Goal: Communication & Community: Answer question/provide support

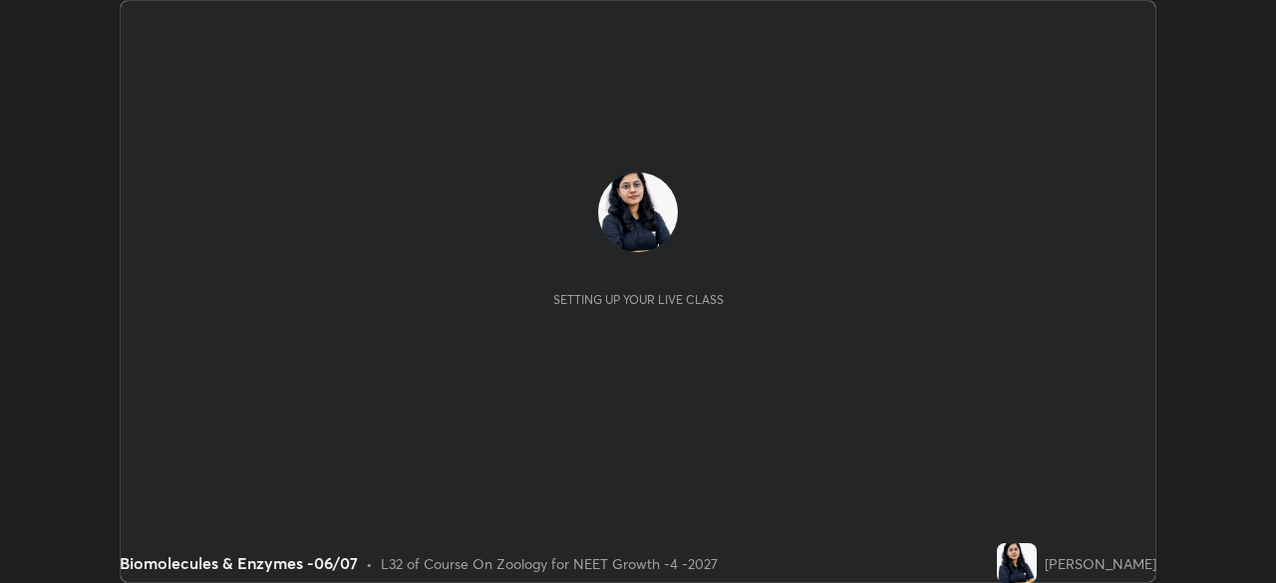
scroll to position [583, 1275]
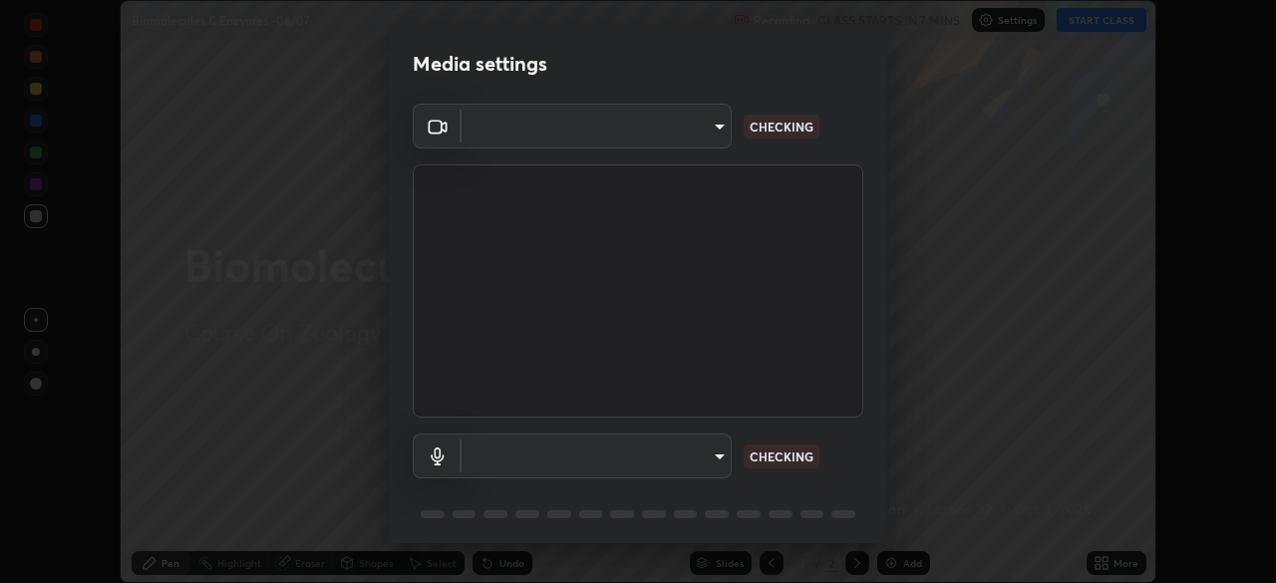
type input "4598412b681496c651495e529929790f1be42f1f9e019831001da21812e1e3b3"
click at [691, 132] on body "Erase all Biomolecules & Enzymes -06/07 Recording CLASS STARTS IN 7 MINS Settin…" at bounding box center [638, 291] width 1276 height 583
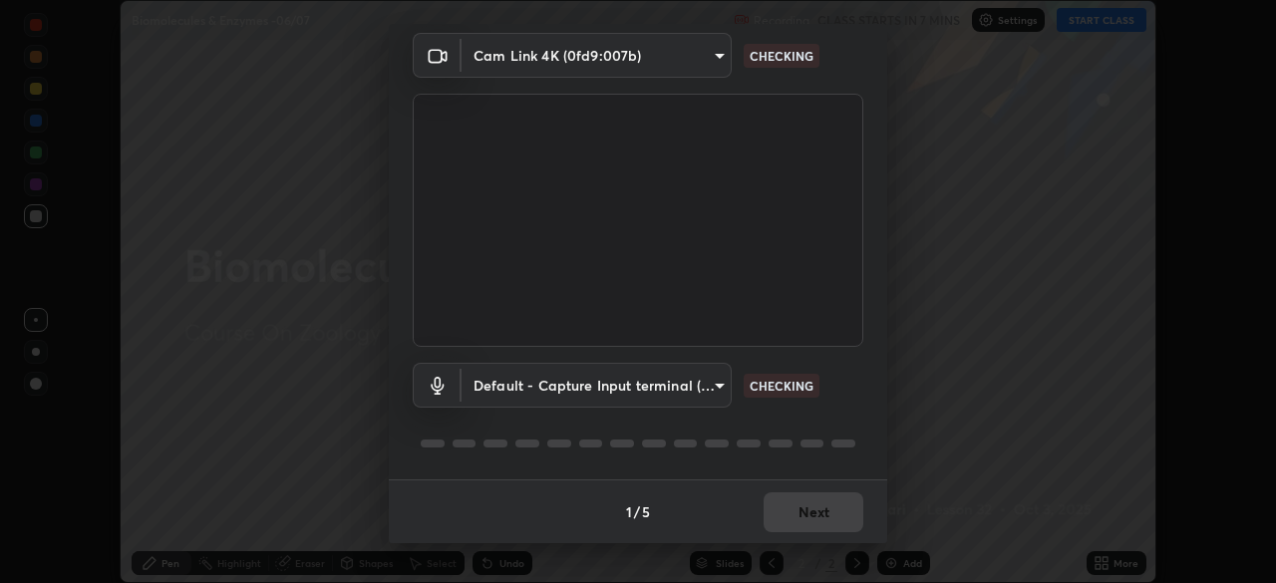
click at [630, 380] on body "Erase all Biomolecules & Enzymes -06/07 Recording CLASS STARTS IN 7 MINS Settin…" at bounding box center [638, 291] width 1276 height 583
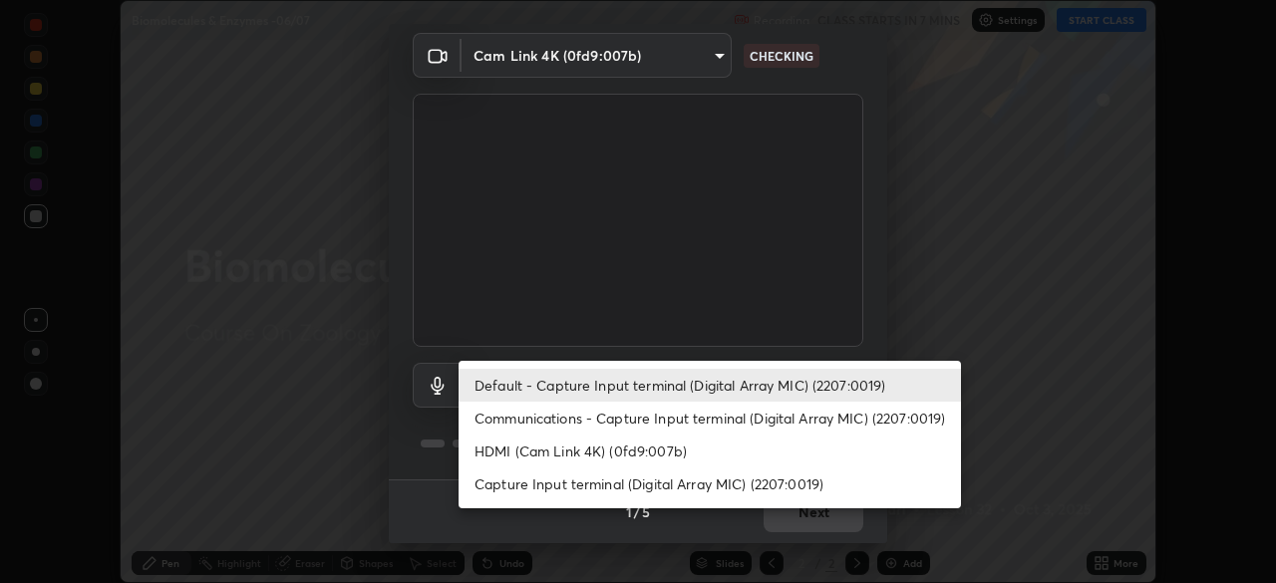
click at [582, 453] on li "HDMI (Cam Link 4K) (0fd9:007b)" at bounding box center [710, 451] width 502 height 33
type input "116b2355cfba7da652d043c0892b37d636e250ddc816e23184bb23be403c18f9"
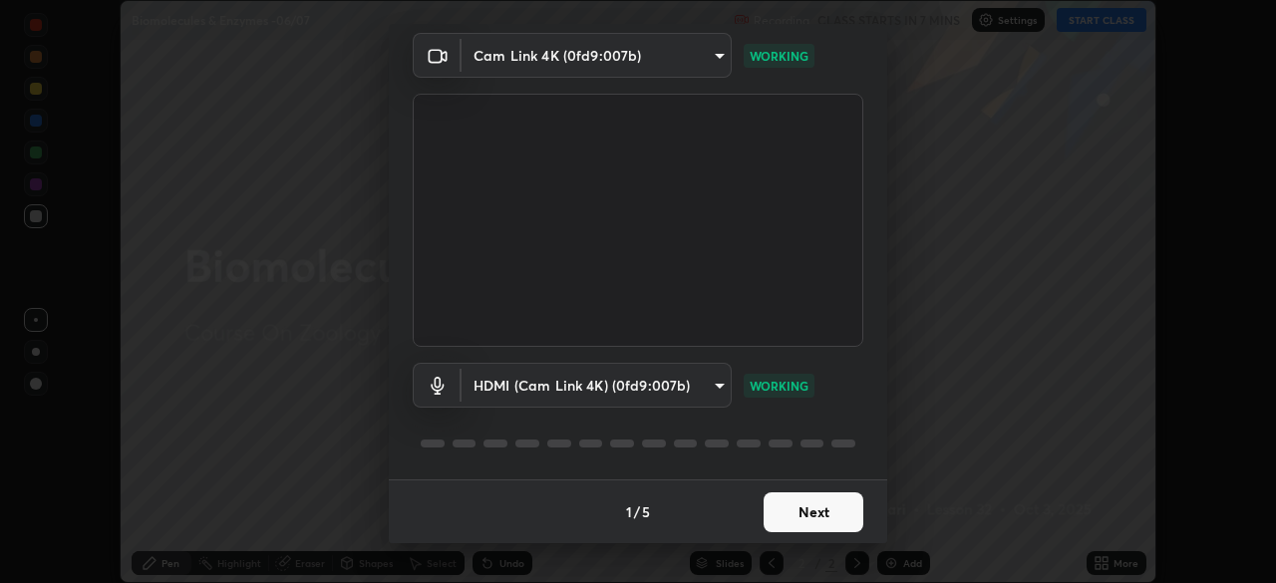
click at [796, 515] on button "Next" at bounding box center [814, 513] width 100 height 40
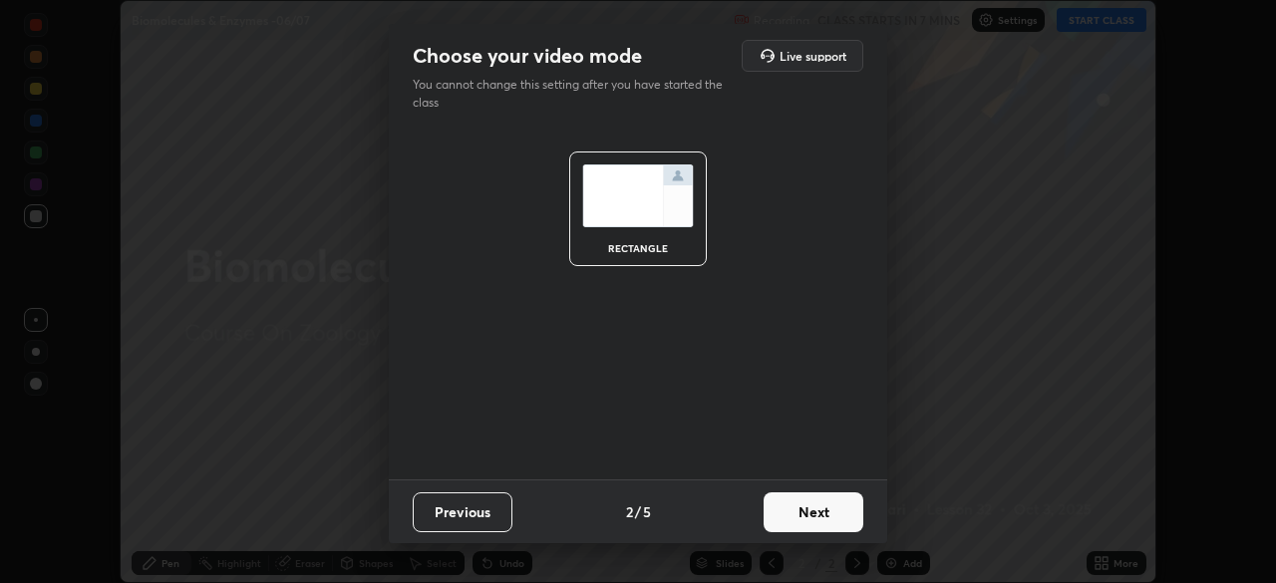
click at [815, 522] on button "Next" at bounding box center [814, 513] width 100 height 40
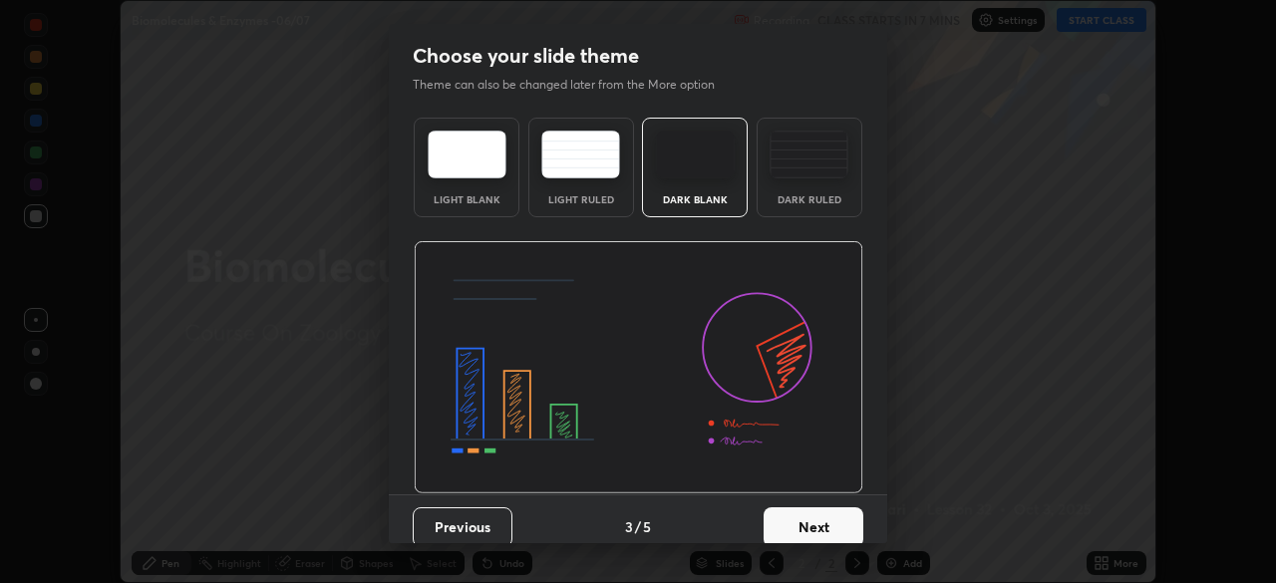
click at [834, 528] on button "Next" at bounding box center [814, 527] width 100 height 40
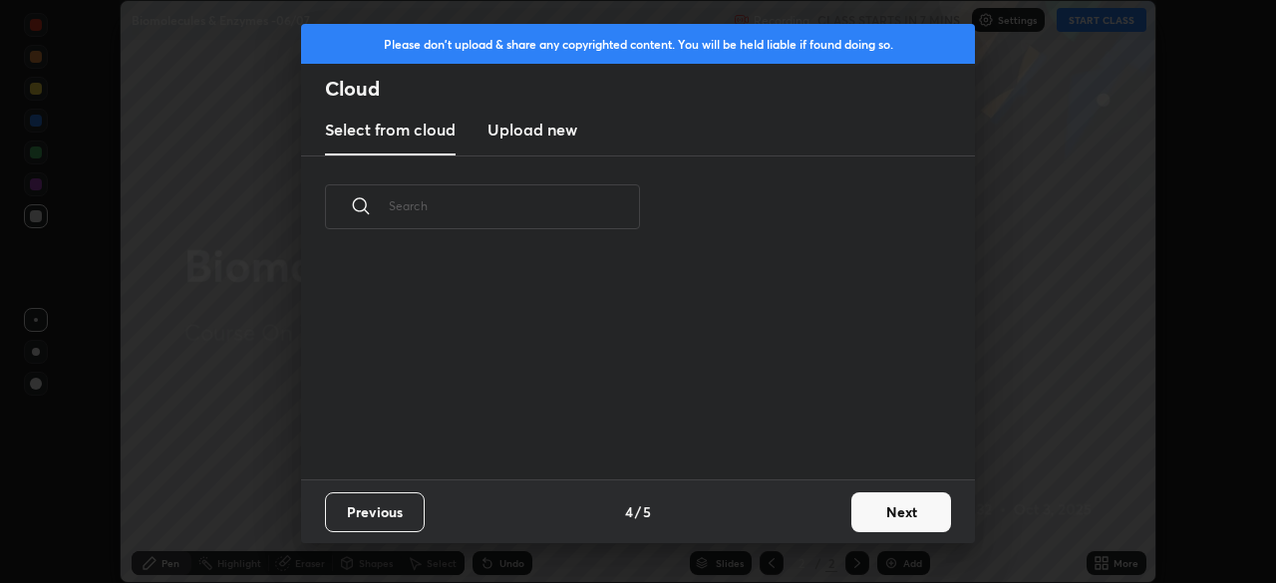
click at [855, 522] on button "Next" at bounding box center [901, 513] width 100 height 40
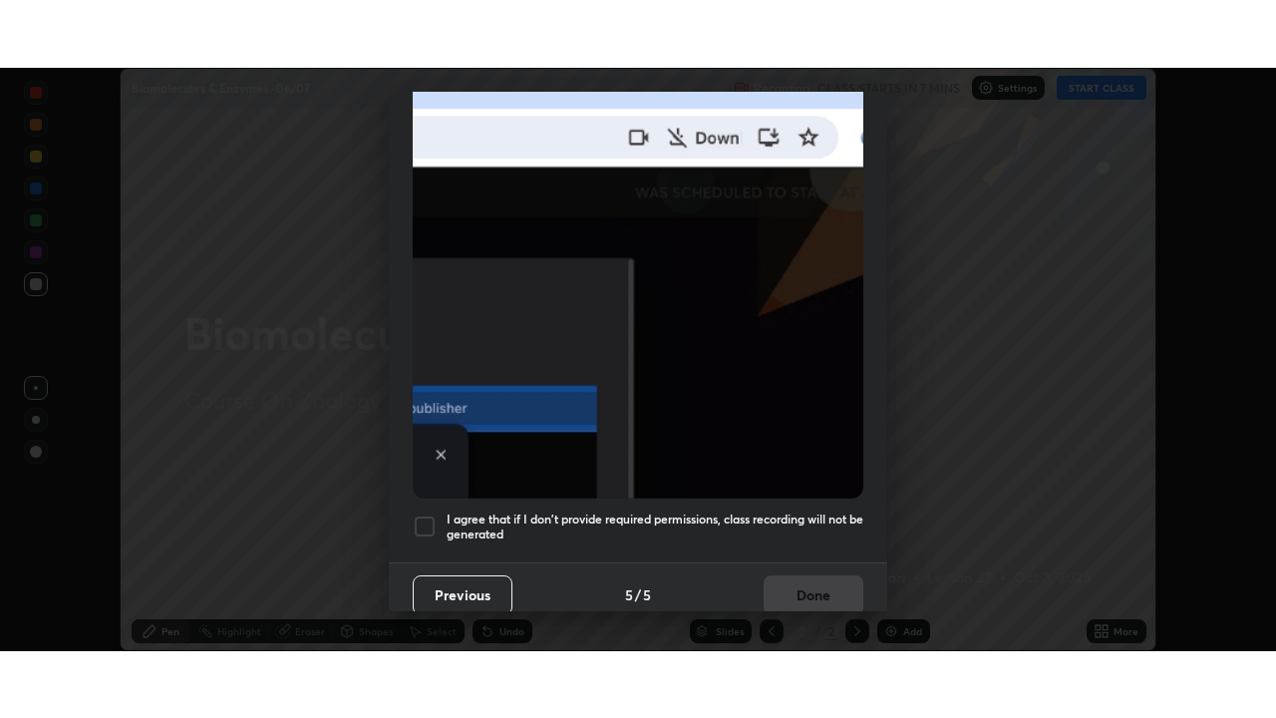
scroll to position [478, 0]
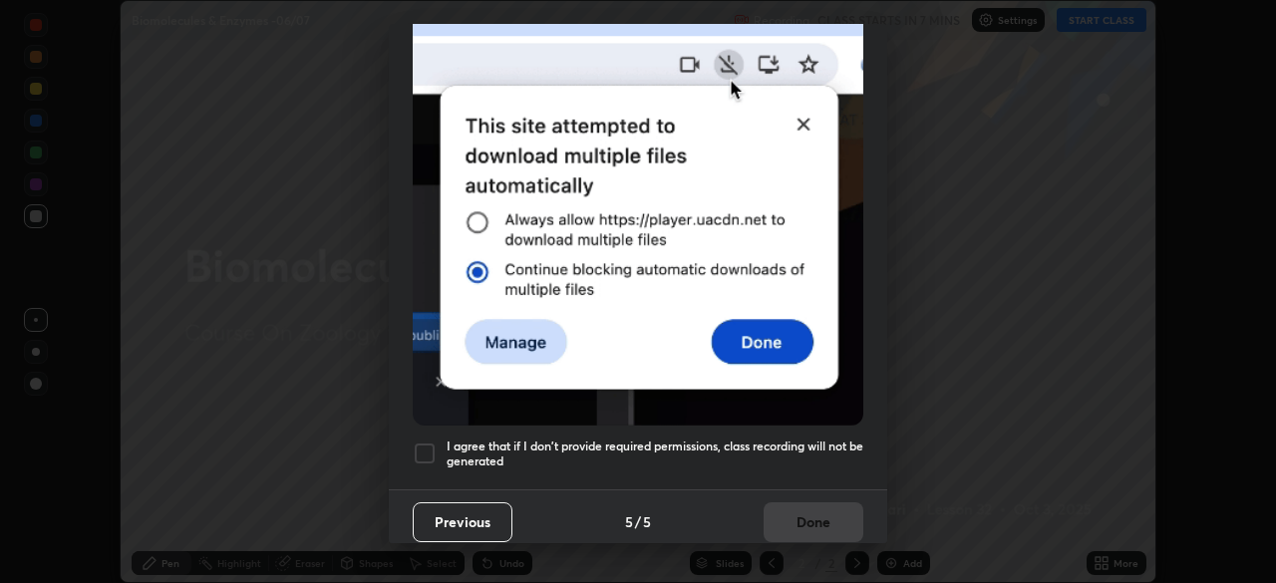
click at [420, 453] on div at bounding box center [425, 454] width 24 height 24
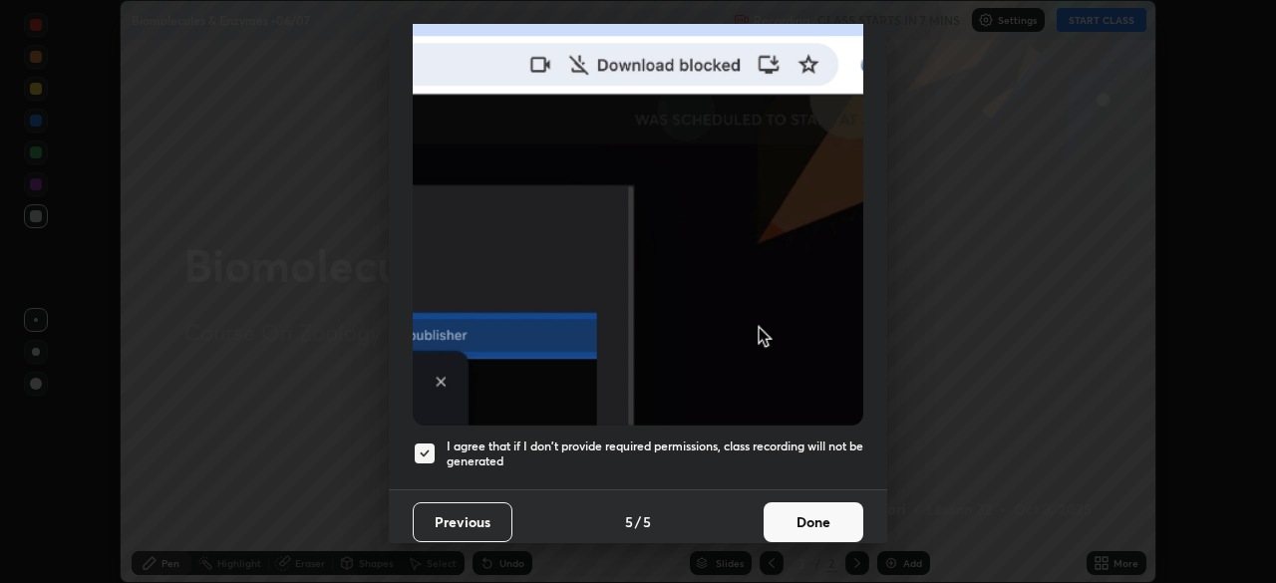
click at [814, 525] on button "Done" at bounding box center [814, 522] width 100 height 40
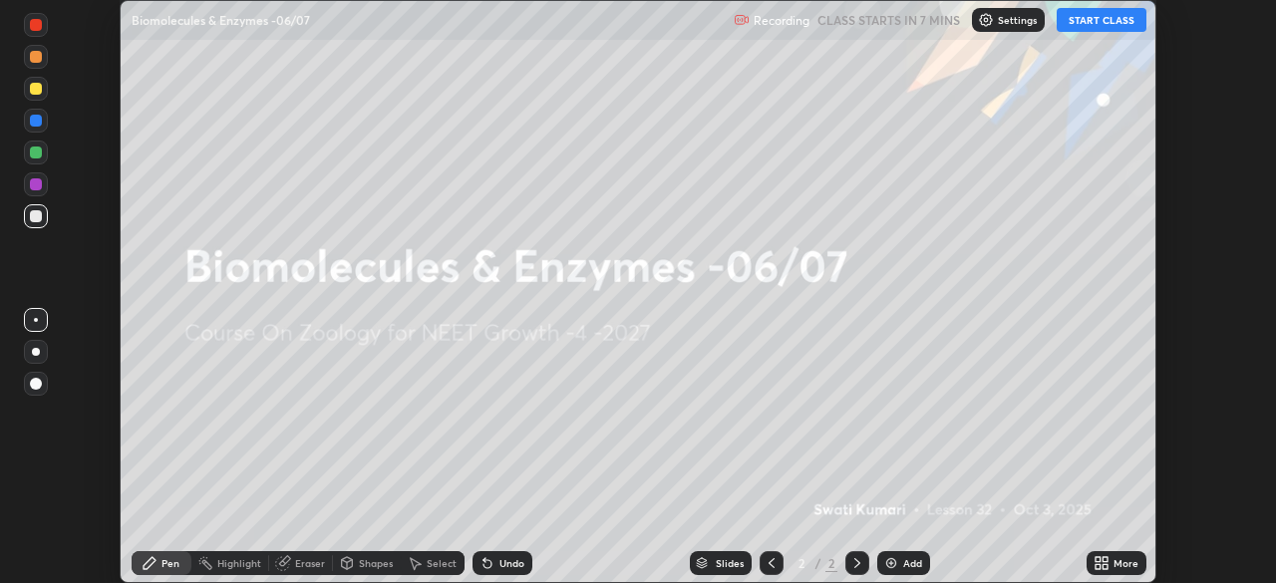
click at [1105, 566] on icon at bounding box center [1105, 566] width 5 height 5
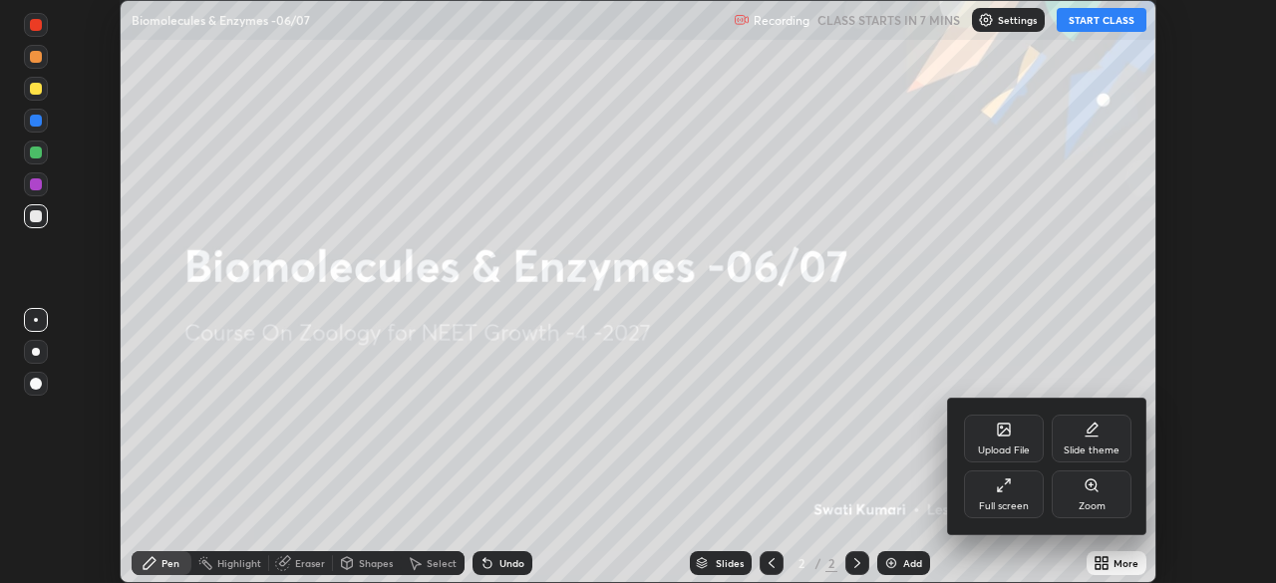
click at [1015, 505] on div "Full screen" at bounding box center [1004, 506] width 50 height 10
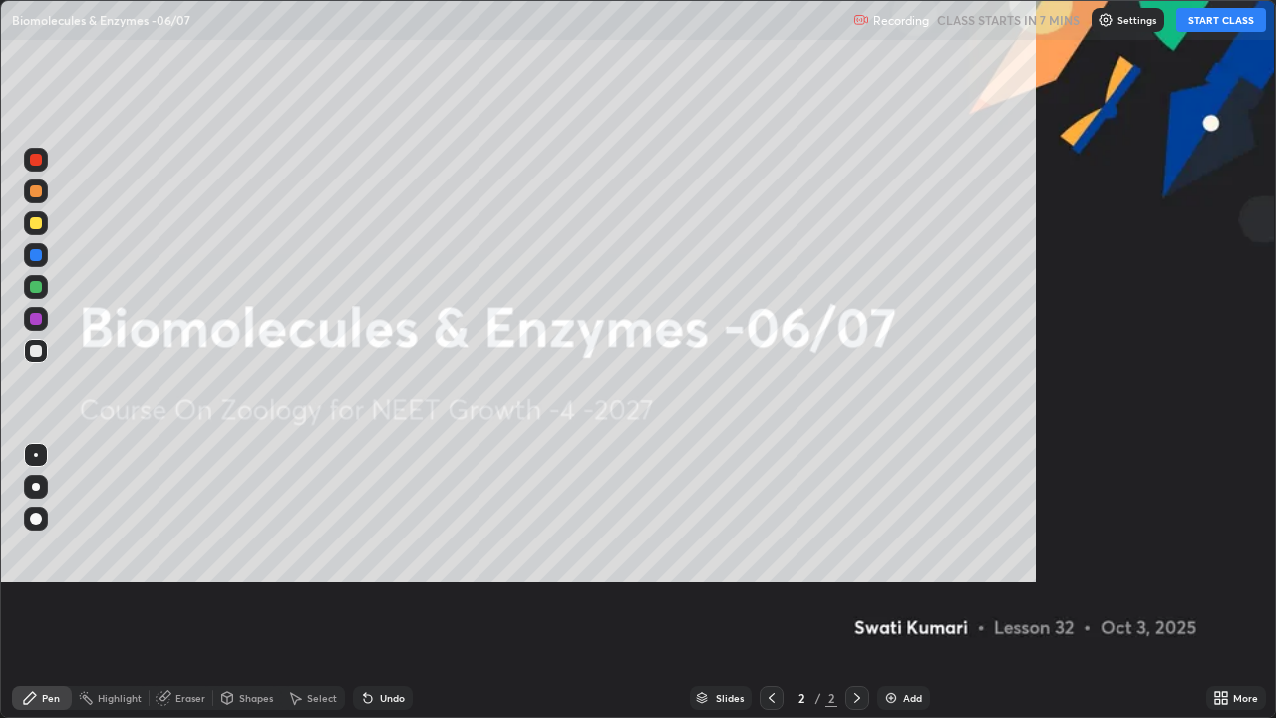
scroll to position [718, 1276]
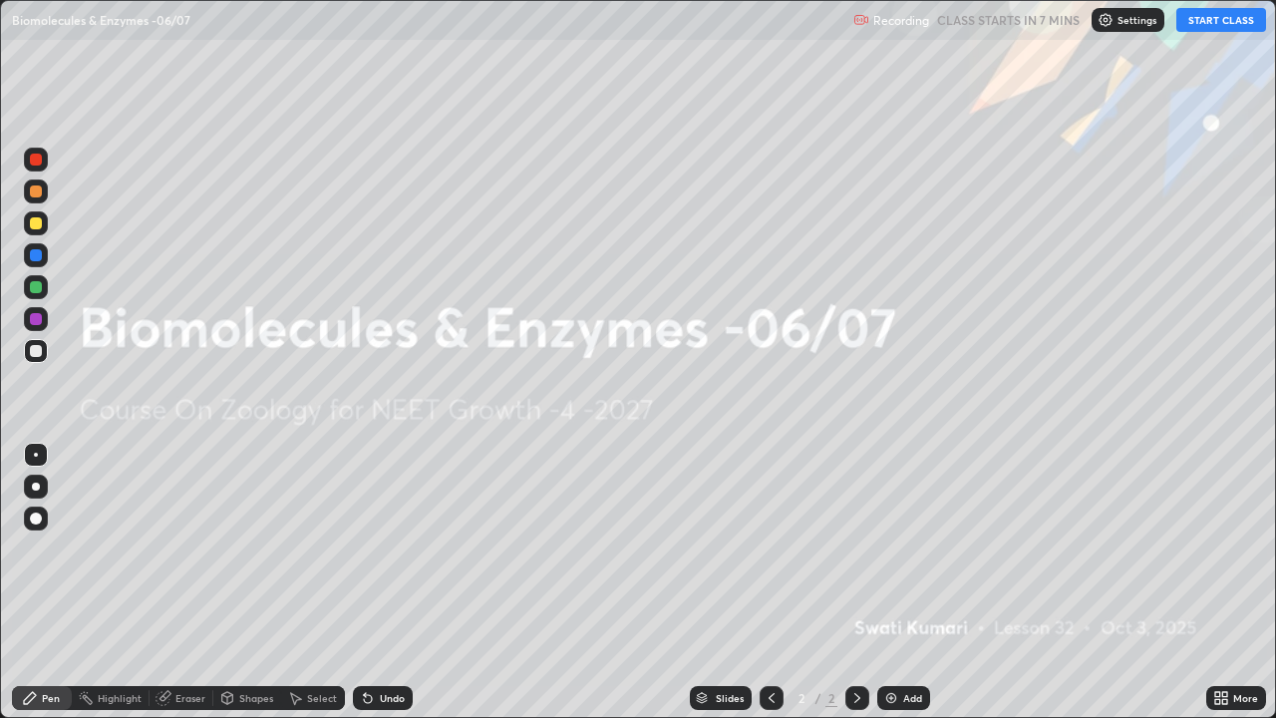
click at [1117, 22] on div "Settings" at bounding box center [1128, 20] width 73 height 24
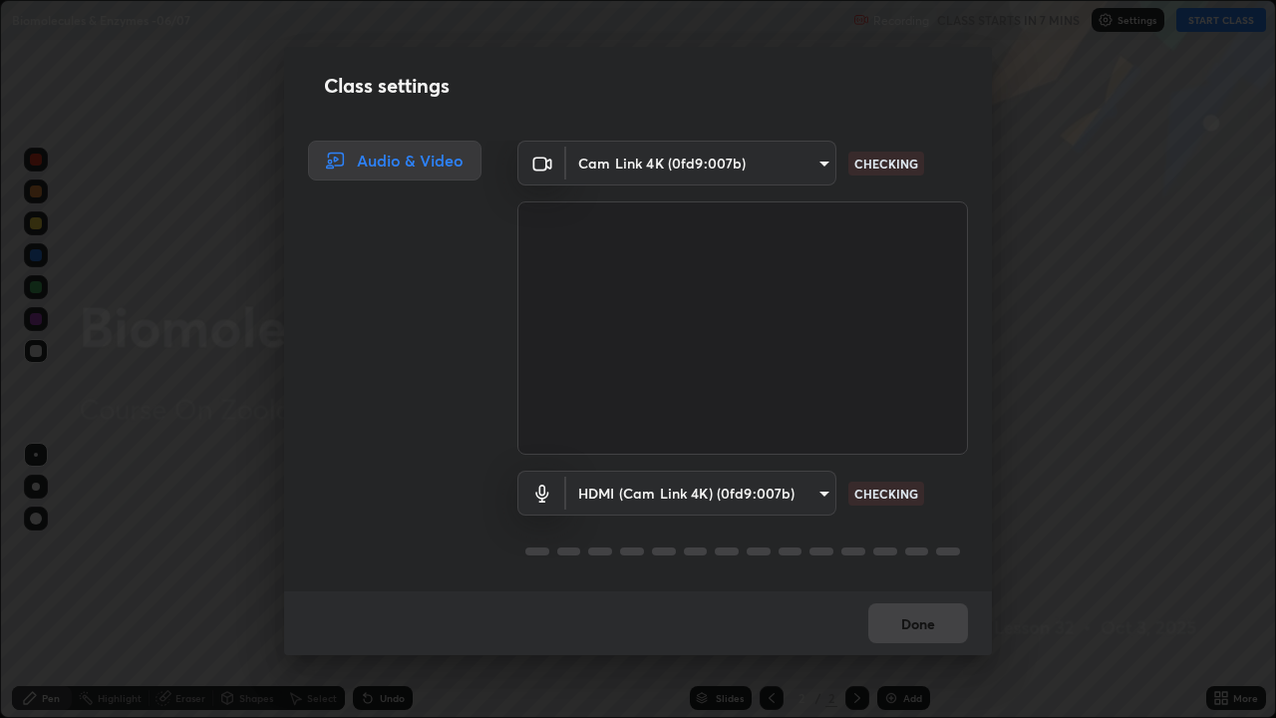
scroll to position [2, 0]
click at [915, 582] on button "Done" at bounding box center [918, 623] width 100 height 40
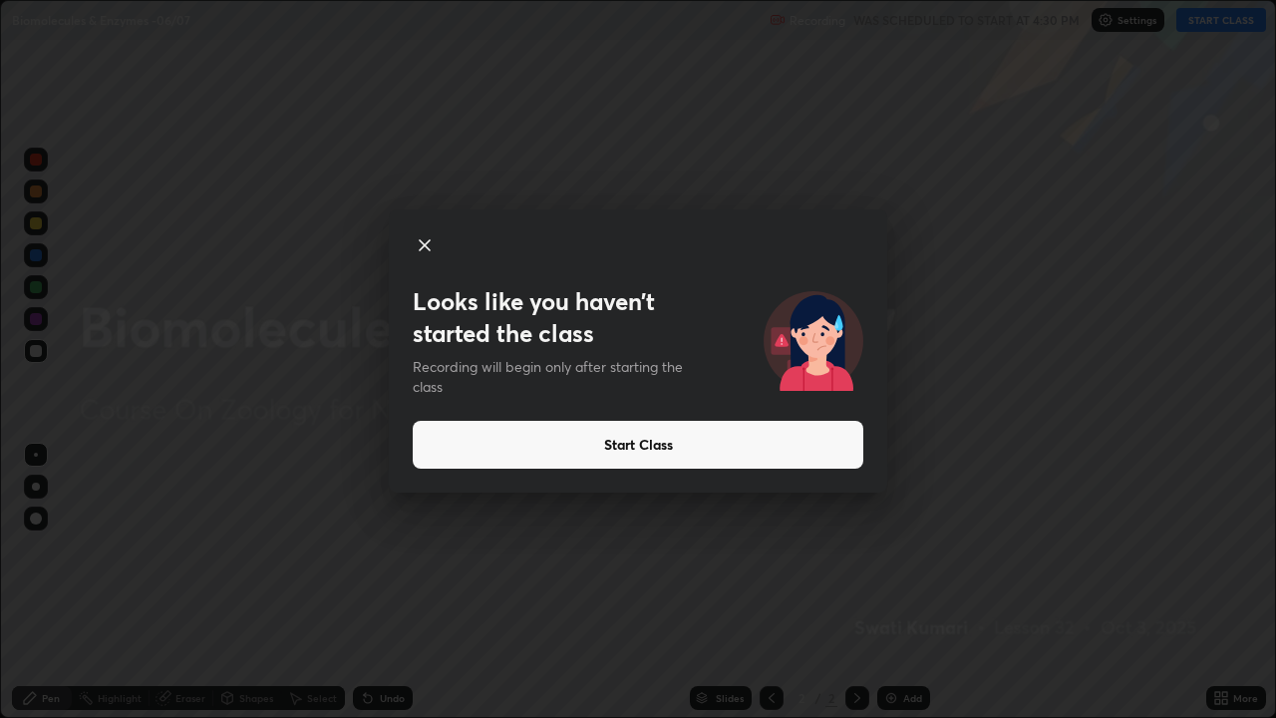
click at [656, 442] on button "Start Class" at bounding box center [638, 445] width 451 height 48
click at [642, 448] on button "Start Class" at bounding box center [638, 445] width 451 height 48
click at [633, 442] on button "Start Class" at bounding box center [638, 445] width 451 height 48
click at [616, 440] on button "Start Class" at bounding box center [638, 445] width 451 height 48
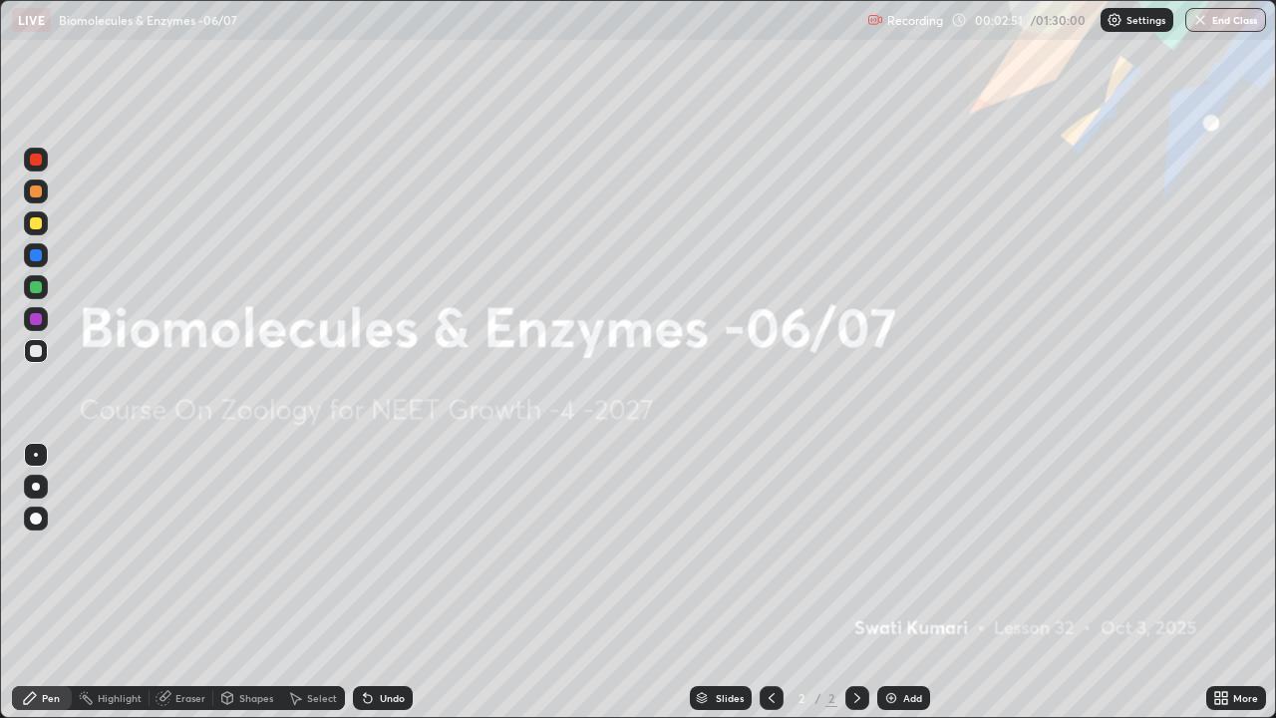
click at [886, 582] on img at bounding box center [891, 698] width 16 height 16
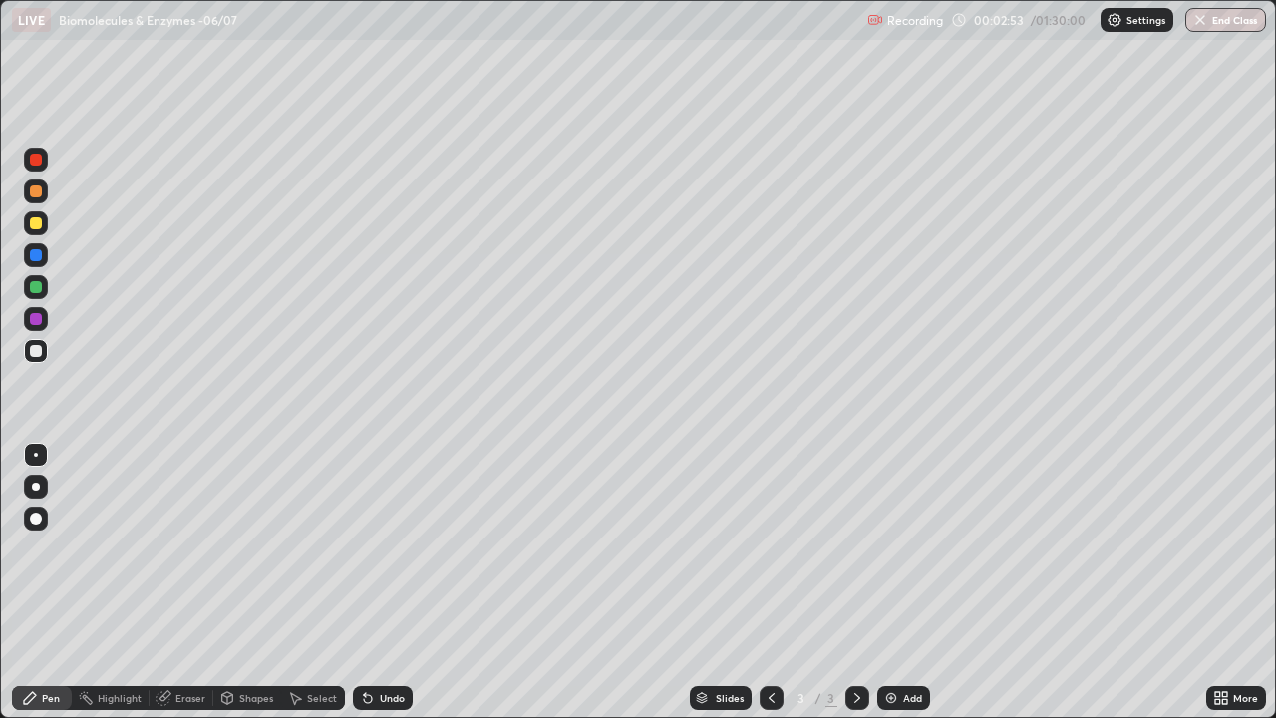
click at [34, 191] on div at bounding box center [36, 191] width 12 height 12
click at [37, 519] on div at bounding box center [36, 518] width 12 height 12
click at [380, 582] on div "Undo" at bounding box center [392, 698] width 25 height 10
click at [243, 582] on div "Shapes" at bounding box center [247, 698] width 68 height 24
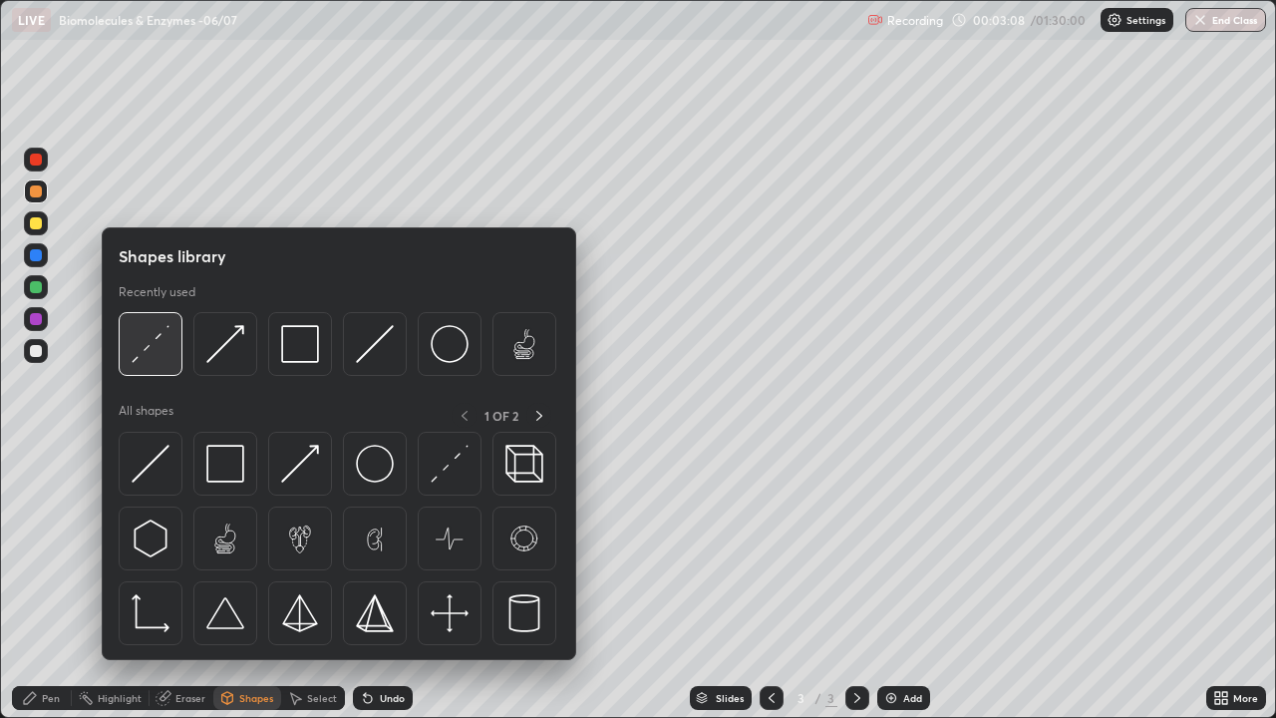
click at [154, 347] on img at bounding box center [151, 344] width 38 height 38
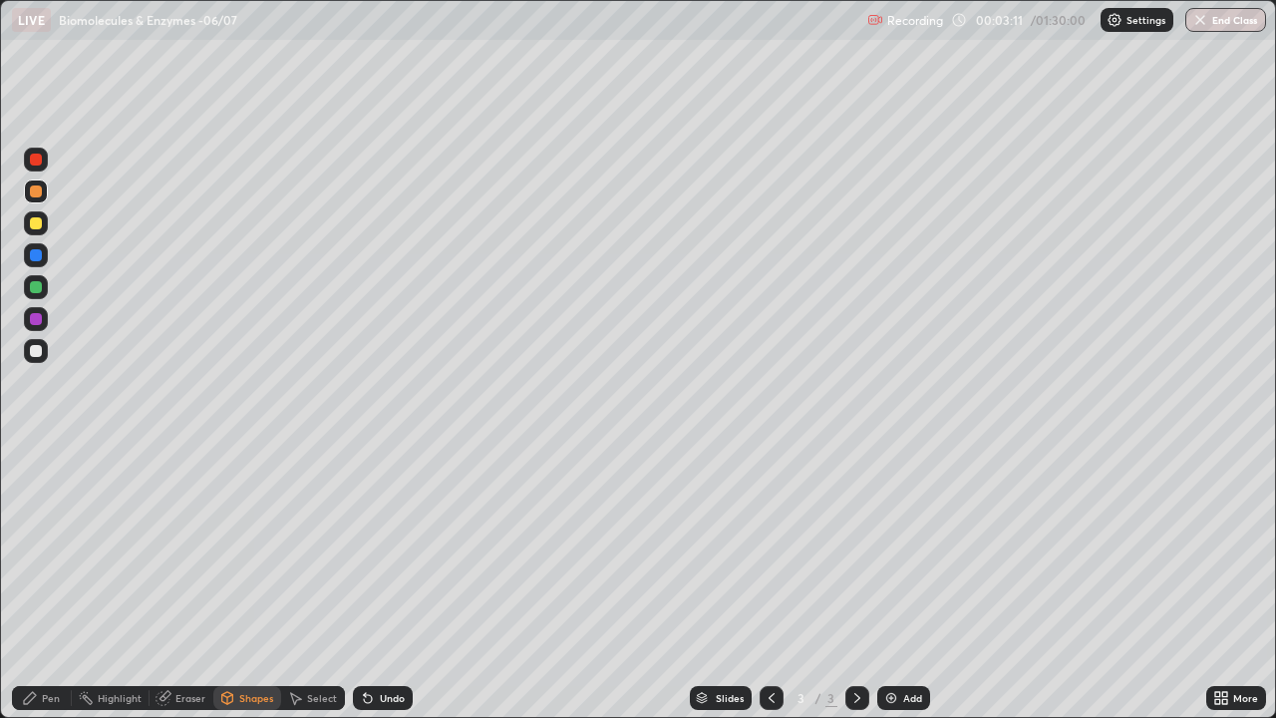
click at [41, 582] on div "Pen" at bounding box center [42, 698] width 60 height 24
click at [35, 352] on div at bounding box center [36, 351] width 12 height 12
click at [382, 582] on div "Undo" at bounding box center [392, 698] width 25 height 10
click at [386, 582] on div "Undo" at bounding box center [392, 698] width 25 height 10
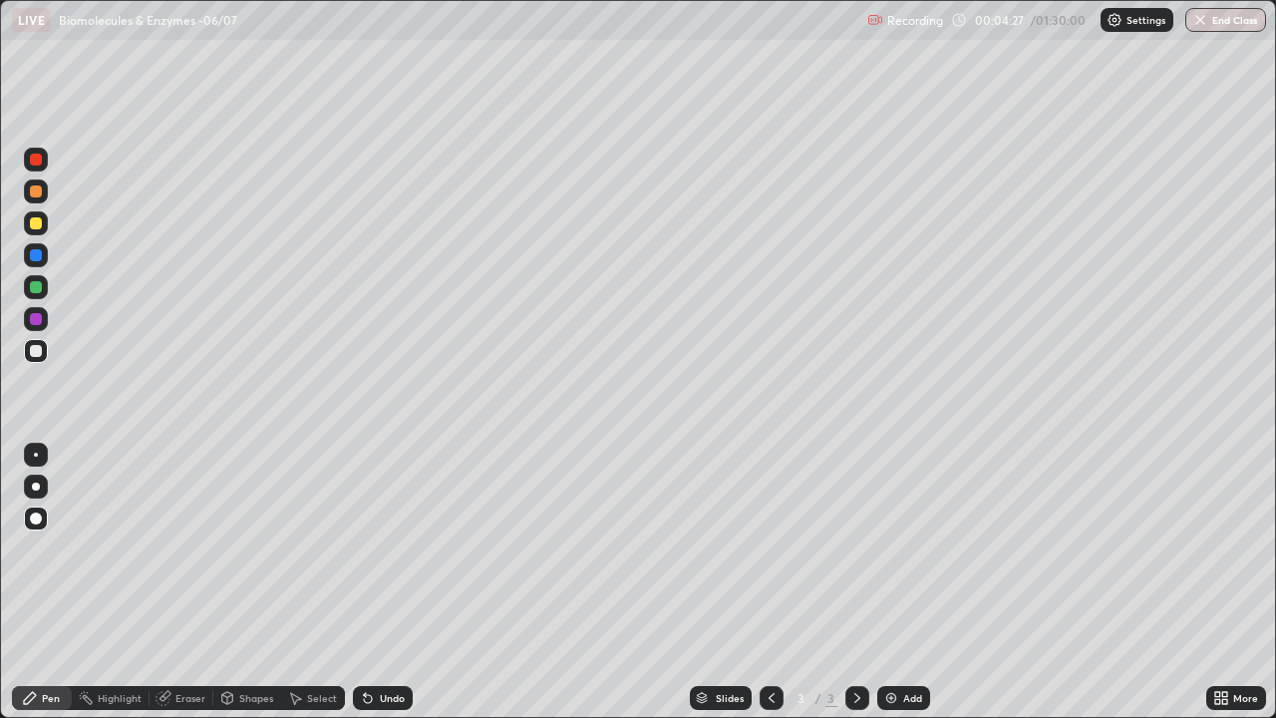
click at [118, 582] on div "Highlight" at bounding box center [120, 698] width 44 height 10
click at [181, 582] on div "Eraser" at bounding box center [190, 698] width 30 height 10
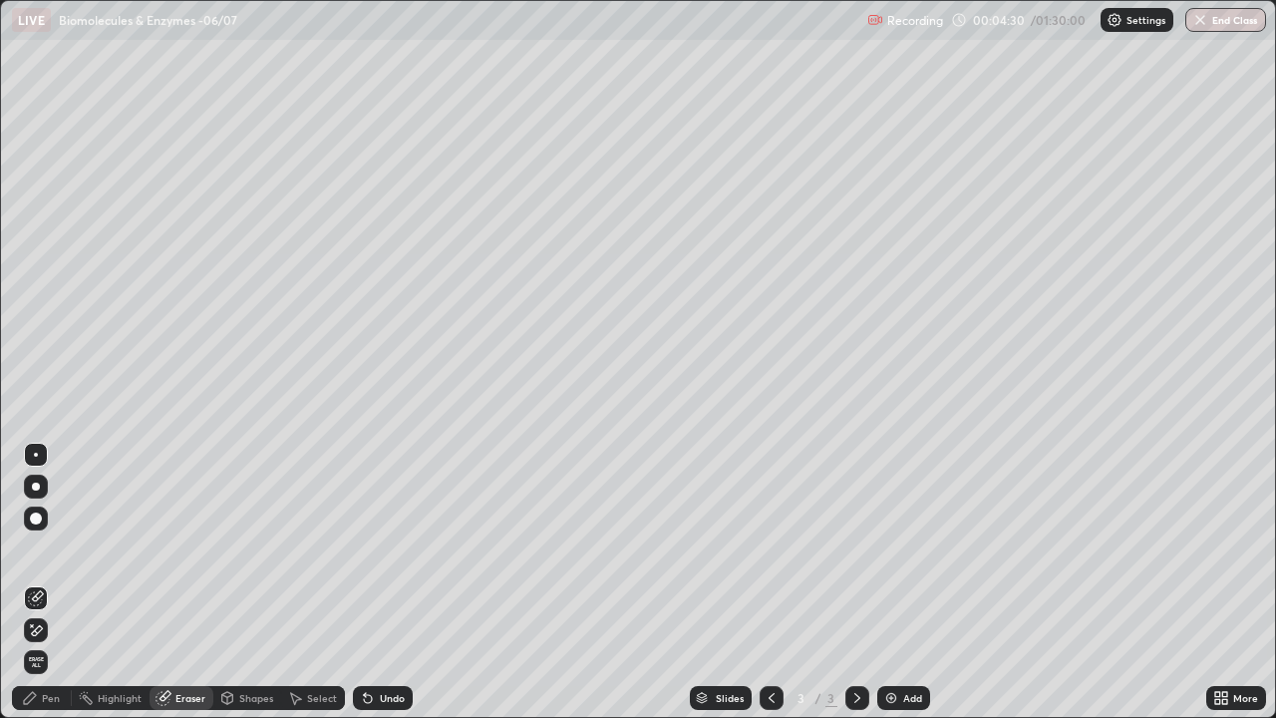
click at [34, 582] on icon at bounding box center [30, 698] width 16 height 16
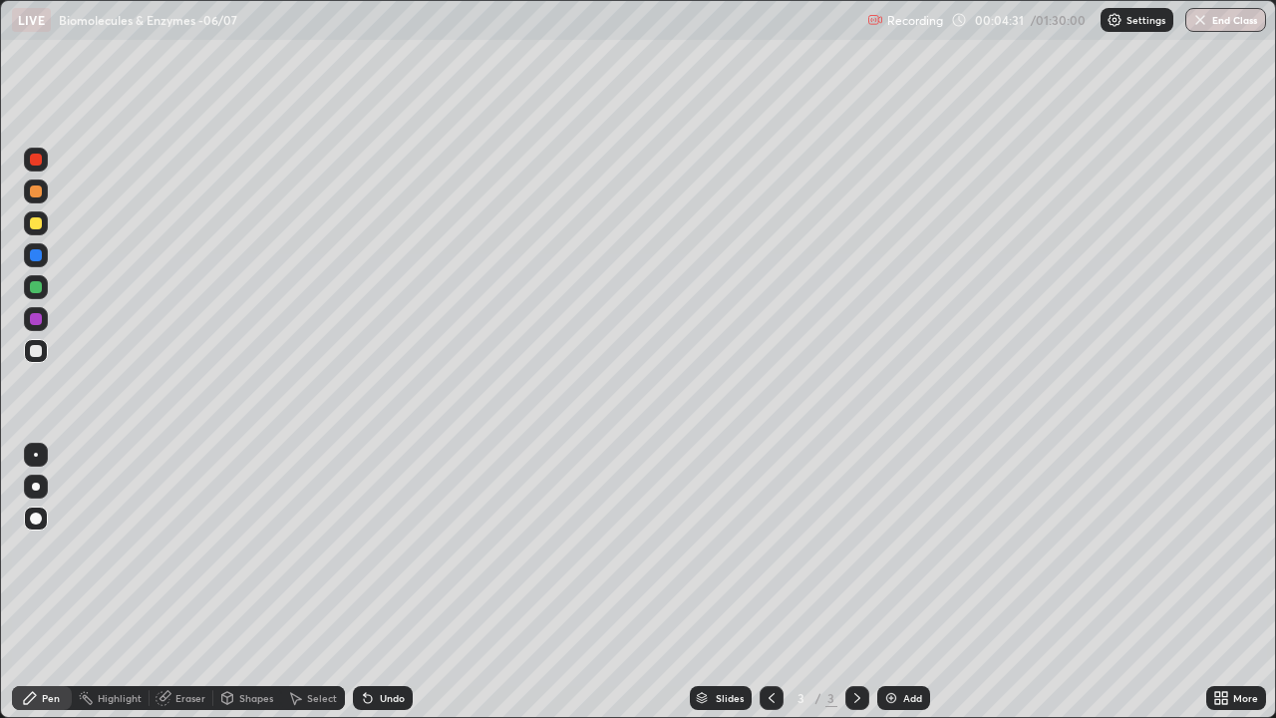
click at [32, 323] on div at bounding box center [36, 319] width 12 height 12
click at [898, 582] on div "Add" at bounding box center [903, 698] width 53 height 24
click at [36, 233] on div at bounding box center [36, 223] width 24 height 24
click at [35, 488] on div at bounding box center [36, 487] width 8 height 8
click at [227, 582] on icon at bounding box center [227, 700] width 0 height 7
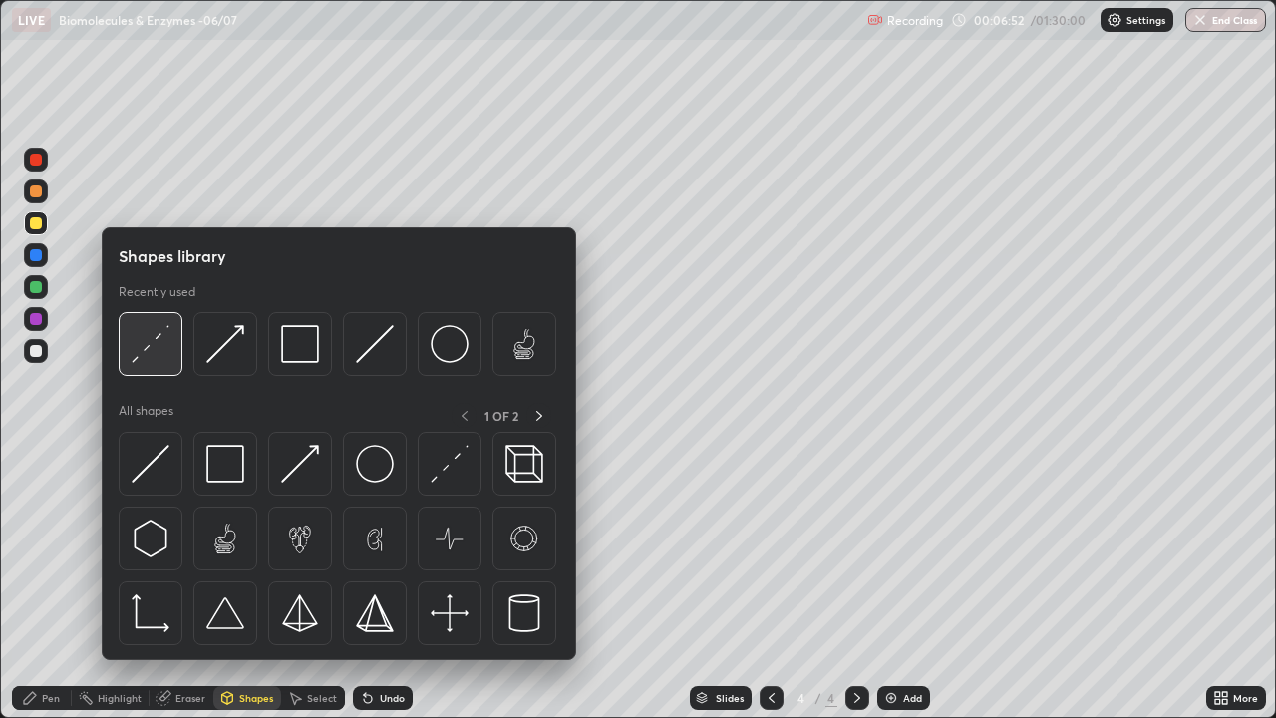
click at [157, 339] on img at bounding box center [151, 344] width 38 height 38
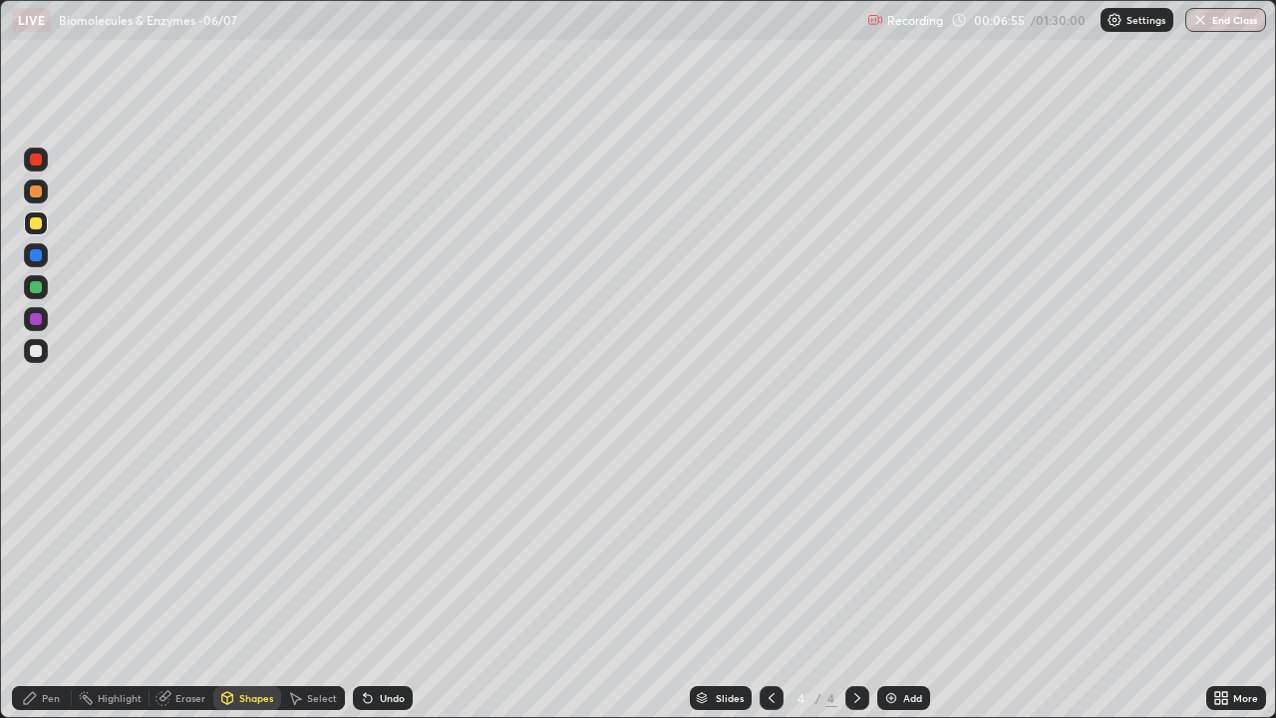
click at [40, 582] on div "Pen" at bounding box center [42, 698] width 60 height 24
click at [34, 351] on div at bounding box center [36, 351] width 12 height 12
click at [380, 582] on div "Undo" at bounding box center [392, 698] width 25 height 10
click at [32, 283] on div at bounding box center [36, 287] width 12 height 12
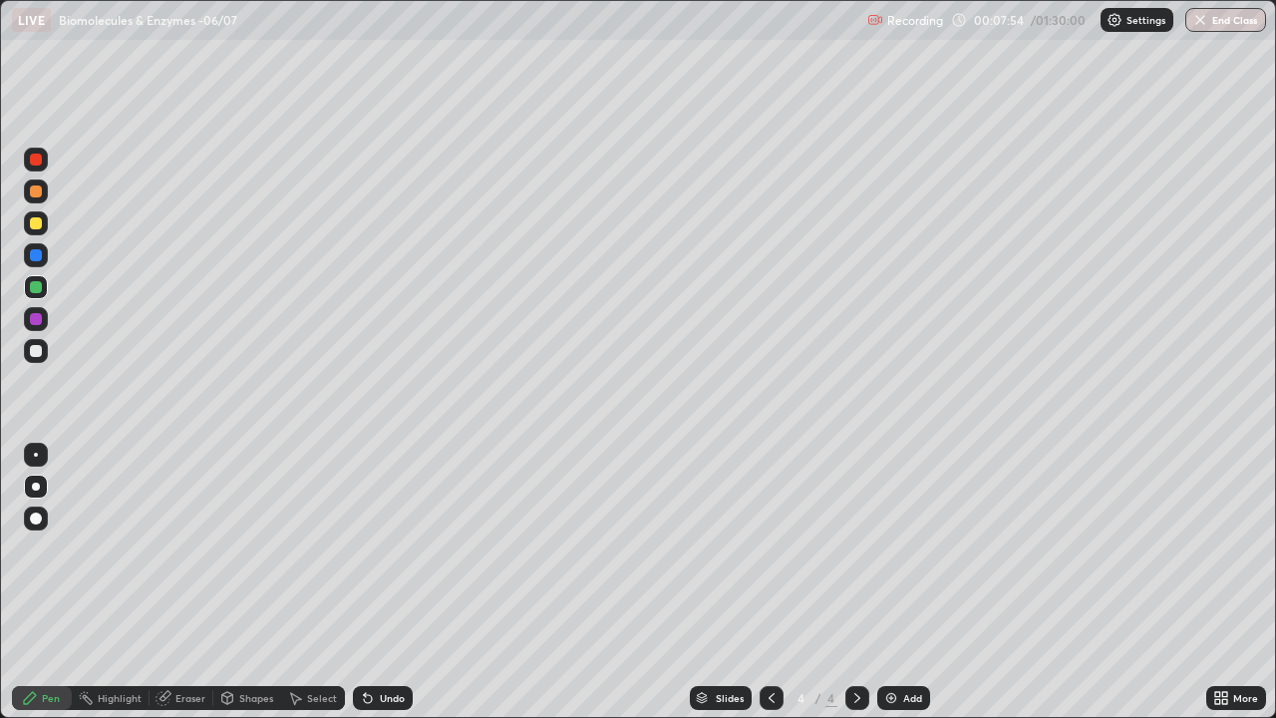
click at [41, 219] on div at bounding box center [36, 223] width 12 height 12
click at [43, 354] on div at bounding box center [36, 351] width 24 height 24
click at [36, 359] on div at bounding box center [36, 351] width 24 height 24
click at [36, 258] on div at bounding box center [36, 255] width 12 height 12
click at [171, 582] on div "Eraser" at bounding box center [182, 698] width 64 height 24
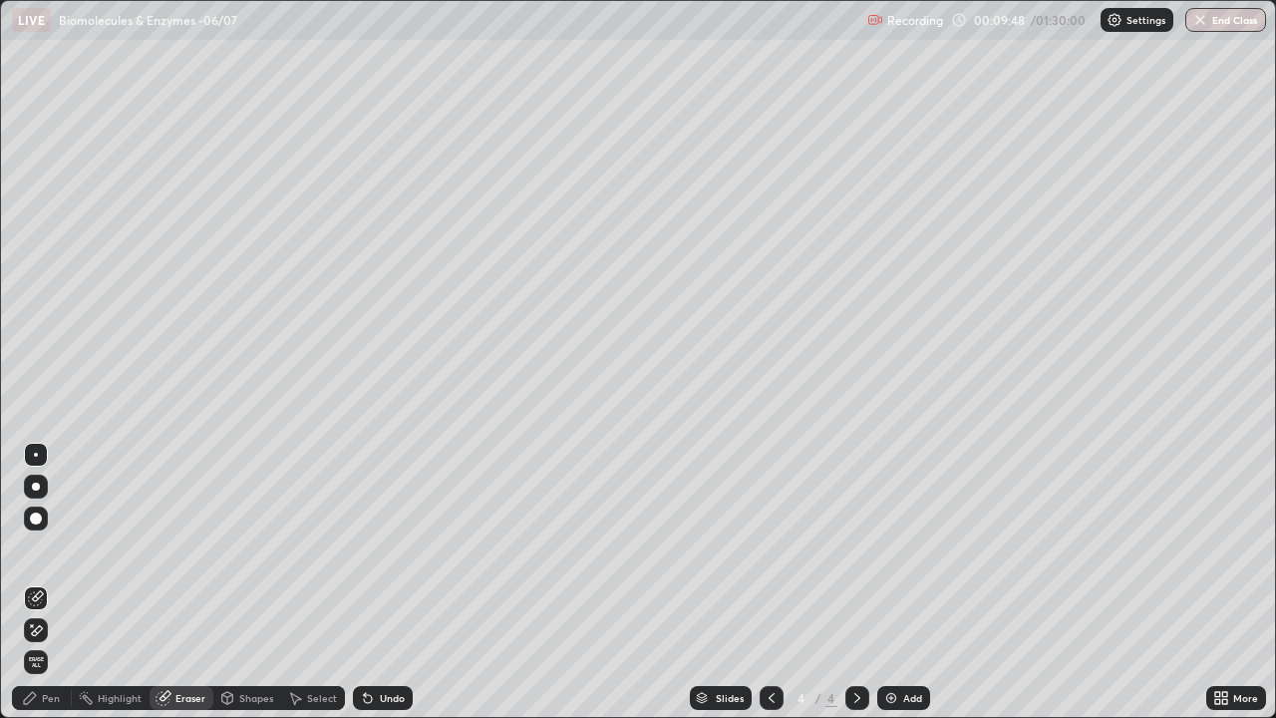
click at [48, 582] on div "Pen" at bounding box center [51, 698] width 18 height 10
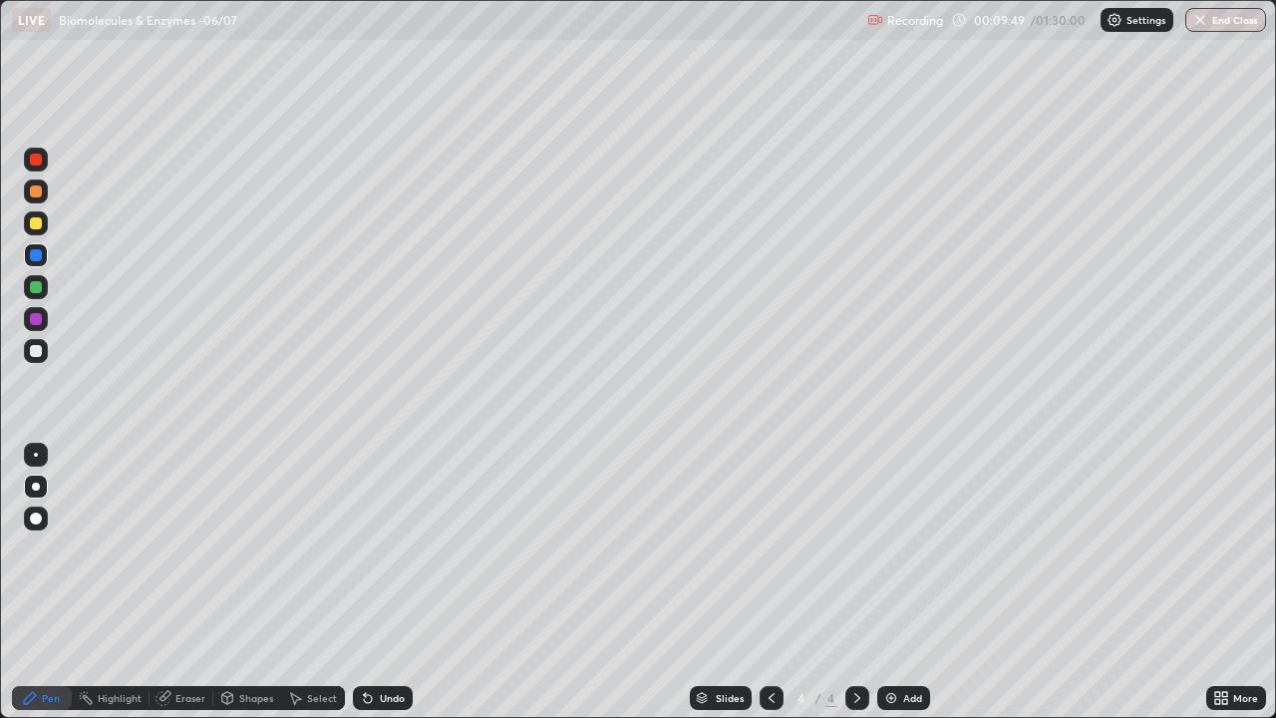
click at [45, 320] on div at bounding box center [36, 319] width 24 height 24
click at [40, 350] on div at bounding box center [36, 351] width 12 height 12
click at [44, 320] on div at bounding box center [36, 319] width 24 height 24
click at [180, 582] on div "Eraser" at bounding box center [190, 698] width 30 height 10
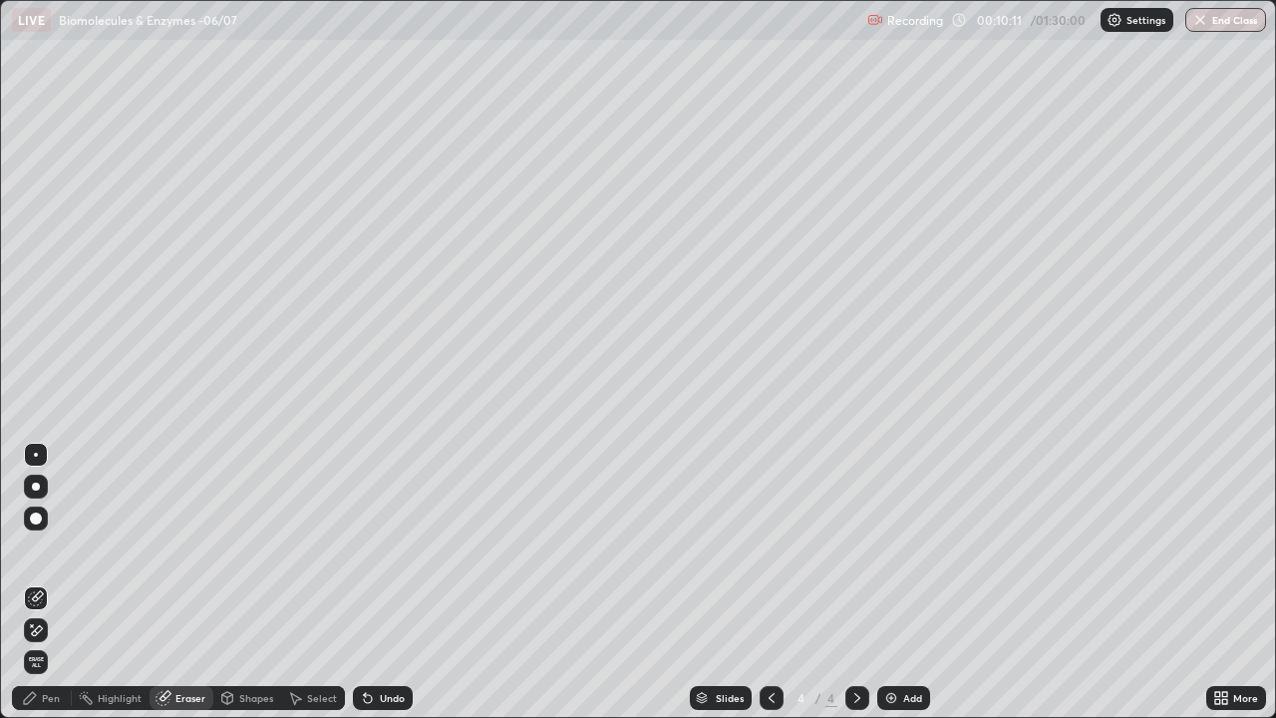
click at [39, 582] on div "Pen" at bounding box center [42, 698] width 60 height 24
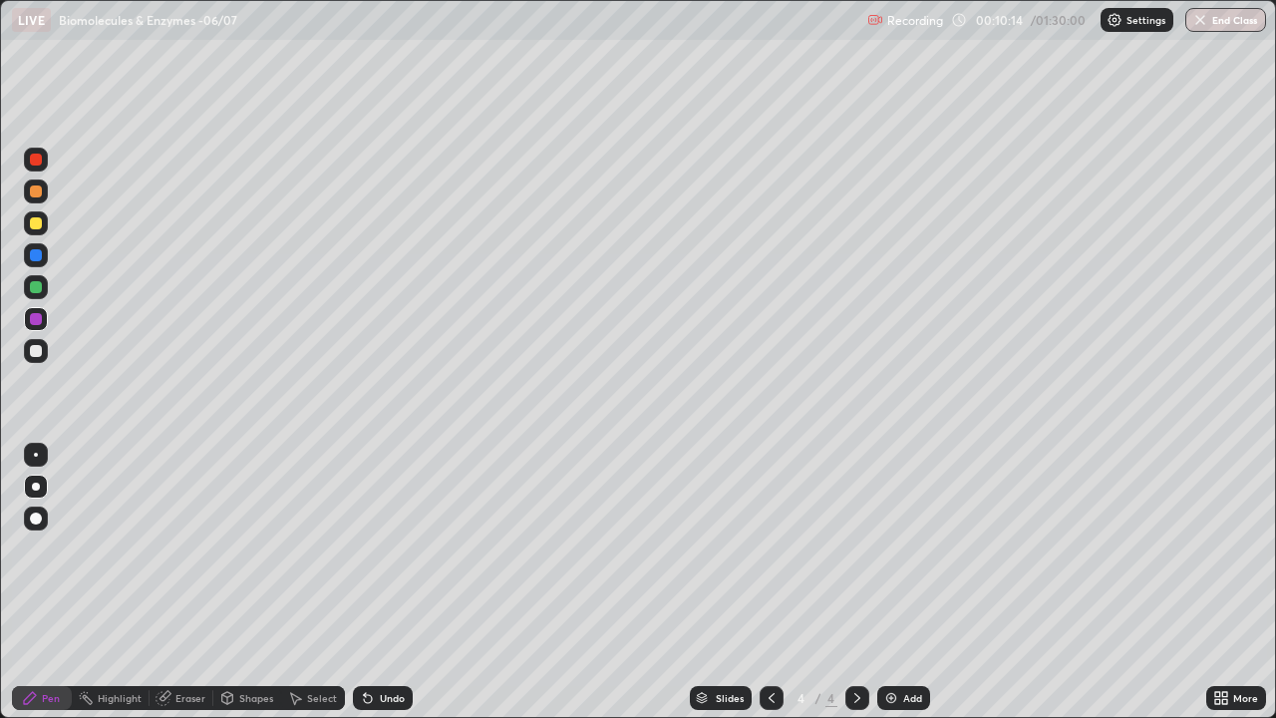
click at [37, 223] on div at bounding box center [36, 223] width 12 height 12
click at [31, 342] on div at bounding box center [36, 351] width 24 height 24
click at [239, 582] on div "Shapes" at bounding box center [256, 698] width 34 height 10
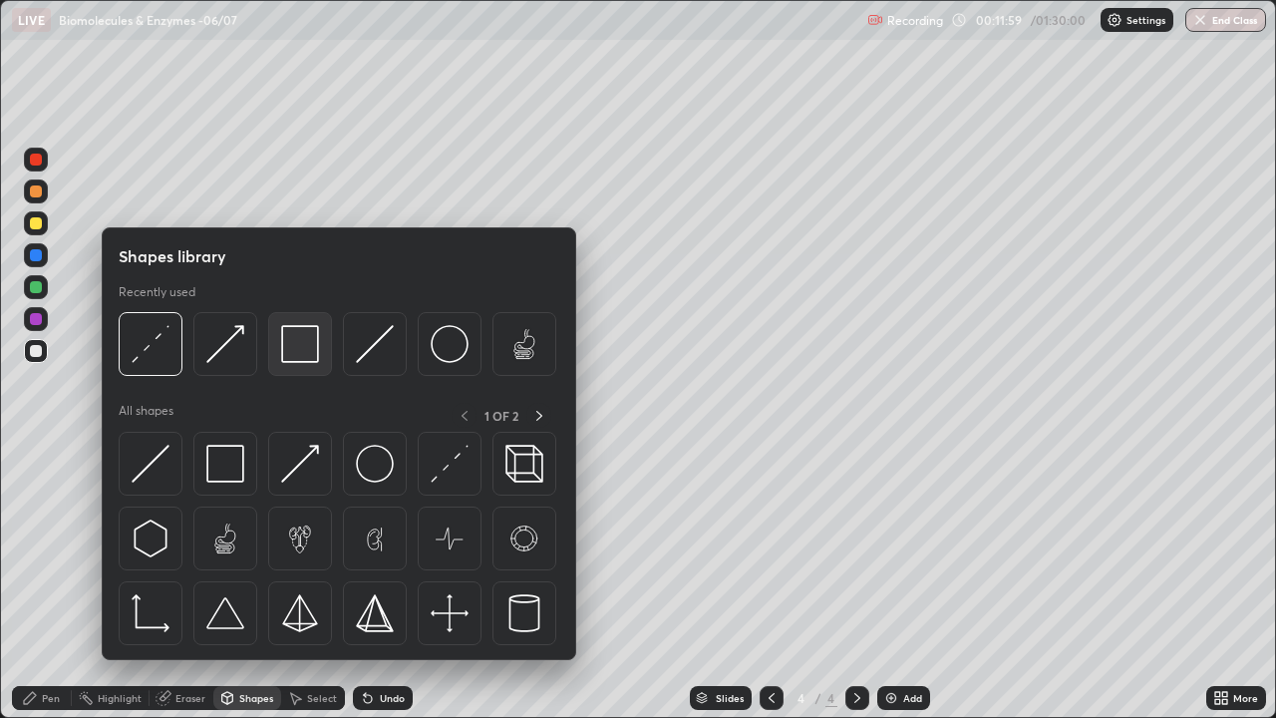
click at [295, 360] on img at bounding box center [300, 344] width 38 height 38
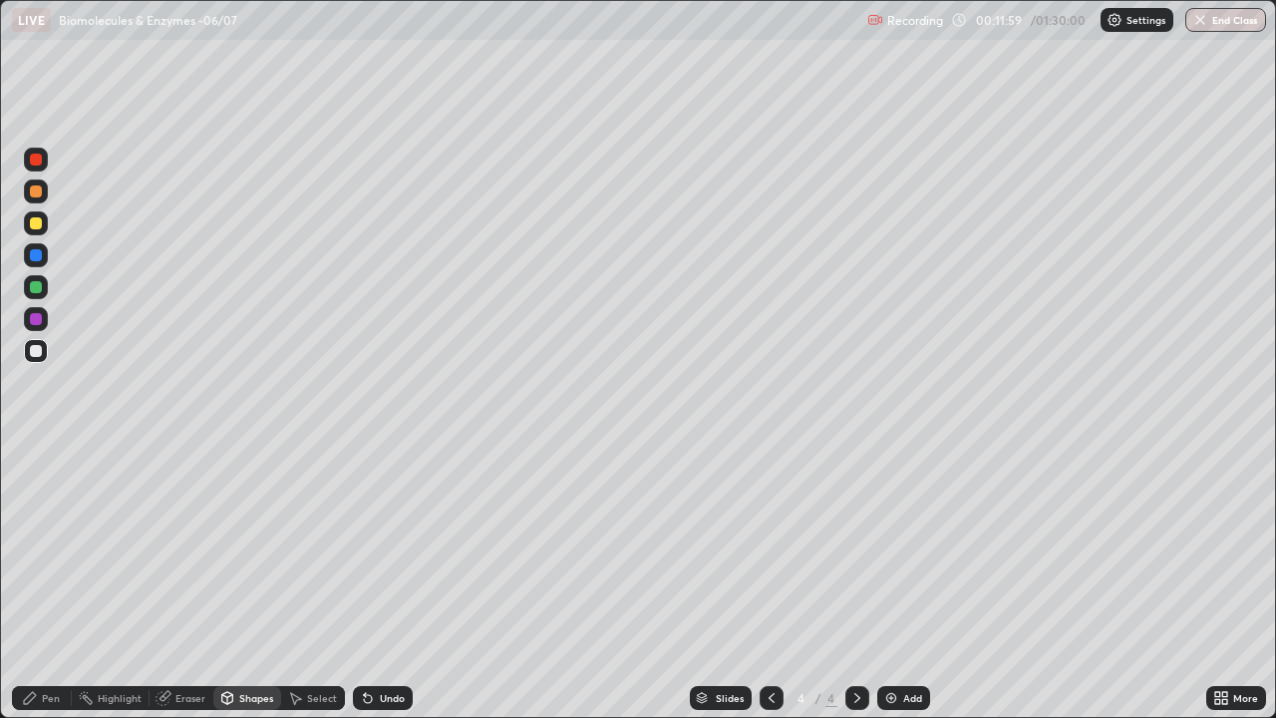
click at [31, 322] on div at bounding box center [36, 319] width 12 height 12
click at [45, 582] on div "Pen" at bounding box center [42, 698] width 60 height 24
click at [770, 582] on icon at bounding box center [772, 698] width 16 height 16
click at [854, 582] on icon at bounding box center [857, 698] width 6 height 10
click at [34, 351] on div at bounding box center [36, 351] width 12 height 12
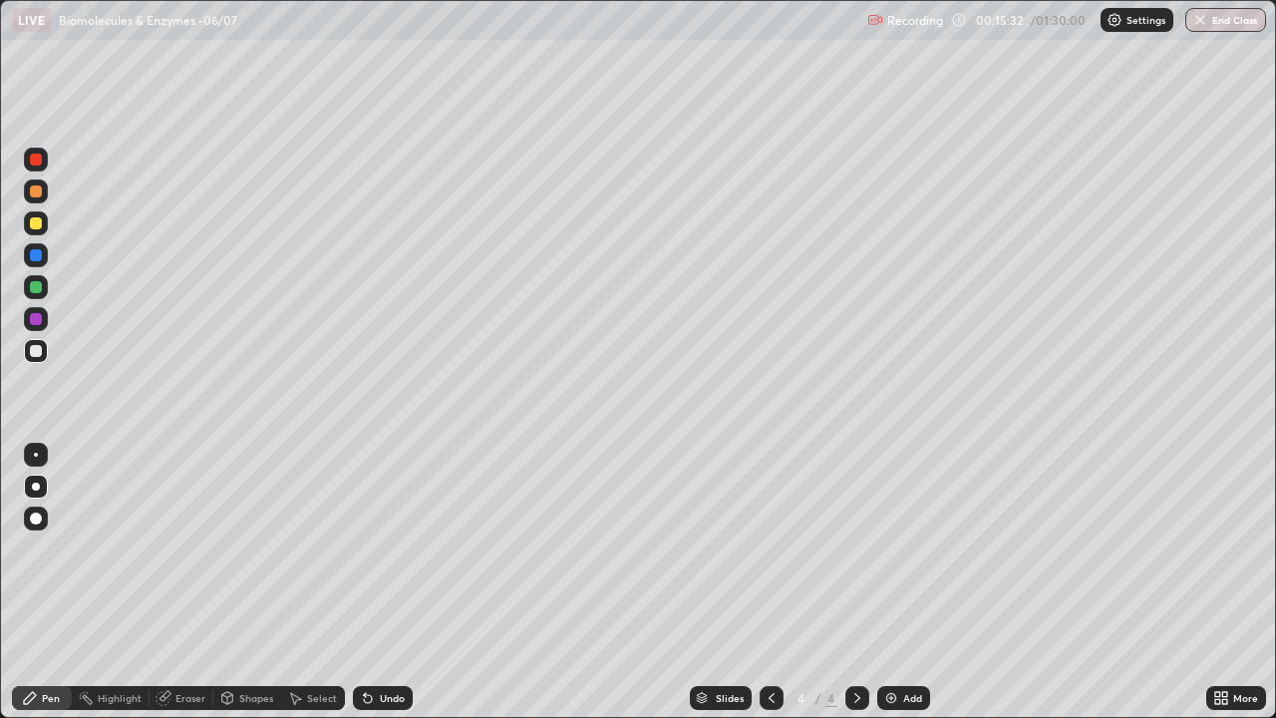
click at [897, 582] on div "Add" at bounding box center [903, 698] width 53 height 24
click at [31, 193] on div at bounding box center [36, 191] width 12 height 12
click at [252, 582] on div "Shapes" at bounding box center [256, 698] width 34 height 10
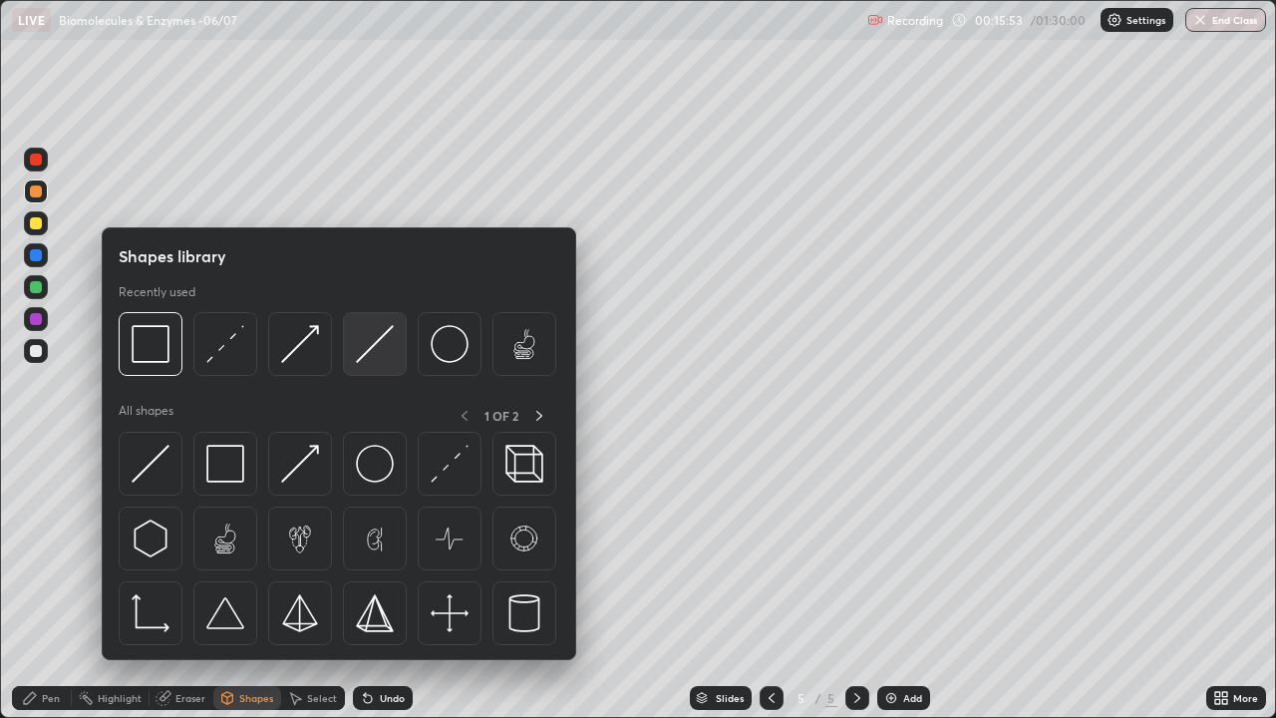
click at [368, 356] on img at bounding box center [375, 344] width 38 height 38
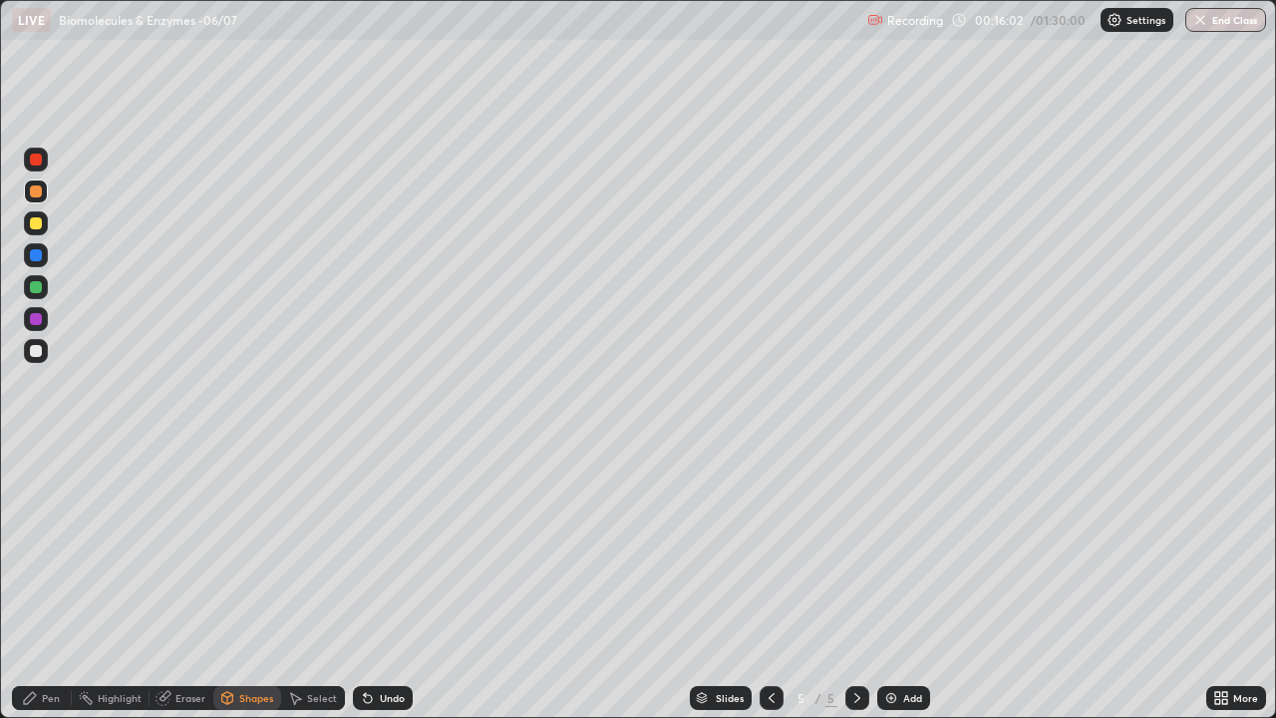
click at [183, 582] on div "Eraser" at bounding box center [182, 698] width 64 height 24
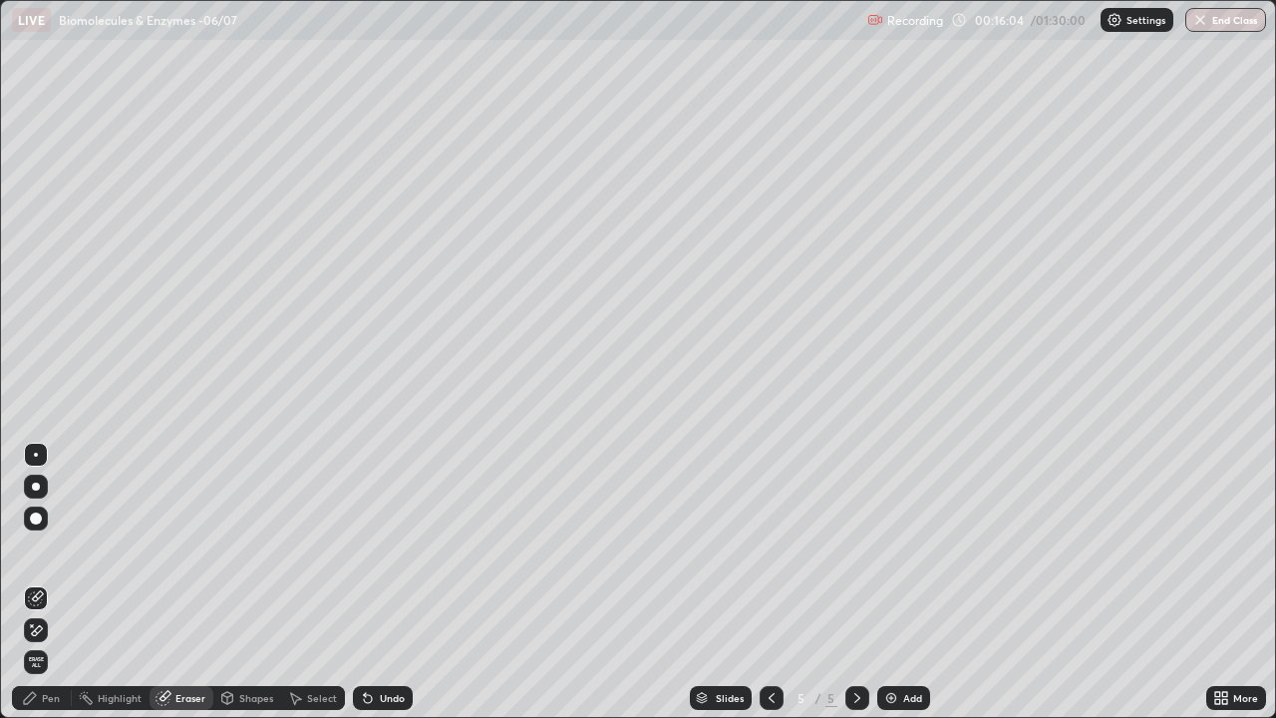
click at [33, 582] on icon at bounding box center [30, 698] width 16 height 16
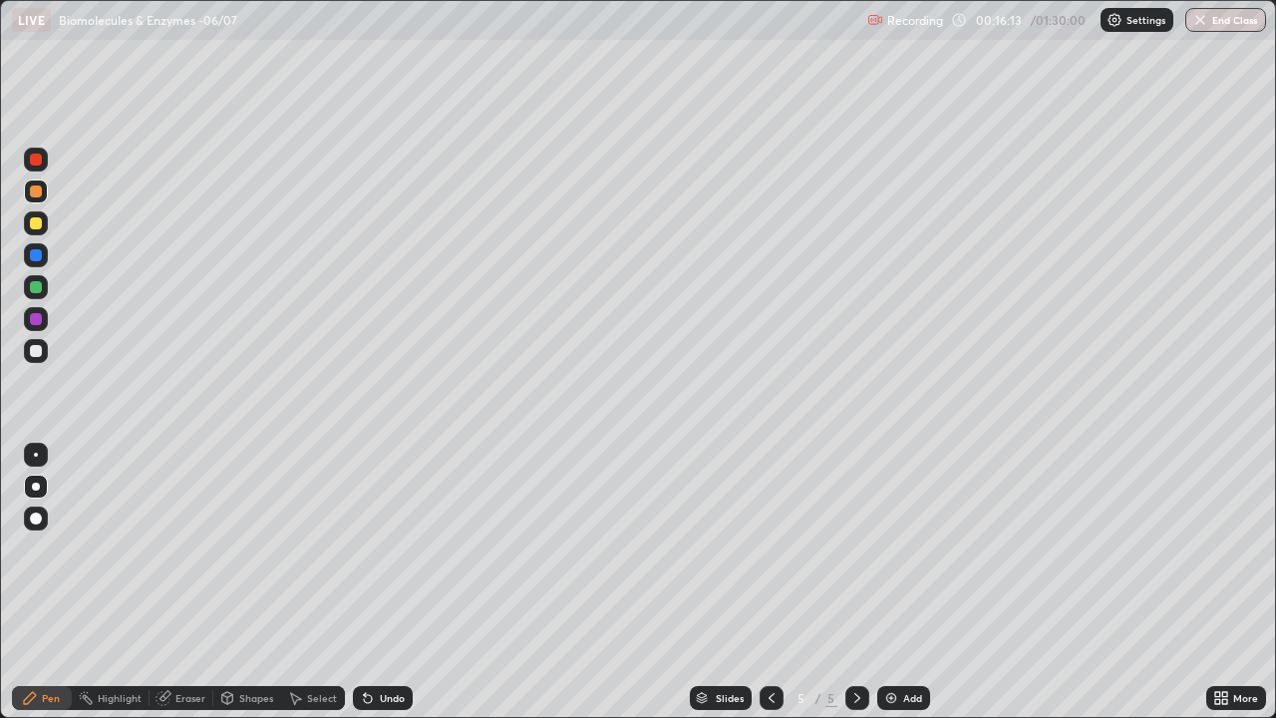
click at [34, 354] on div at bounding box center [36, 351] width 12 height 12
click at [367, 582] on icon at bounding box center [368, 699] width 8 height 8
click at [365, 582] on icon at bounding box center [368, 699] width 8 height 8
click at [29, 265] on div at bounding box center [36, 255] width 24 height 24
click at [386, 582] on div "Undo" at bounding box center [383, 698] width 60 height 24
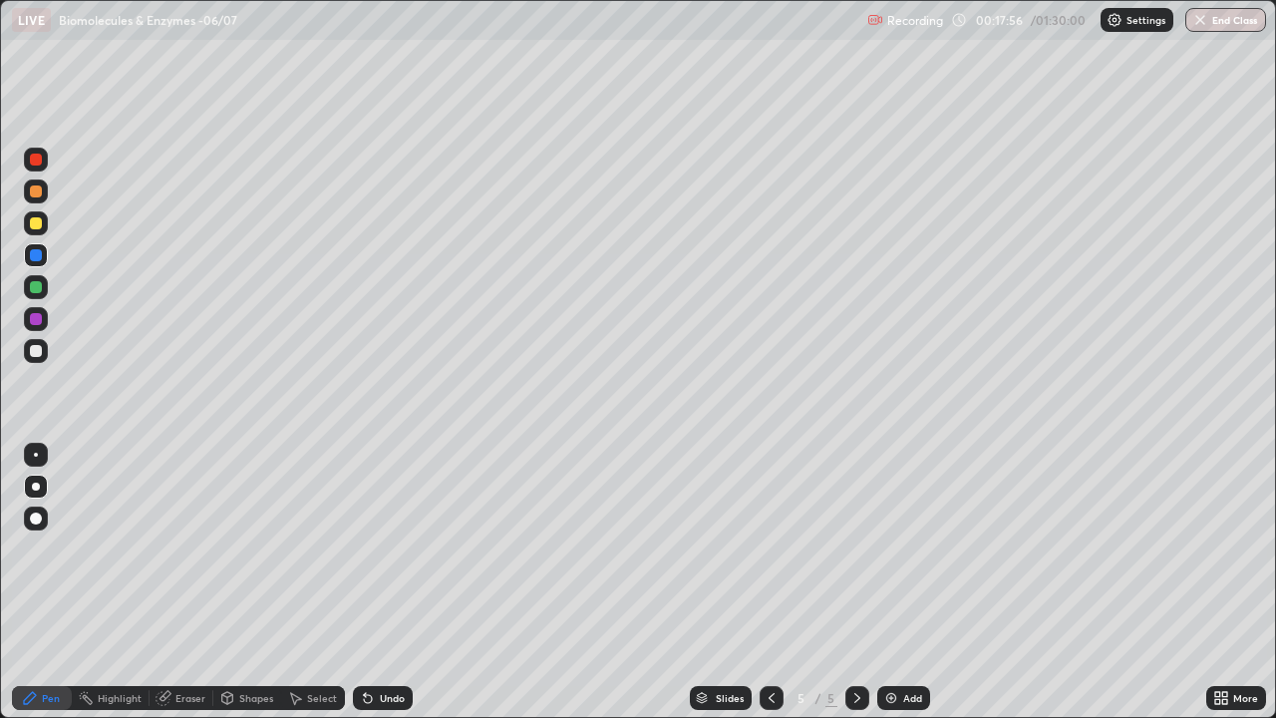
click at [387, 582] on div "Undo" at bounding box center [392, 698] width 25 height 10
click at [381, 582] on div "Undo" at bounding box center [392, 698] width 25 height 10
click at [184, 582] on div "Eraser" at bounding box center [182, 698] width 64 height 24
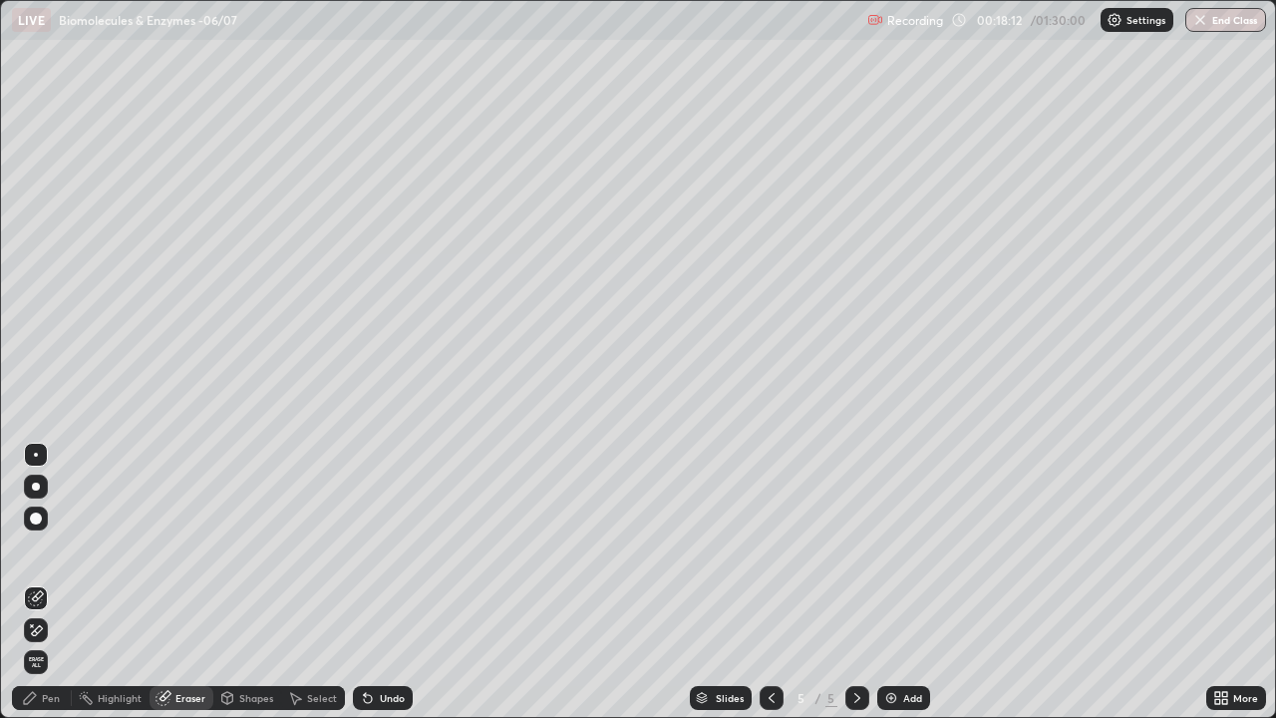
click at [40, 582] on div "Pen" at bounding box center [42, 698] width 60 height 24
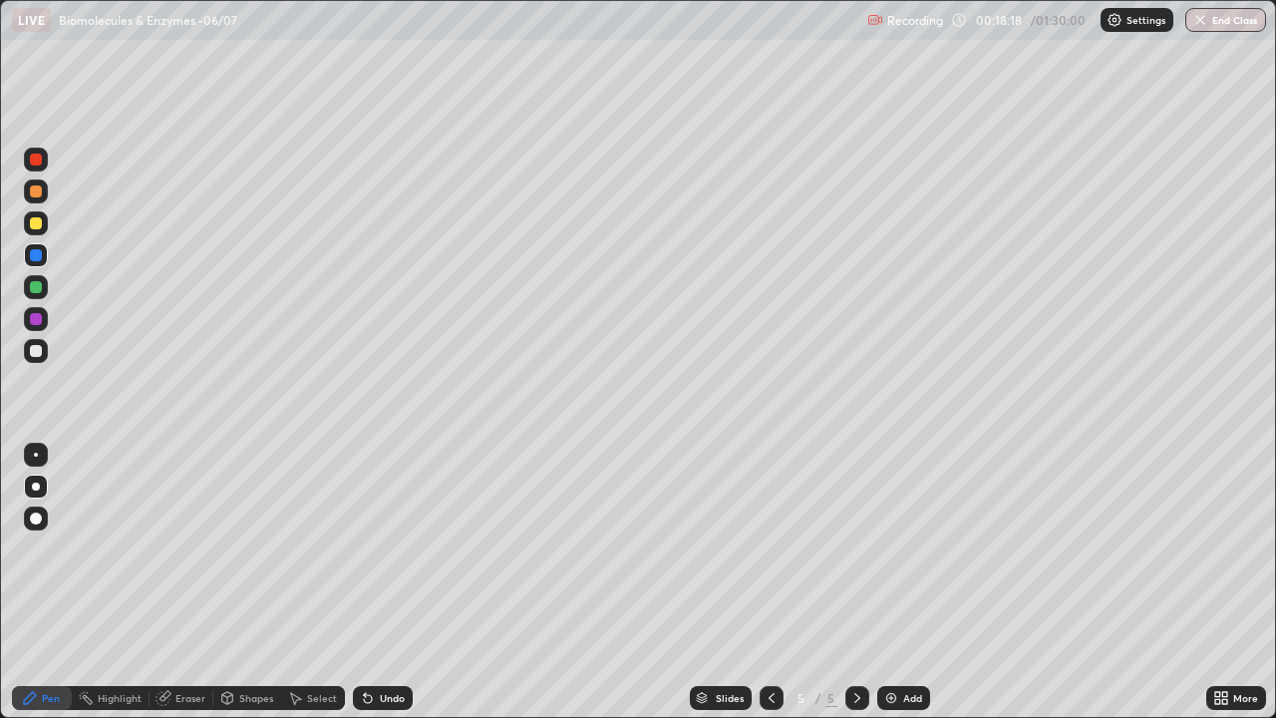
click at [39, 354] on div at bounding box center [36, 351] width 12 height 12
click at [28, 230] on div at bounding box center [36, 223] width 24 height 24
click at [903, 582] on div "Add" at bounding box center [912, 698] width 19 height 10
click at [37, 518] on div at bounding box center [36, 518] width 12 height 12
click at [233, 582] on div "Shapes" at bounding box center [247, 698] width 68 height 24
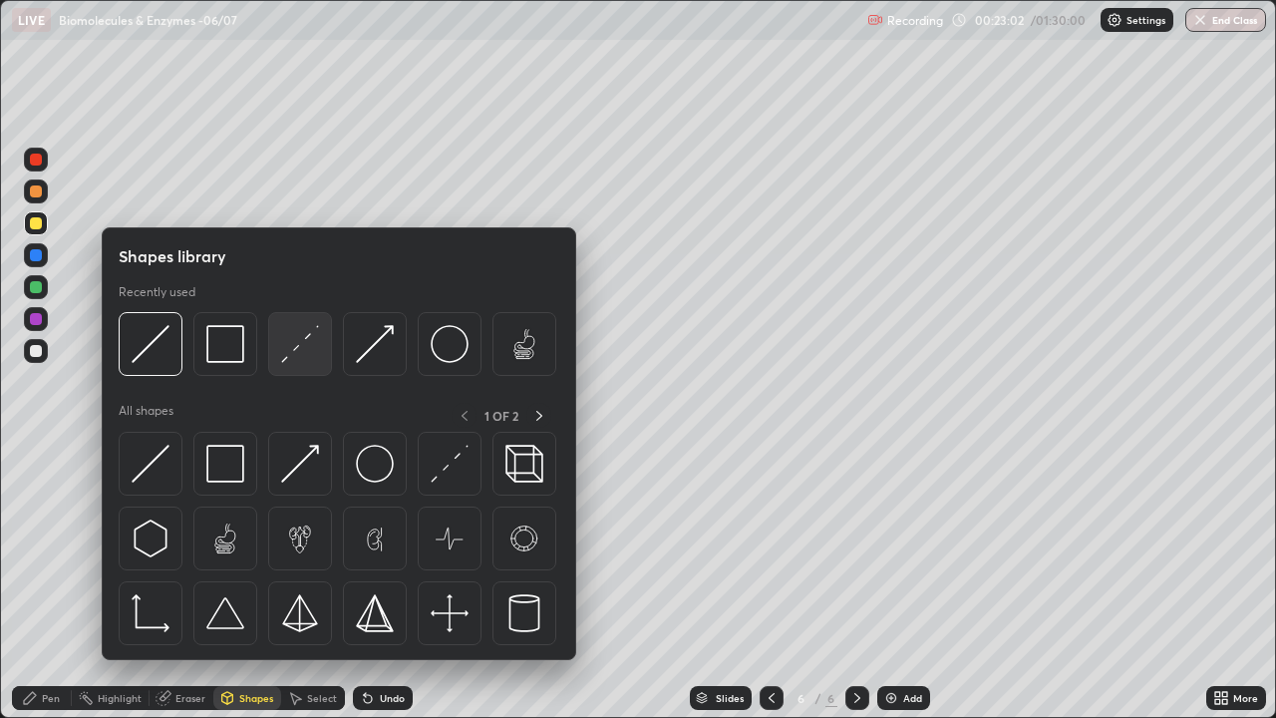
click at [288, 358] on img at bounding box center [300, 344] width 38 height 38
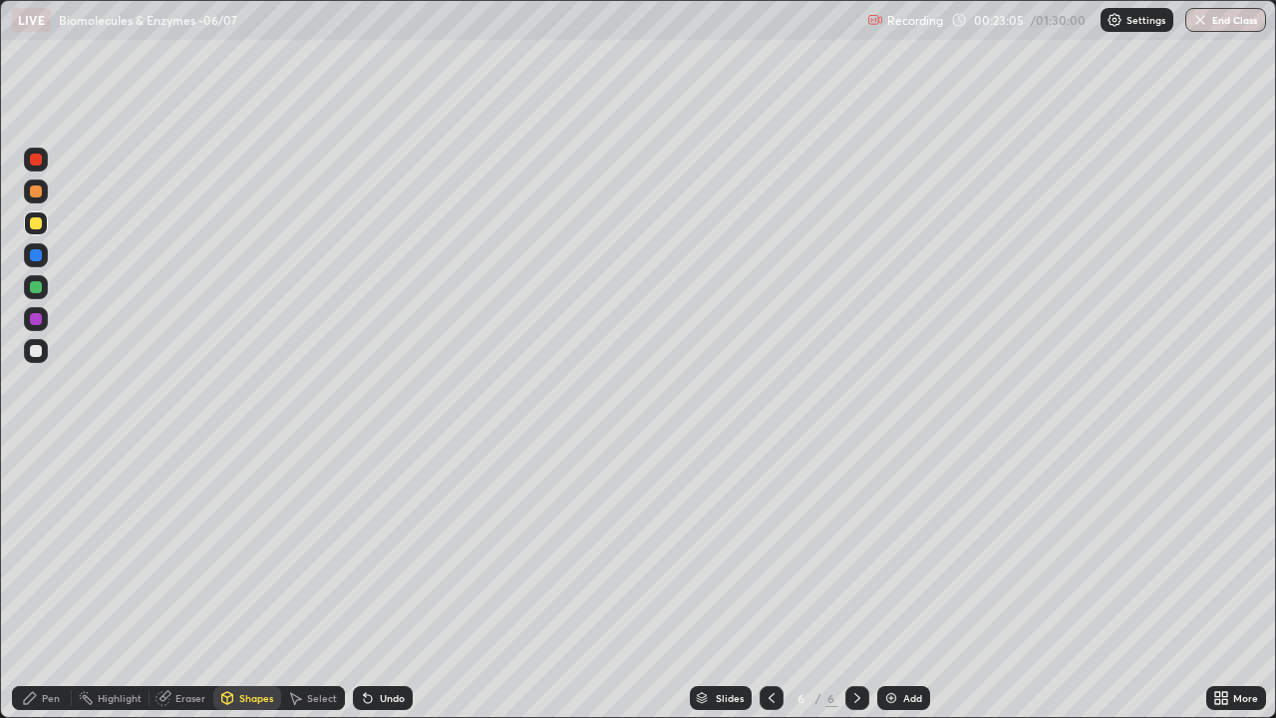
click at [51, 582] on div "Pen" at bounding box center [51, 698] width 18 height 10
click at [41, 345] on div at bounding box center [36, 351] width 24 height 24
click at [32, 483] on div at bounding box center [36, 487] width 24 height 24
click at [34, 287] on div at bounding box center [36, 287] width 12 height 12
click at [176, 582] on div "Eraser" at bounding box center [190, 698] width 30 height 10
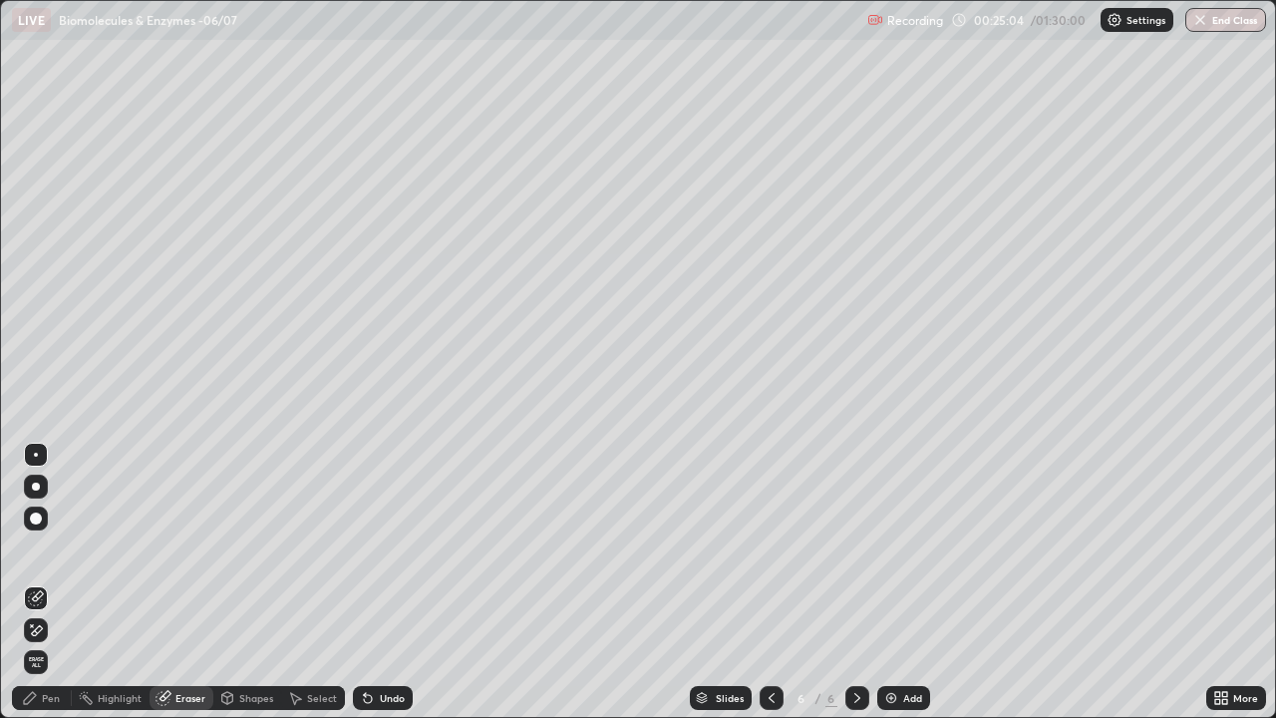
click at [50, 582] on div "Pen" at bounding box center [51, 698] width 18 height 10
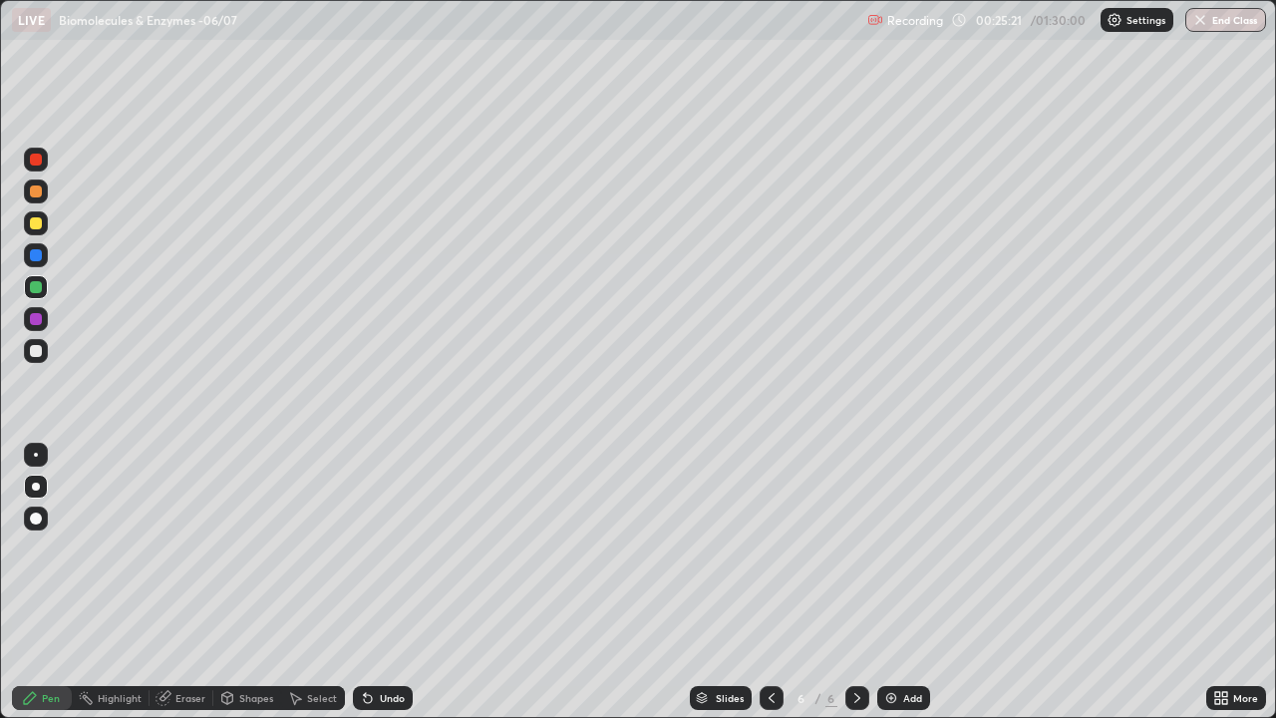
click at [110, 582] on div "Highlight" at bounding box center [120, 698] width 44 height 10
click at [35, 342] on div at bounding box center [36, 351] width 24 height 24
click at [32, 582] on icon at bounding box center [30, 698] width 12 height 12
click at [30, 228] on div at bounding box center [36, 223] width 24 height 24
click at [769, 582] on icon at bounding box center [772, 698] width 6 height 10
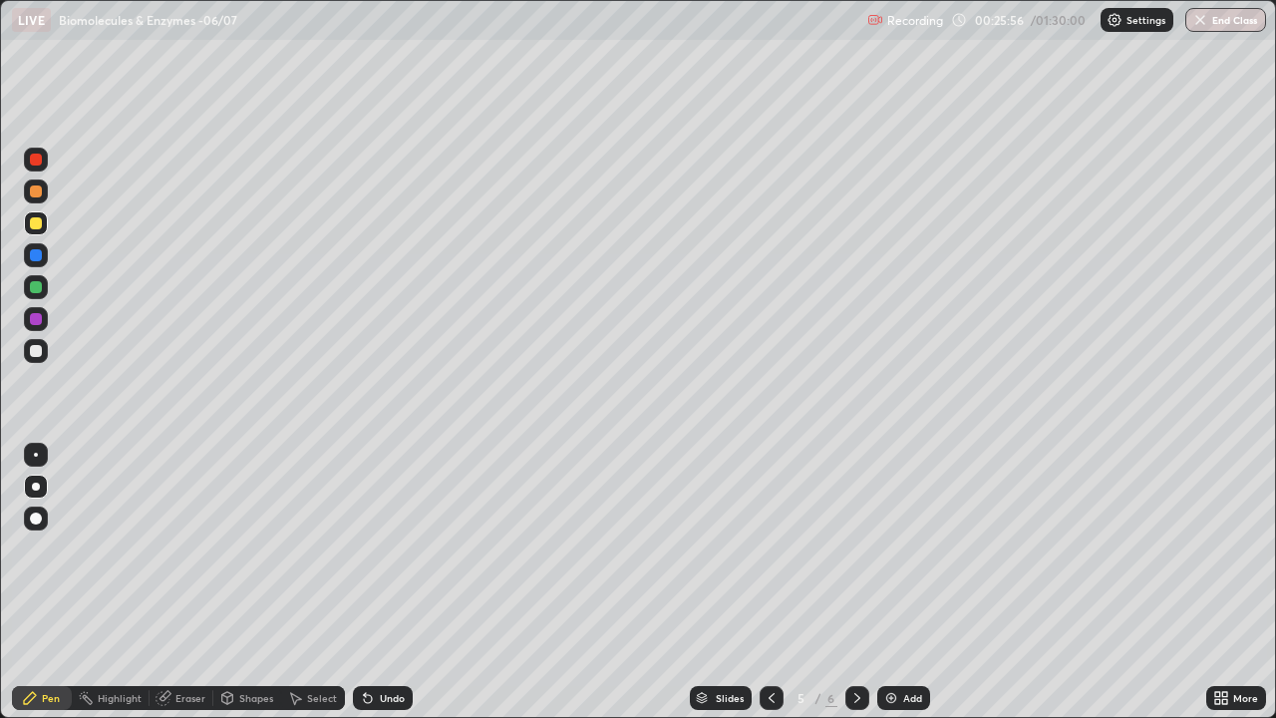
click at [769, 582] on icon at bounding box center [772, 698] width 6 height 10
click at [855, 582] on icon at bounding box center [857, 698] width 16 height 16
click at [851, 582] on icon at bounding box center [857, 698] width 16 height 16
click at [36, 352] on div at bounding box center [36, 351] width 12 height 12
click at [30, 288] on div at bounding box center [36, 287] width 12 height 12
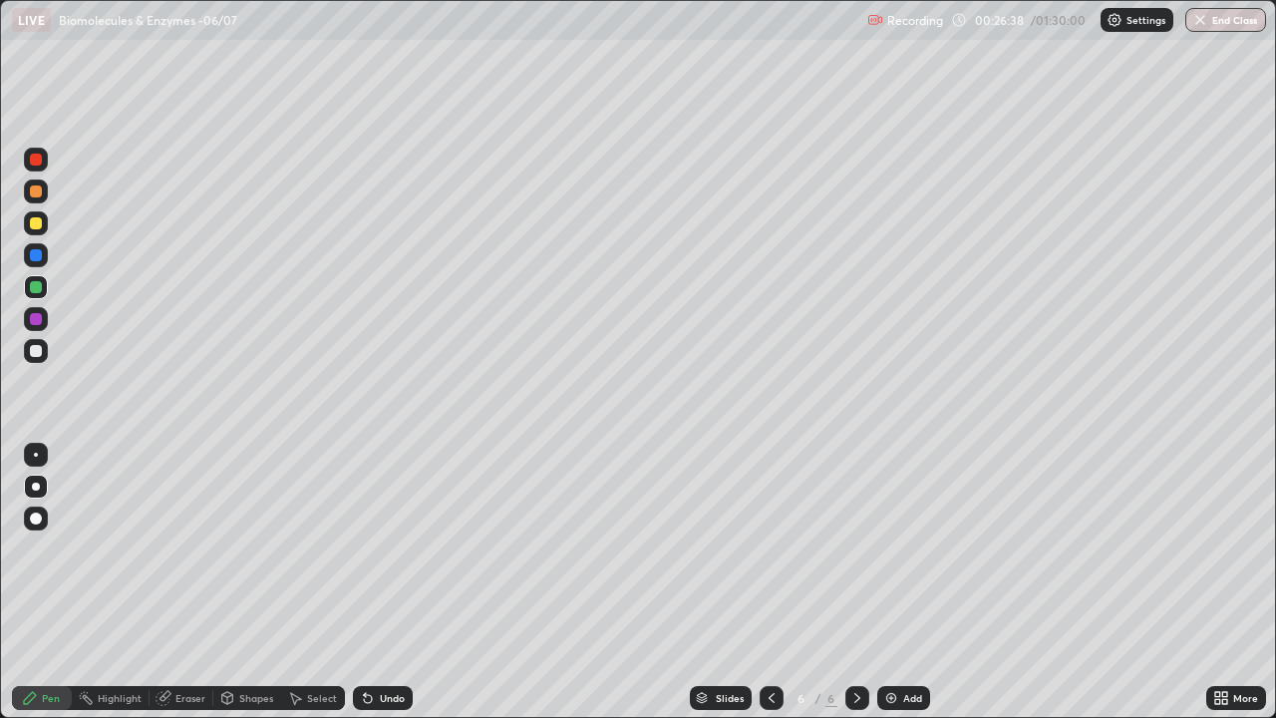
click at [35, 257] on div at bounding box center [36, 255] width 12 height 12
click at [378, 582] on div "Undo" at bounding box center [383, 698] width 60 height 24
click at [381, 582] on div "Undo" at bounding box center [383, 698] width 60 height 24
click at [378, 582] on div "Undo" at bounding box center [383, 698] width 60 height 24
click at [380, 582] on div "Undo" at bounding box center [392, 698] width 25 height 10
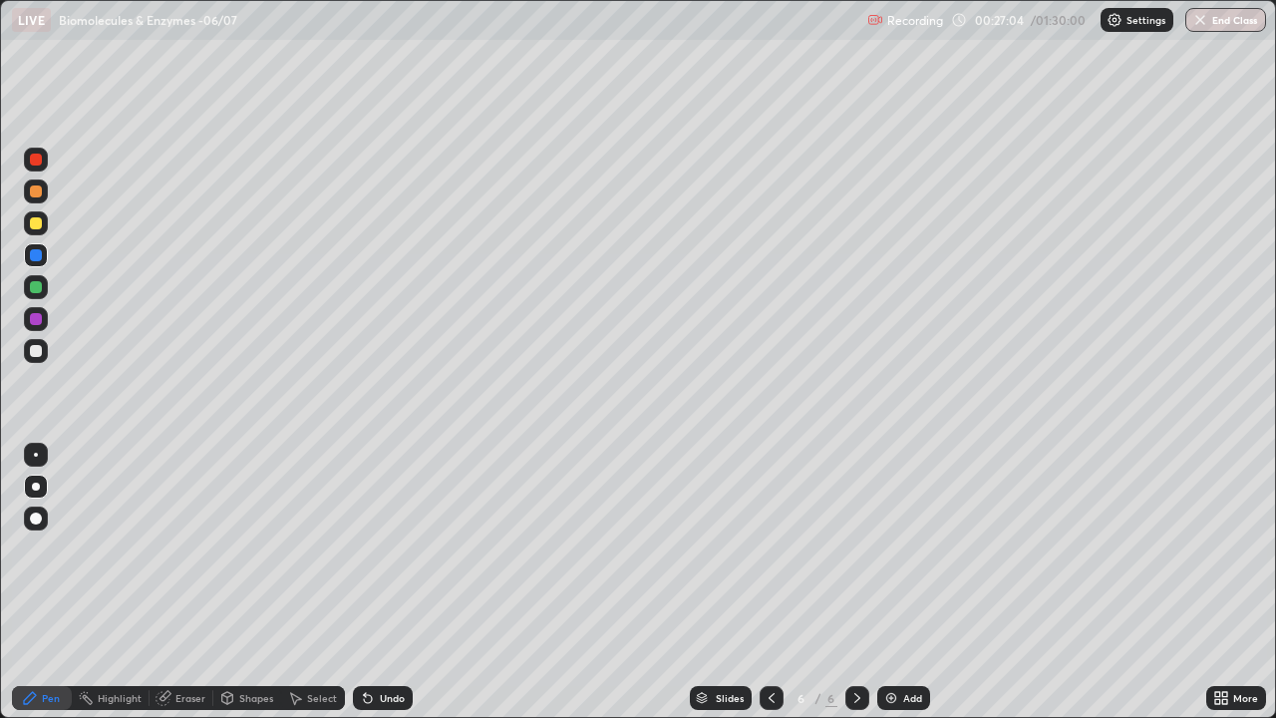
click at [380, 582] on div "Undo" at bounding box center [392, 698] width 25 height 10
click at [33, 318] on div at bounding box center [36, 319] width 12 height 12
click at [250, 582] on div "Shapes" at bounding box center [247, 698] width 68 height 24
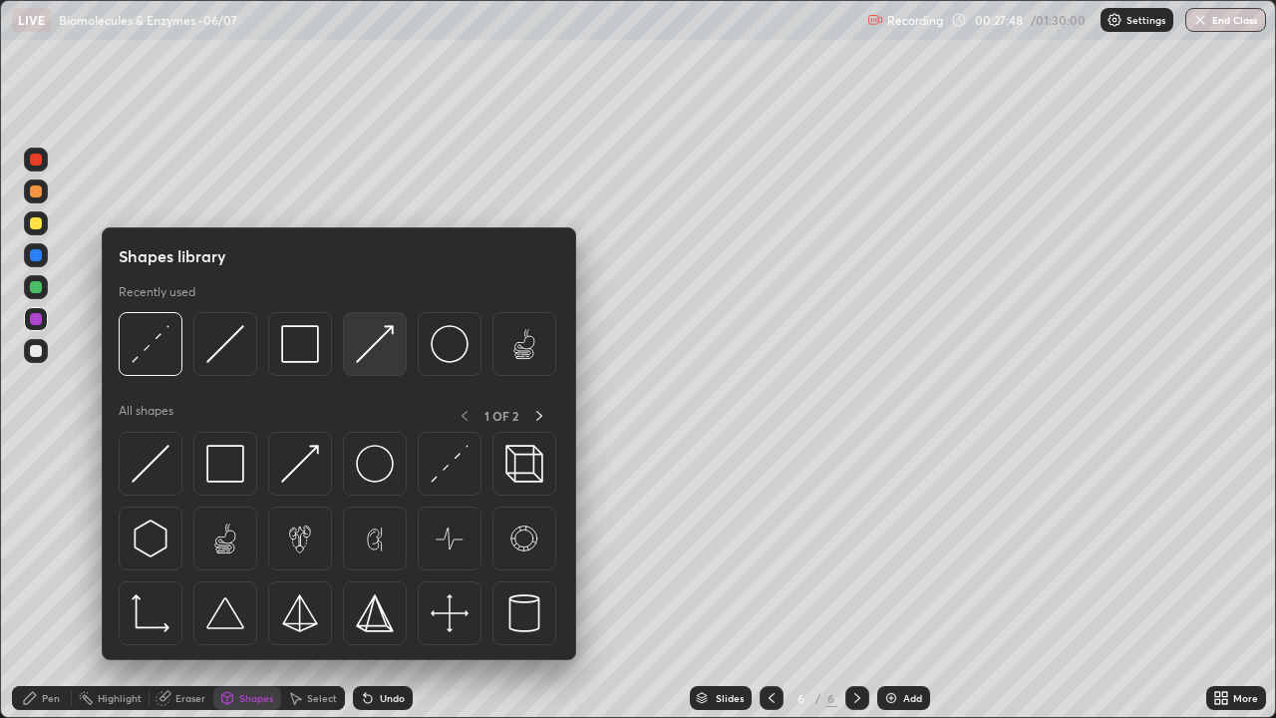
click at [367, 361] on img at bounding box center [375, 344] width 38 height 38
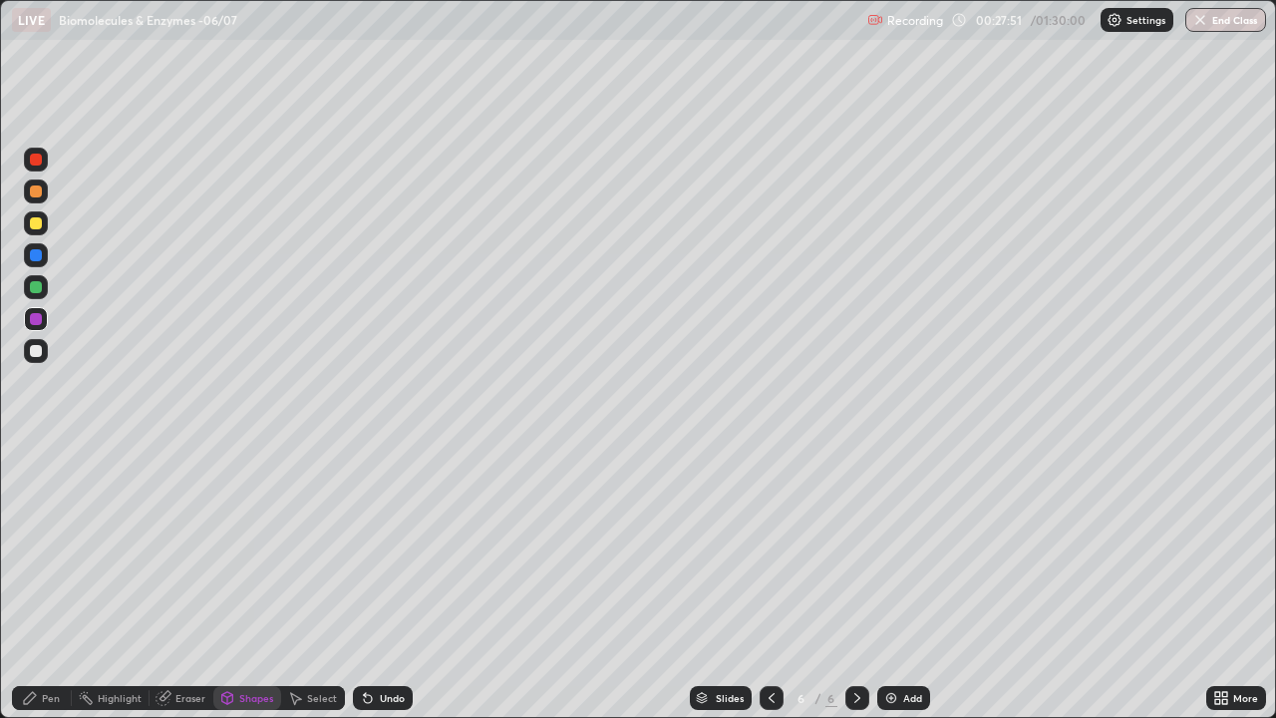
click at [43, 582] on div "Pen" at bounding box center [42, 698] width 60 height 24
click at [33, 354] on div at bounding box center [36, 351] width 12 height 12
click at [39, 346] on div at bounding box center [36, 351] width 12 height 12
click at [175, 582] on div "Eraser" at bounding box center [190, 698] width 30 height 10
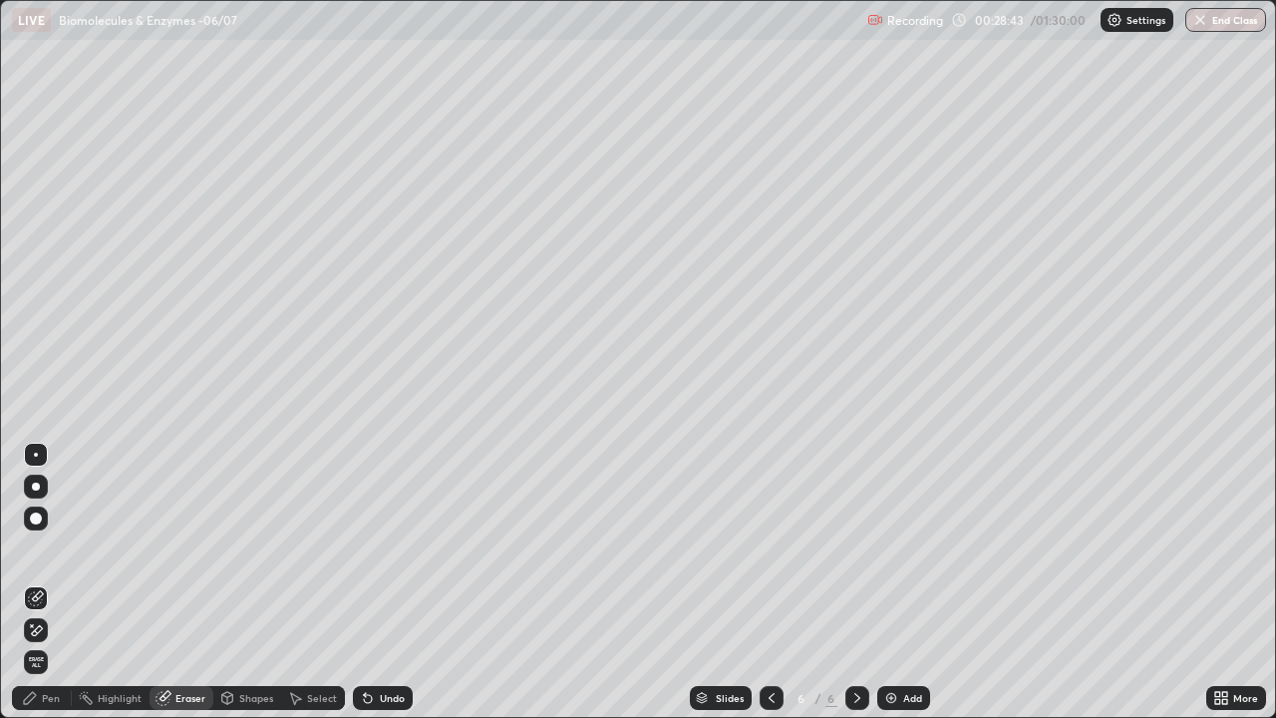
click at [19, 582] on div "Pen" at bounding box center [42, 698] width 60 height 24
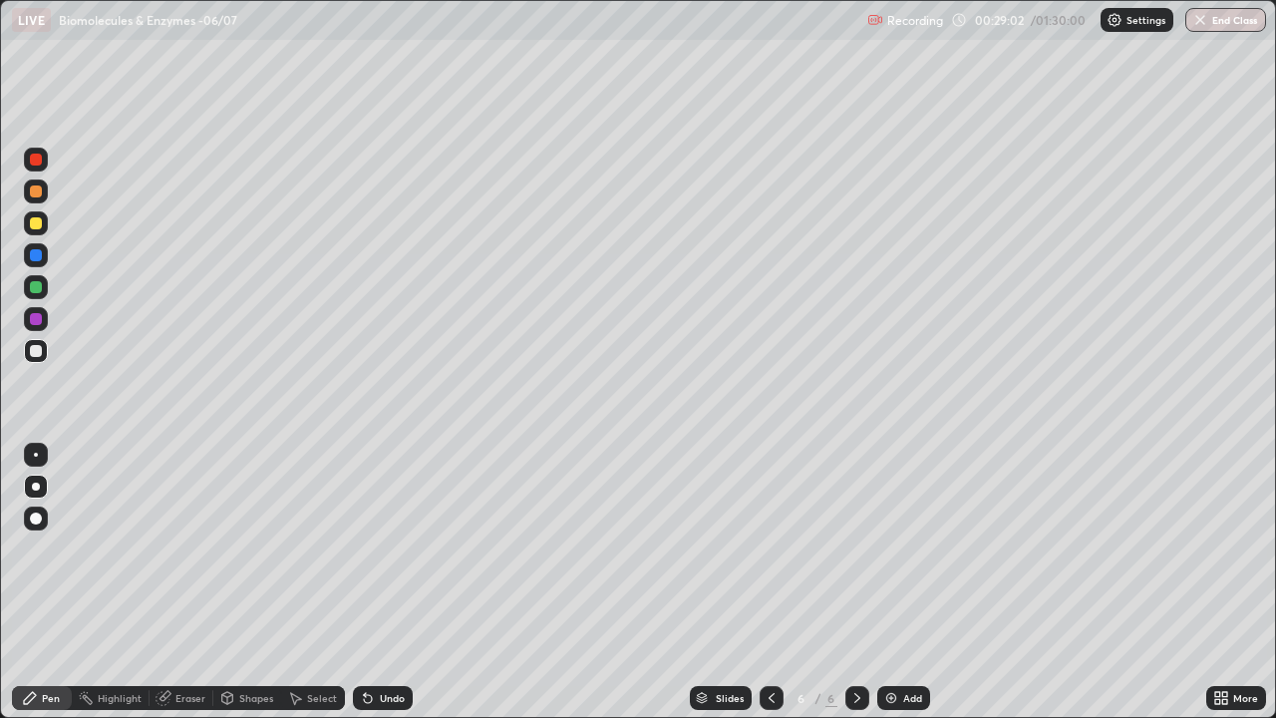
click at [33, 284] on div at bounding box center [36, 287] width 12 height 12
click at [41, 263] on div at bounding box center [36, 255] width 24 height 24
click at [37, 318] on div at bounding box center [36, 319] width 12 height 12
click at [1153, 582] on div "Slides 6 / 6 Add" at bounding box center [810, 698] width 794 height 40
click at [28, 261] on div at bounding box center [36, 255] width 24 height 24
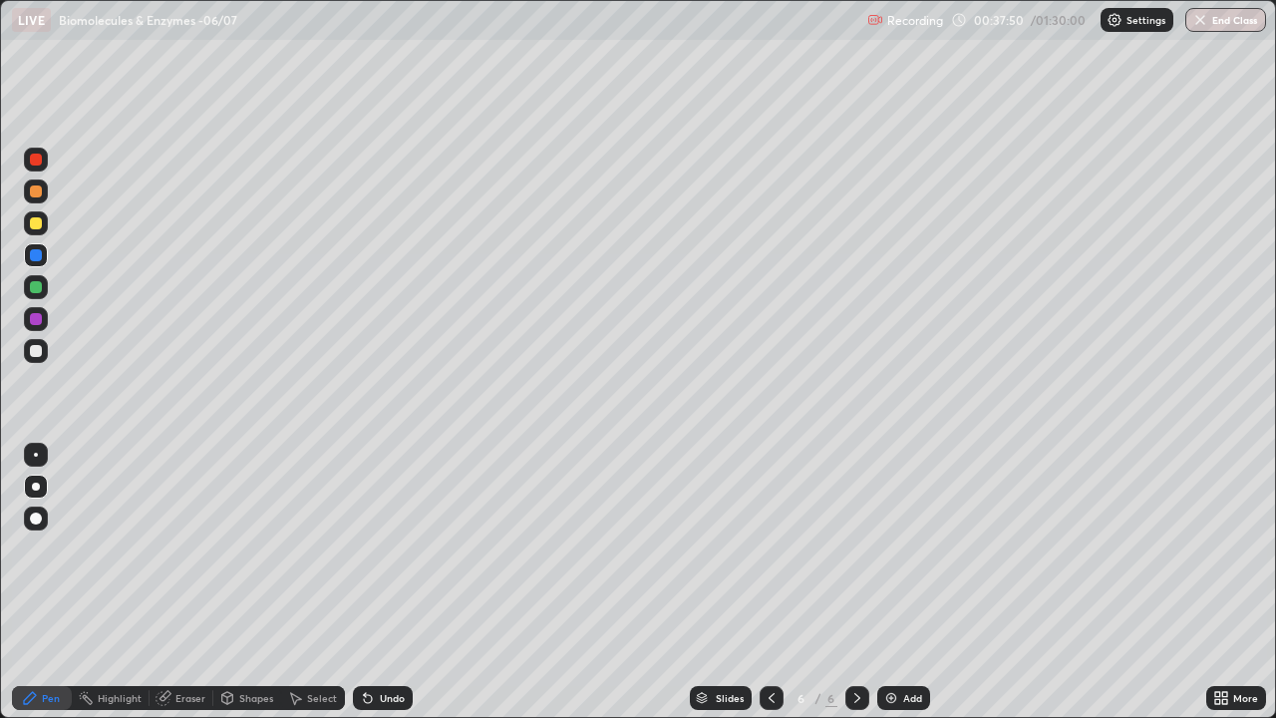
click at [895, 582] on img at bounding box center [891, 698] width 16 height 16
click at [37, 196] on div at bounding box center [36, 191] width 12 height 12
click at [253, 582] on div "Shapes" at bounding box center [256, 698] width 34 height 10
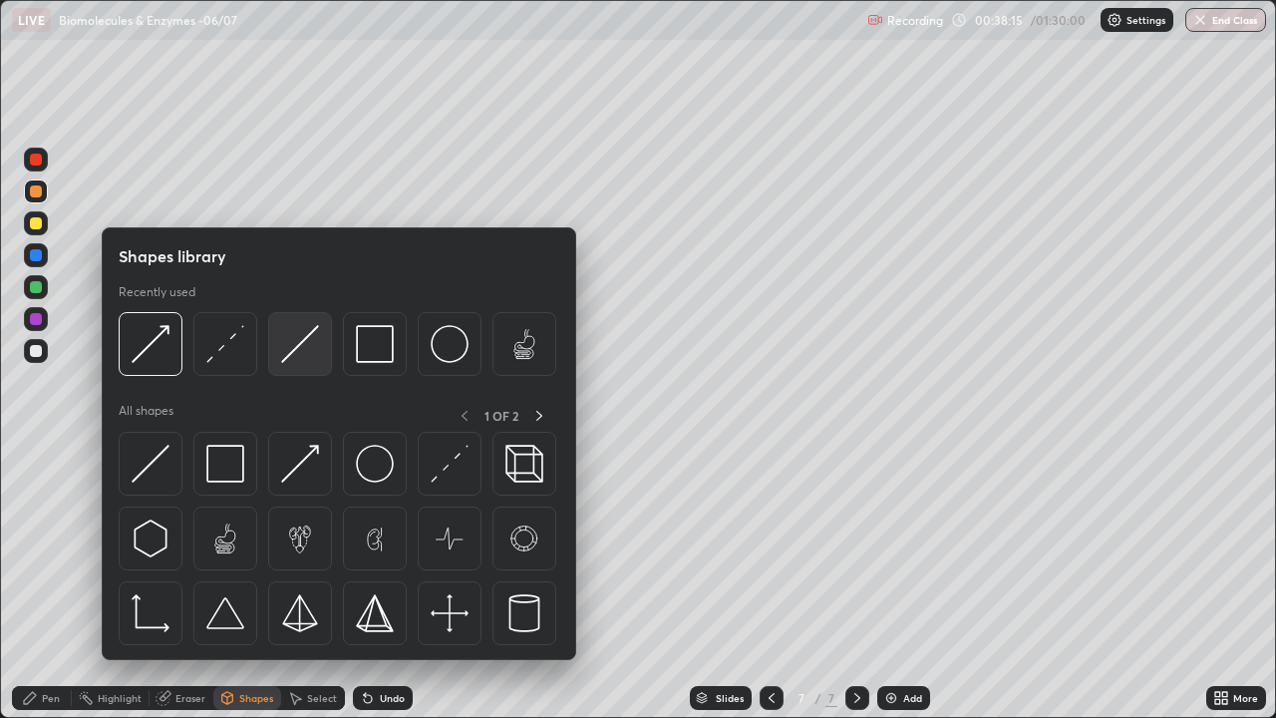
click at [301, 348] on img at bounding box center [300, 344] width 38 height 38
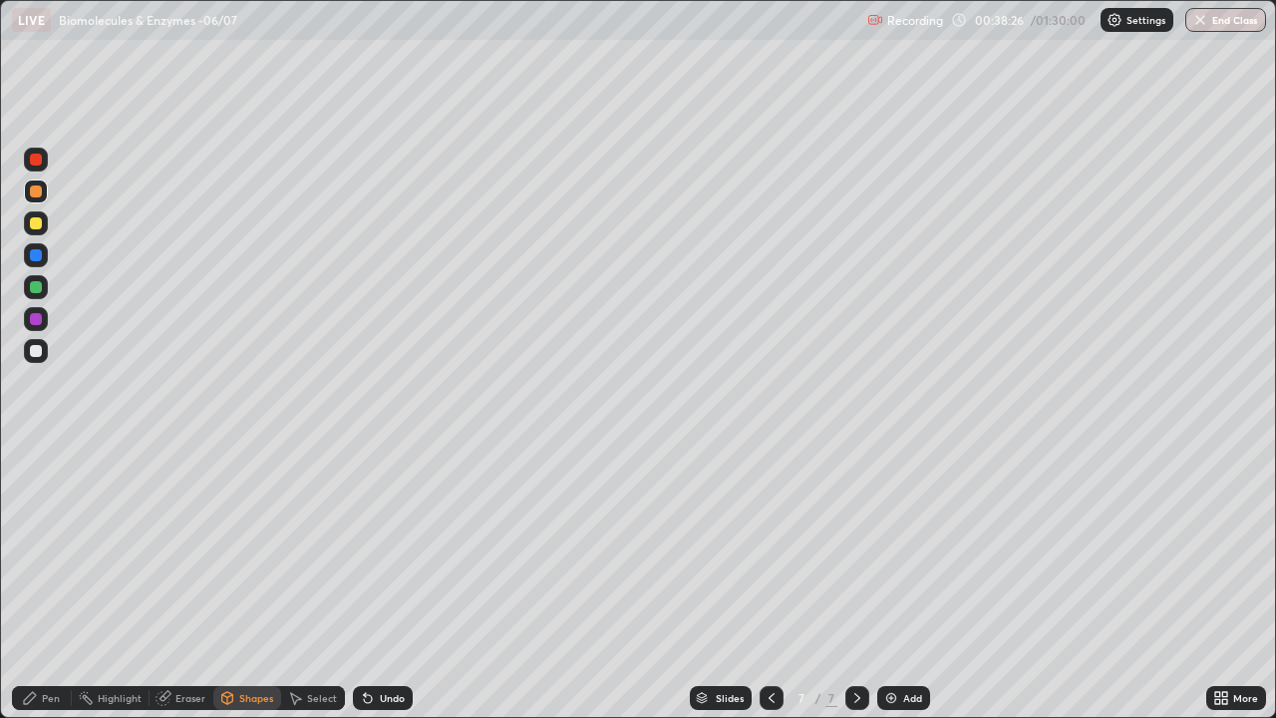
click at [34, 347] on div at bounding box center [36, 351] width 12 height 12
click at [39, 582] on div "Pen" at bounding box center [42, 698] width 60 height 24
click at [179, 582] on div "Eraser" at bounding box center [190, 698] width 30 height 10
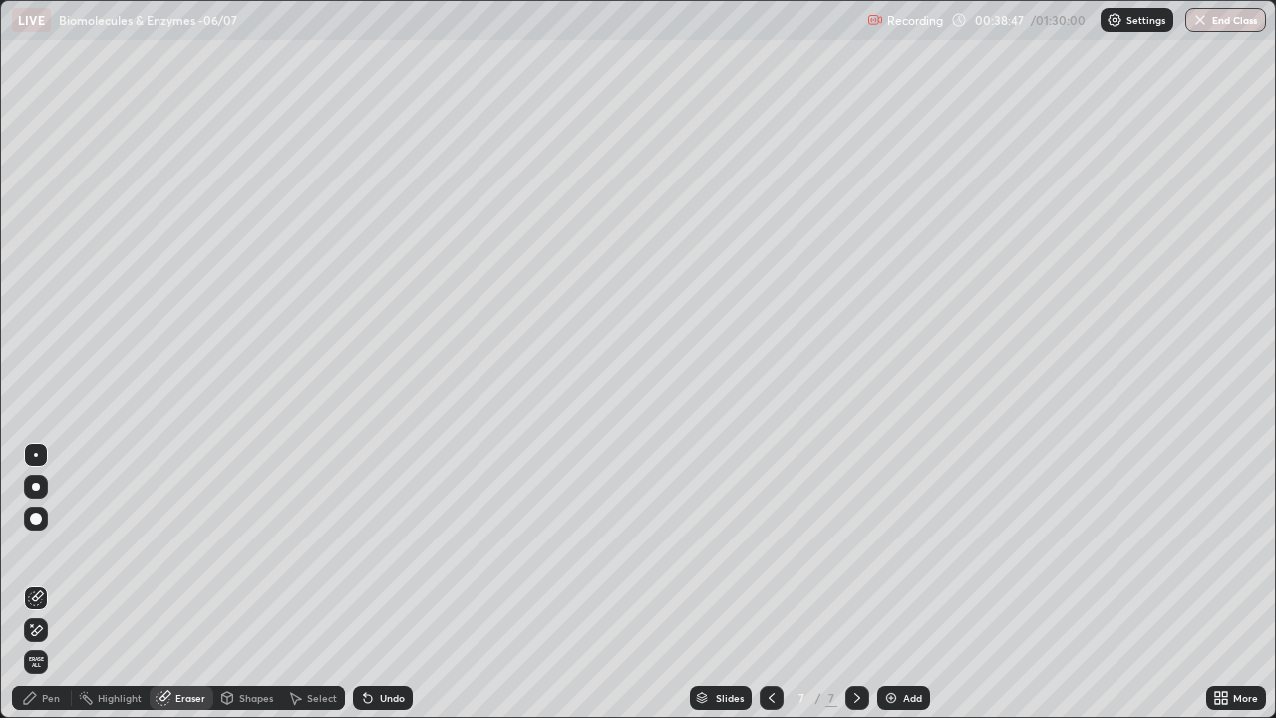
click at [53, 582] on div "Pen" at bounding box center [51, 698] width 18 height 10
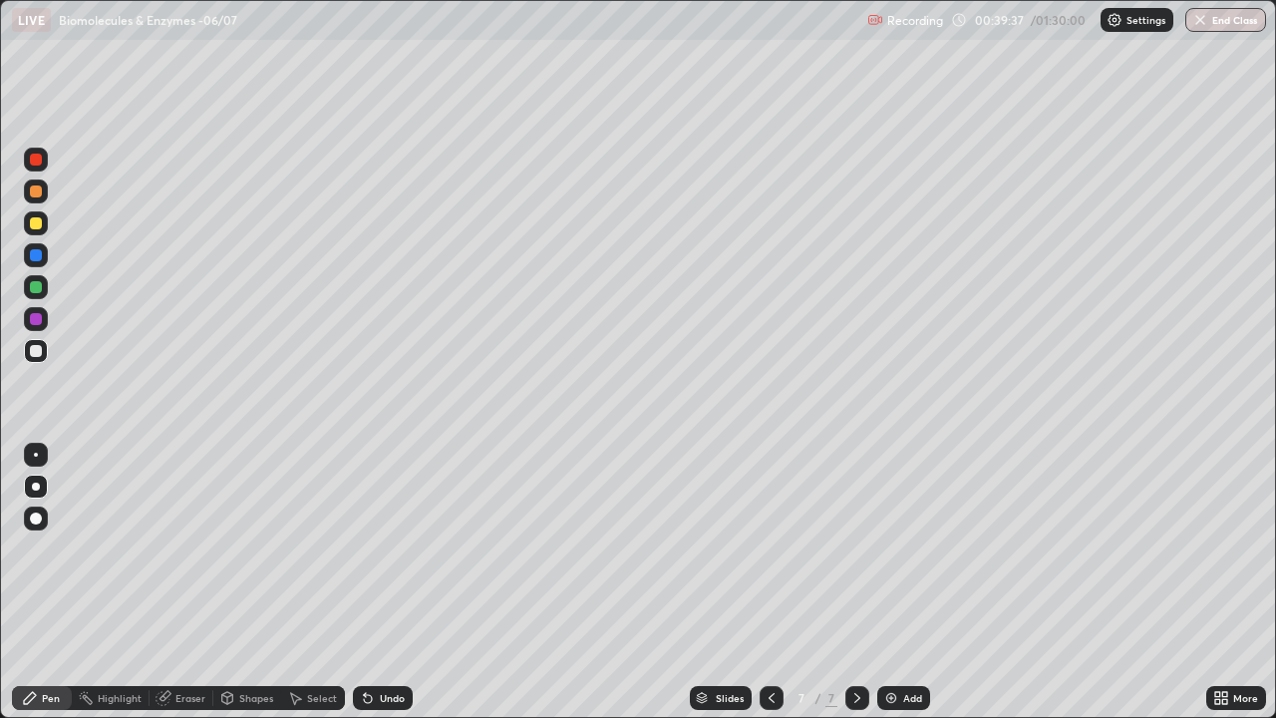
click at [380, 582] on div "Undo" at bounding box center [392, 698] width 25 height 10
click at [386, 582] on div "Undo" at bounding box center [392, 698] width 25 height 10
click at [34, 285] on div at bounding box center [36, 287] width 12 height 12
click at [38, 354] on div at bounding box center [36, 351] width 12 height 12
click at [375, 582] on div "Undo" at bounding box center [383, 698] width 60 height 24
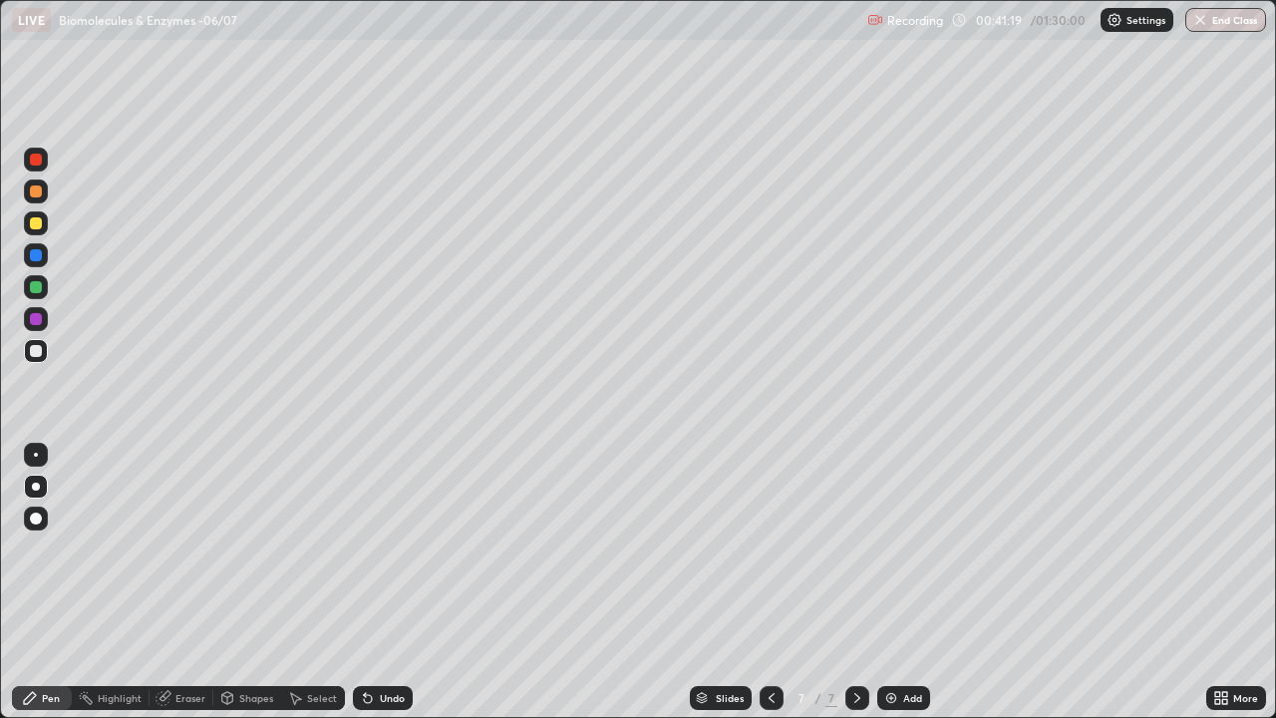
click at [378, 582] on div "Undo" at bounding box center [383, 698] width 60 height 24
click at [379, 582] on div "Undo" at bounding box center [383, 698] width 60 height 24
click at [380, 582] on div "Undo" at bounding box center [383, 698] width 60 height 24
click at [381, 582] on div "Undo" at bounding box center [383, 698] width 60 height 24
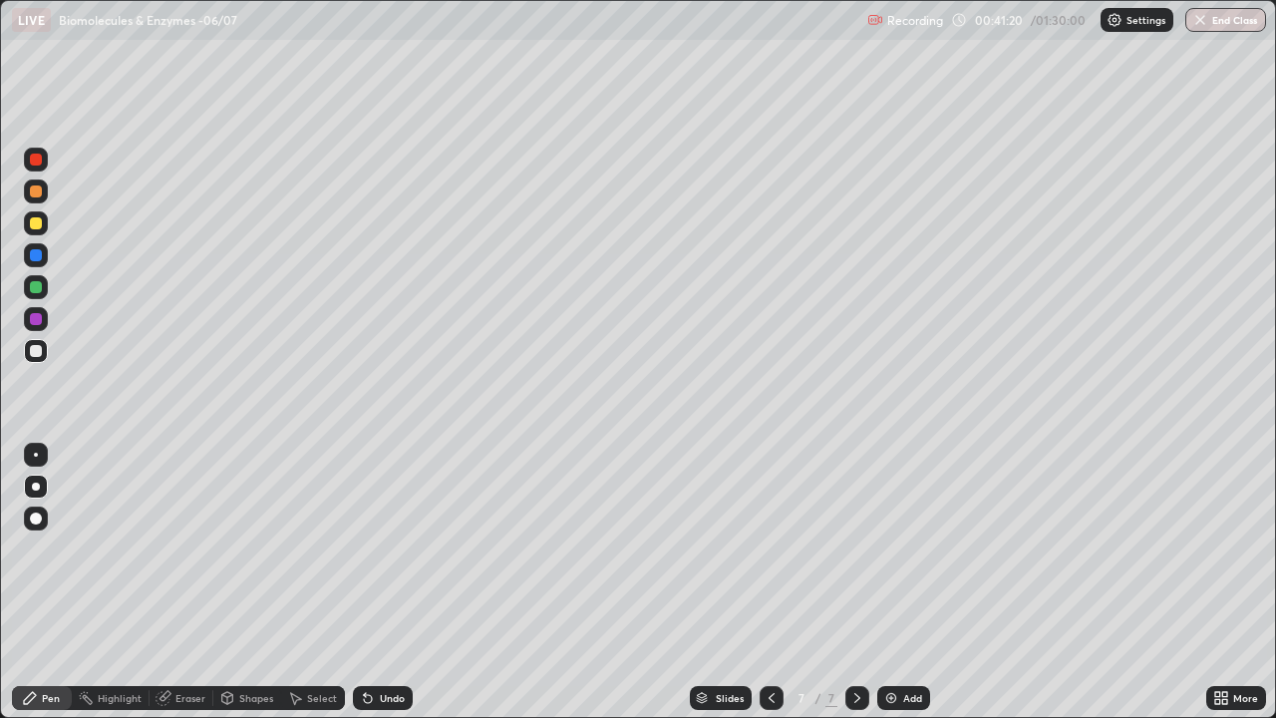
click at [383, 582] on div "Undo" at bounding box center [383, 698] width 60 height 24
click at [391, 582] on div "Undo" at bounding box center [392, 698] width 25 height 10
click at [381, 582] on div "Undo" at bounding box center [383, 698] width 60 height 24
click at [33, 287] on div at bounding box center [36, 287] width 12 height 12
click at [33, 254] on div at bounding box center [36, 255] width 12 height 12
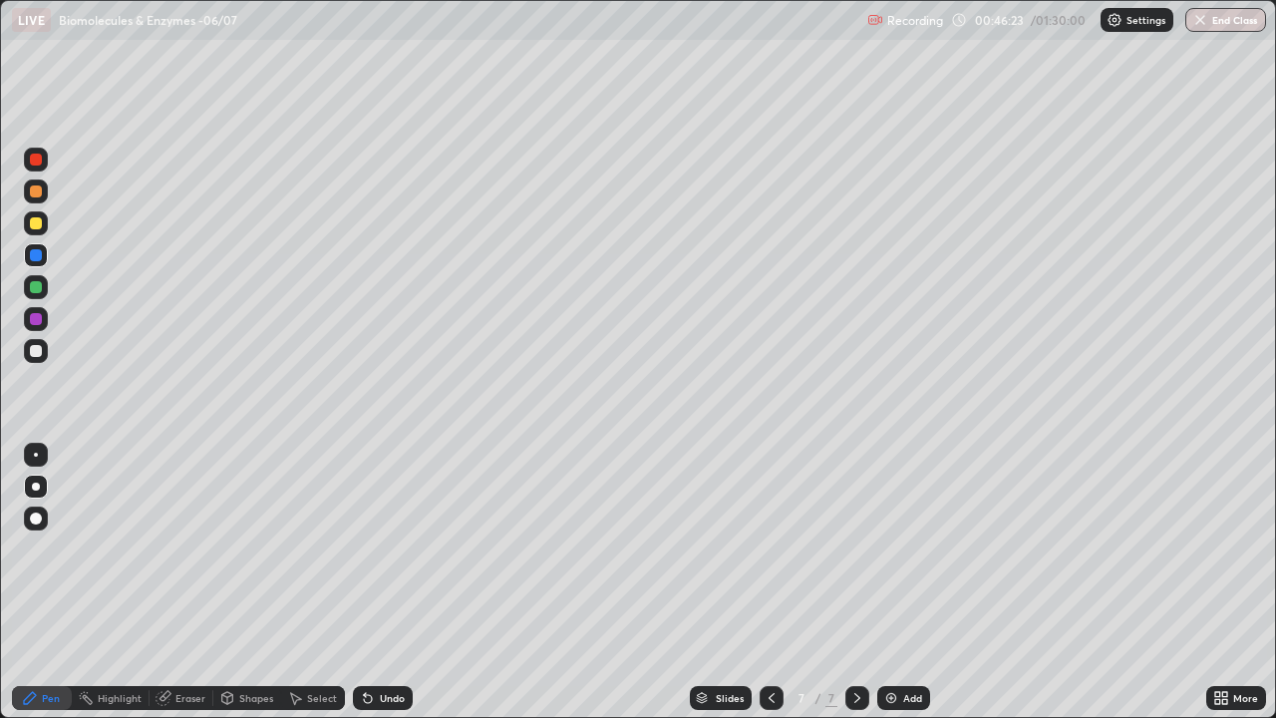
click at [909, 582] on div "Add" at bounding box center [912, 698] width 19 height 10
click at [43, 221] on div at bounding box center [36, 223] width 24 height 24
click at [392, 582] on div "Undo" at bounding box center [392, 698] width 25 height 10
click at [390, 582] on div "Undo" at bounding box center [383, 698] width 60 height 24
click at [383, 582] on div "Undo" at bounding box center [392, 698] width 25 height 10
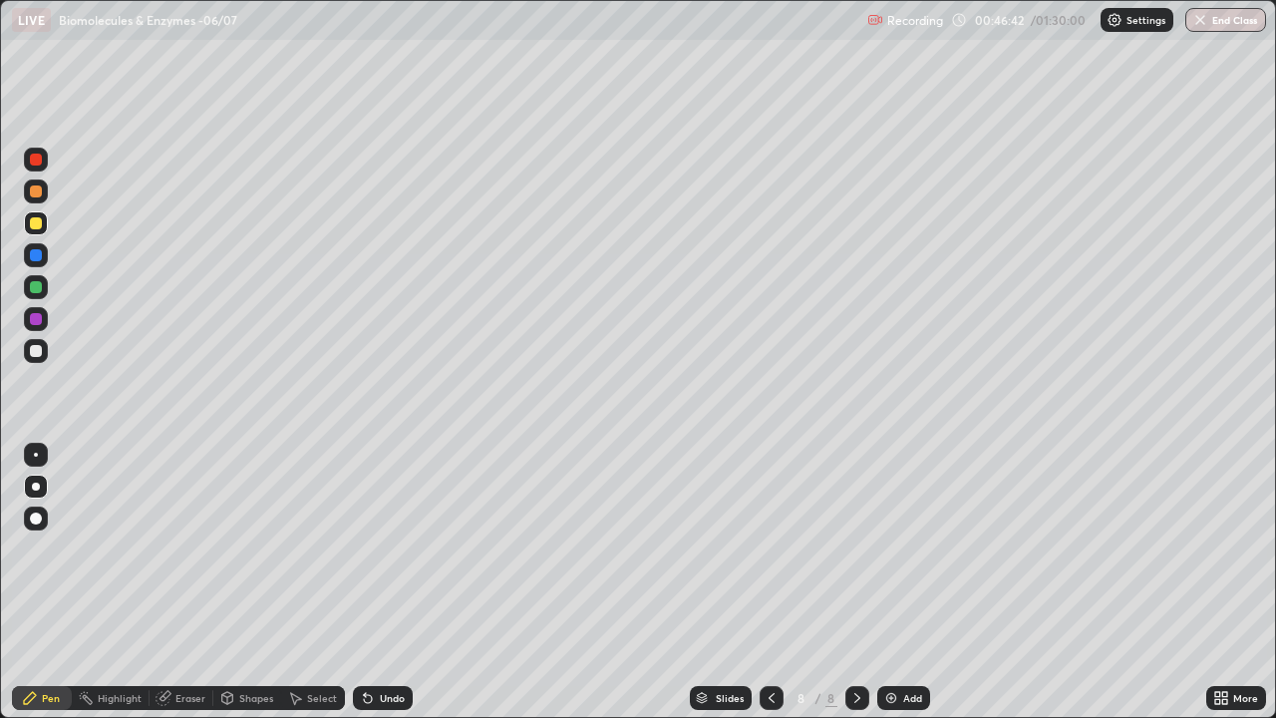
click at [232, 582] on icon at bounding box center [227, 698] width 16 height 16
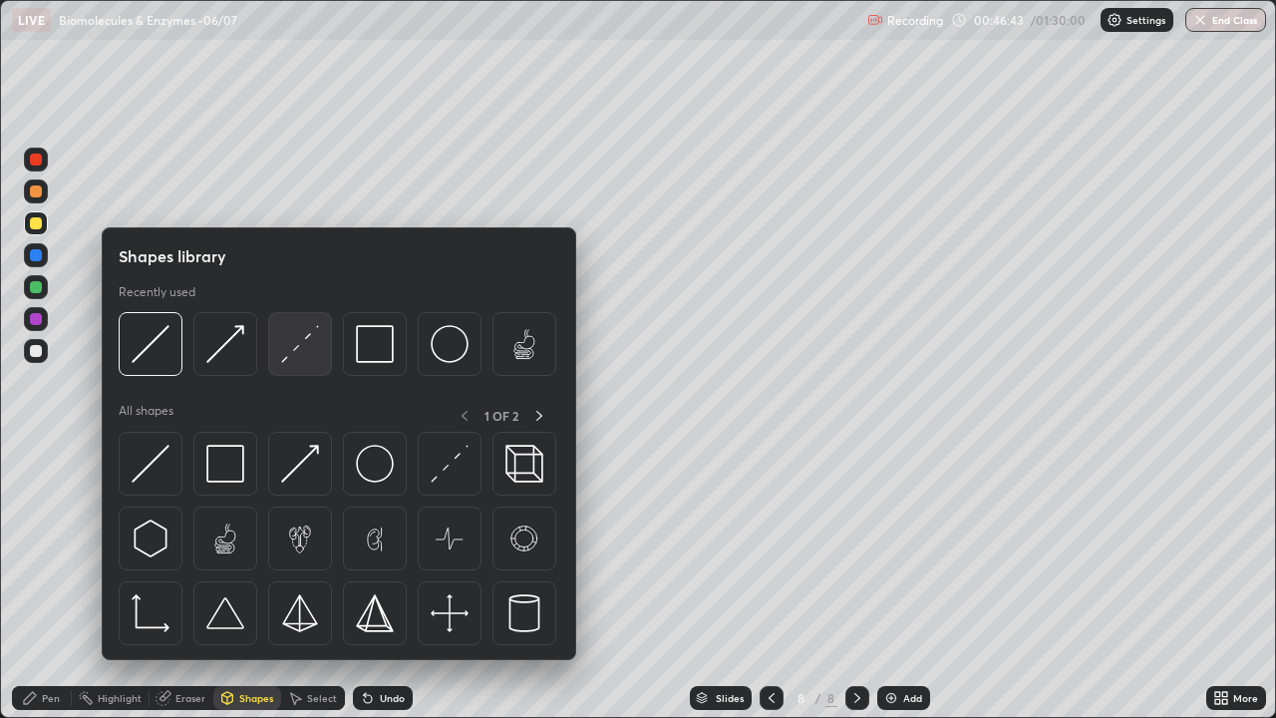
click at [300, 347] on img at bounding box center [300, 344] width 38 height 38
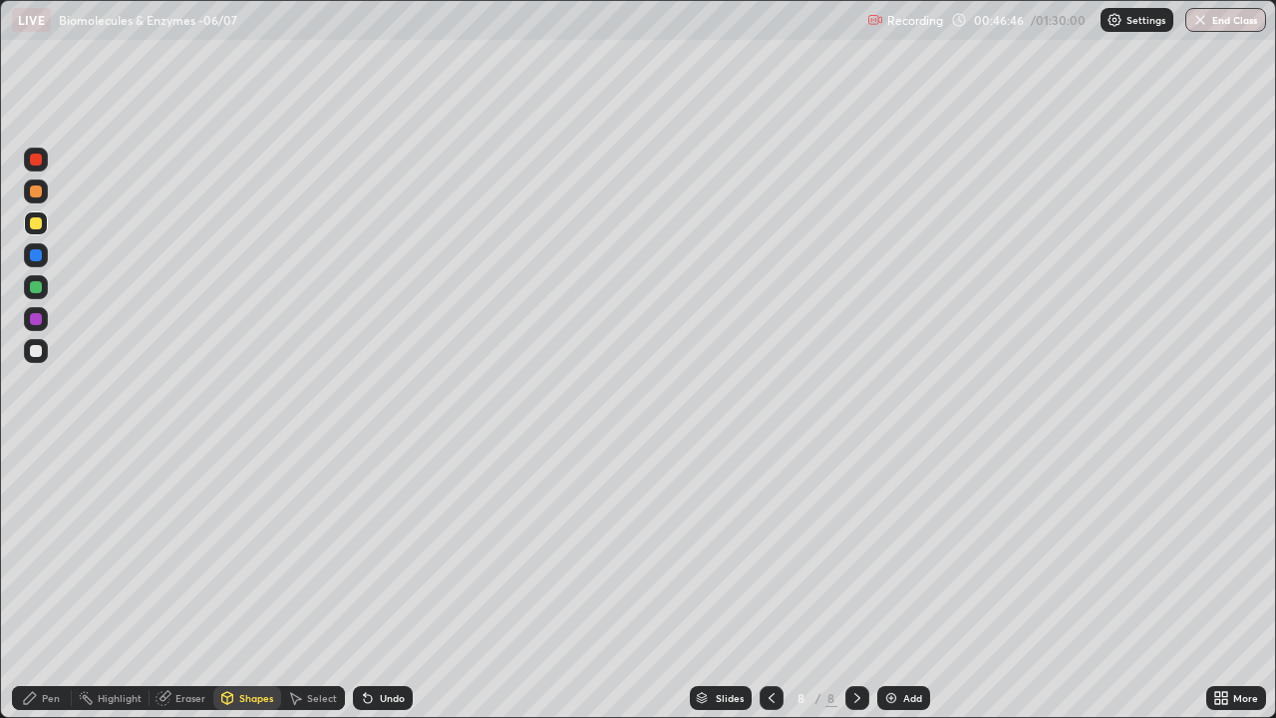
click at [40, 582] on div "Pen" at bounding box center [42, 698] width 60 height 24
click at [31, 322] on div at bounding box center [36, 319] width 12 height 12
click at [33, 356] on div at bounding box center [36, 351] width 12 height 12
click at [380, 582] on div "Undo" at bounding box center [392, 698] width 25 height 10
click at [41, 289] on div at bounding box center [36, 287] width 12 height 12
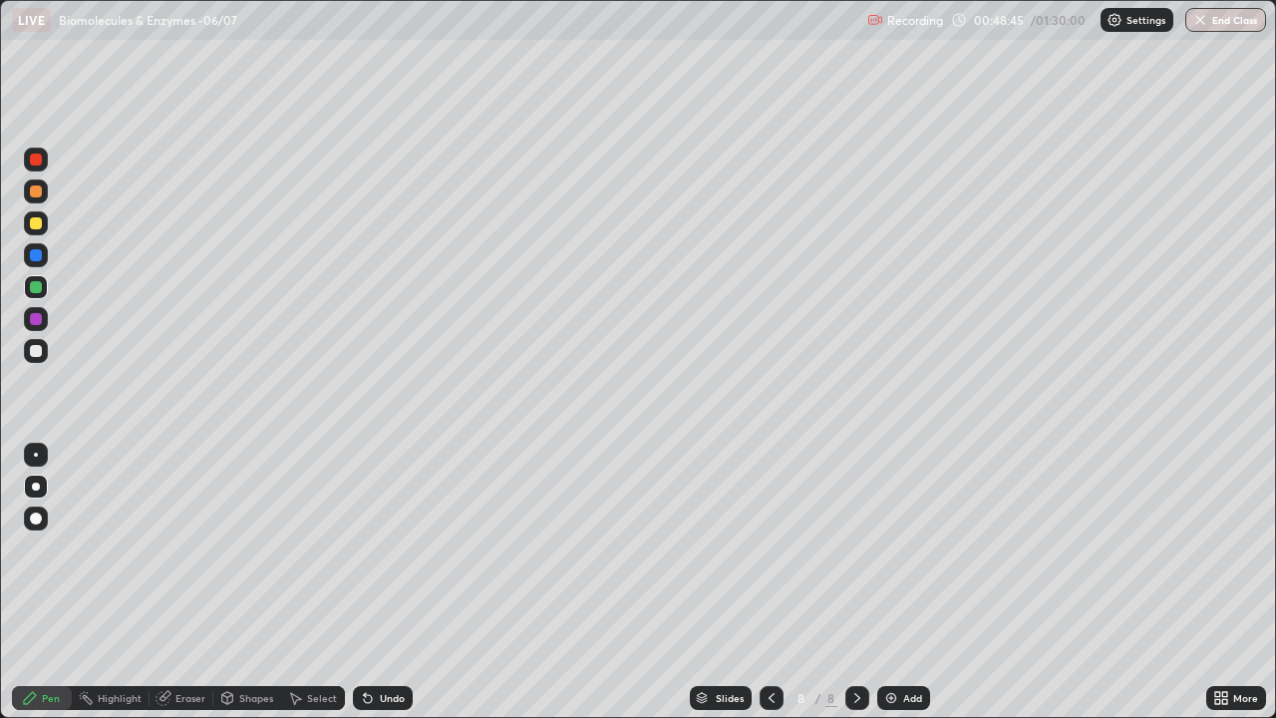
click at [243, 582] on div "Shapes" at bounding box center [256, 698] width 34 height 10
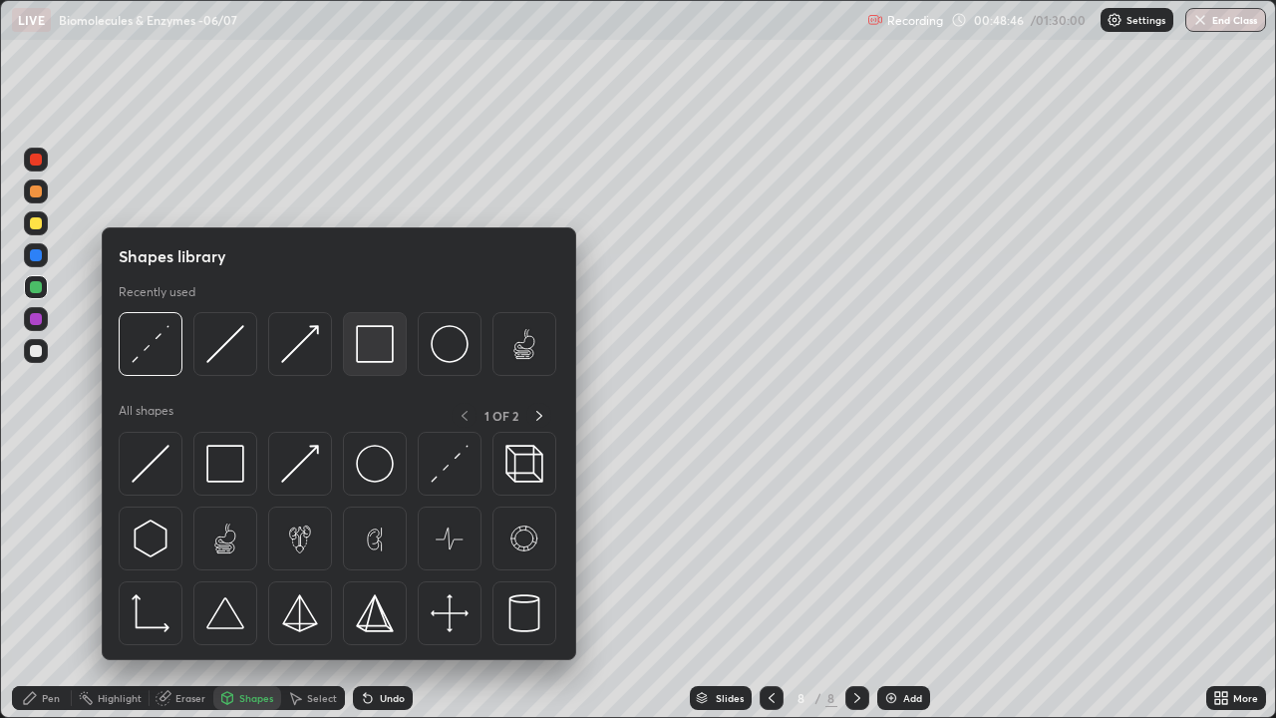
click at [370, 356] on img at bounding box center [375, 344] width 38 height 38
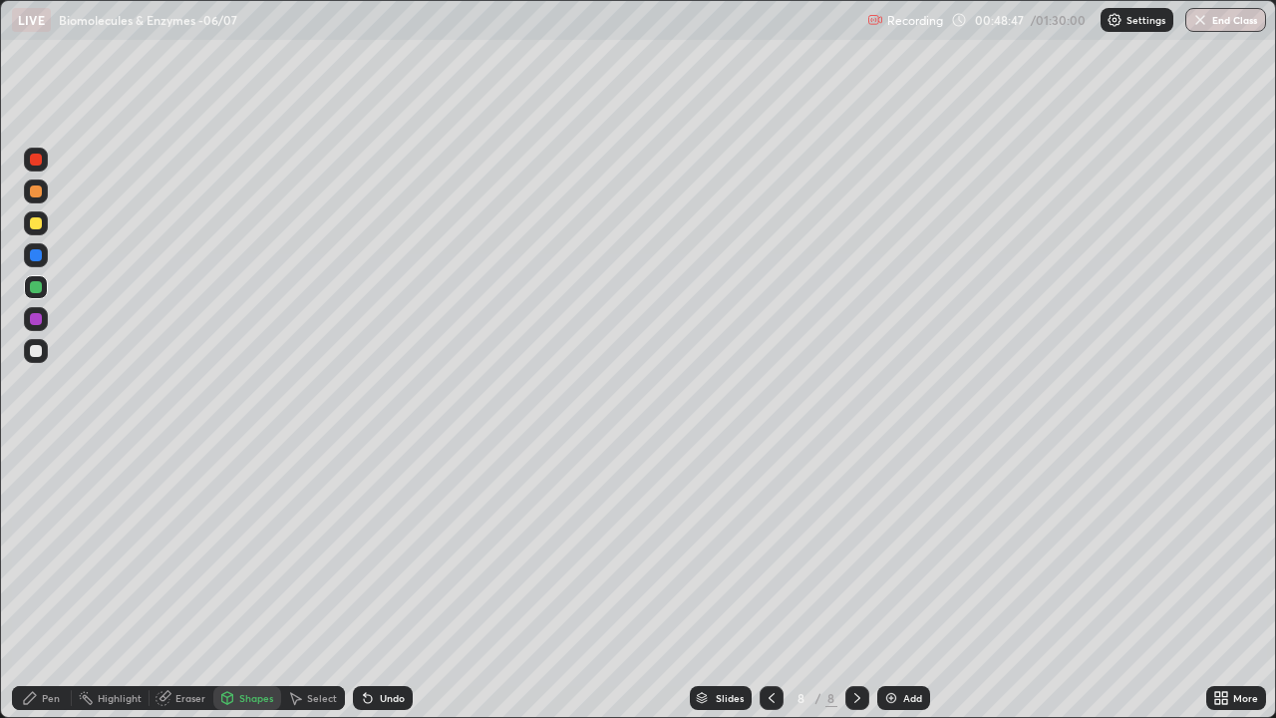
click at [39, 314] on div at bounding box center [36, 319] width 12 height 12
click at [43, 582] on div "Pen" at bounding box center [42, 698] width 60 height 24
click at [41, 356] on div at bounding box center [36, 351] width 24 height 24
click at [382, 582] on div "Undo" at bounding box center [392, 698] width 25 height 10
click at [35, 190] on div at bounding box center [36, 191] width 12 height 12
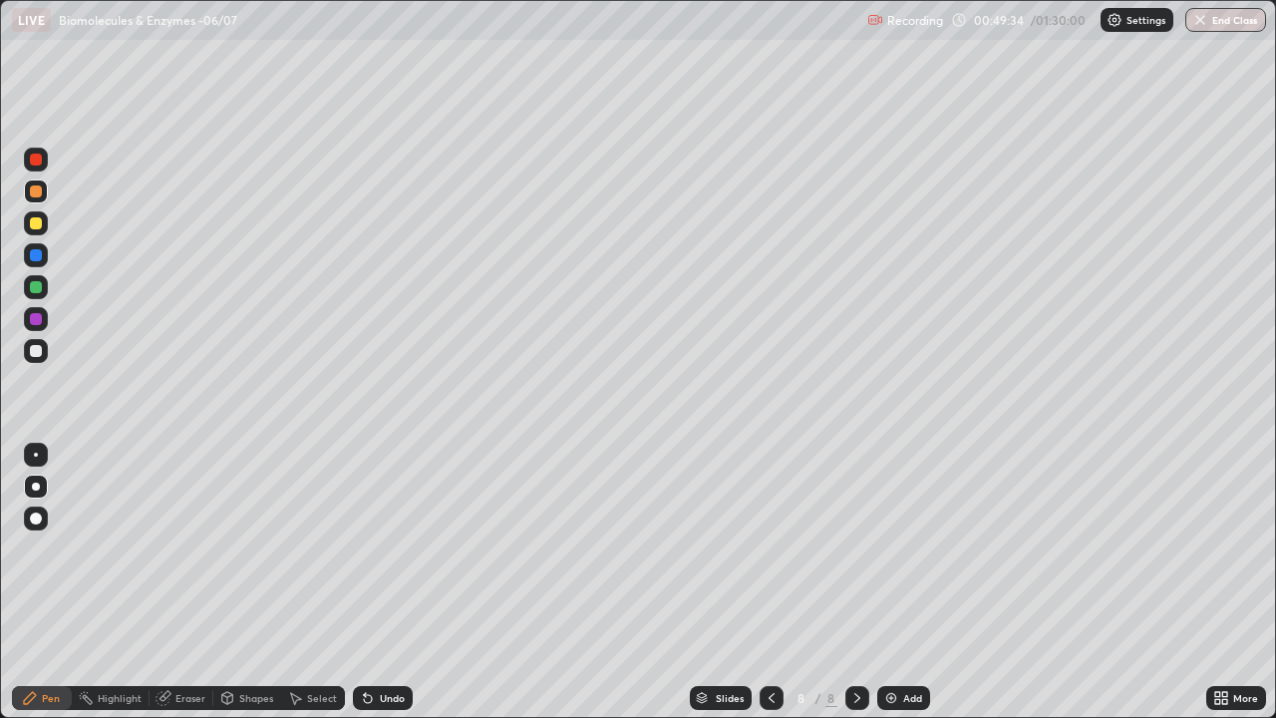
click at [38, 352] on div at bounding box center [36, 351] width 12 height 12
click at [33, 260] on div at bounding box center [36, 255] width 12 height 12
click at [376, 582] on div "Undo" at bounding box center [383, 698] width 60 height 24
click at [375, 582] on div "Undo" at bounding box center [383, 698] width 60 height 24
click at [385, 582] on div "Undo" at bounding box center [392, 698] width 25 height 10
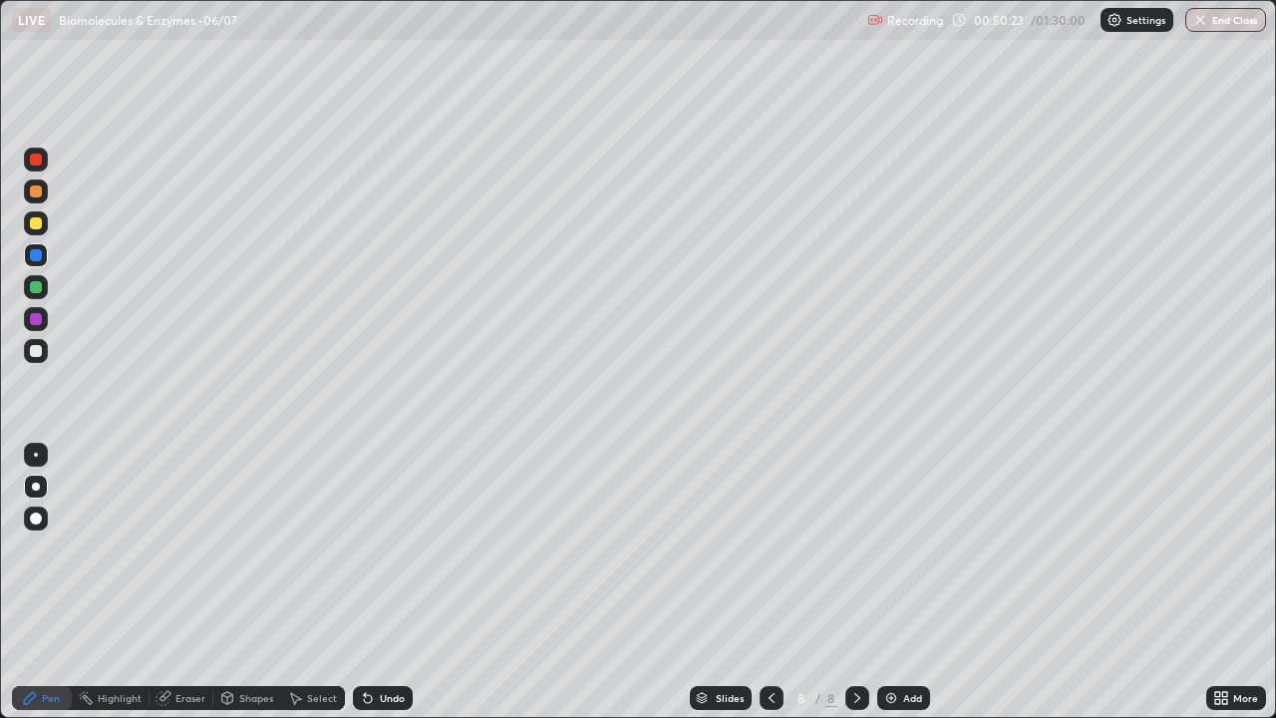
click at [385, 582] on div "Undo" at bounding box center [392, 698] width 25 height 10
click at [387, 582] on div "Undo" at bounding box center [392, 698] width 25 height 10
click at [385, 582] on div "Undo" at bounding box center [383, 698] width 60 height 24
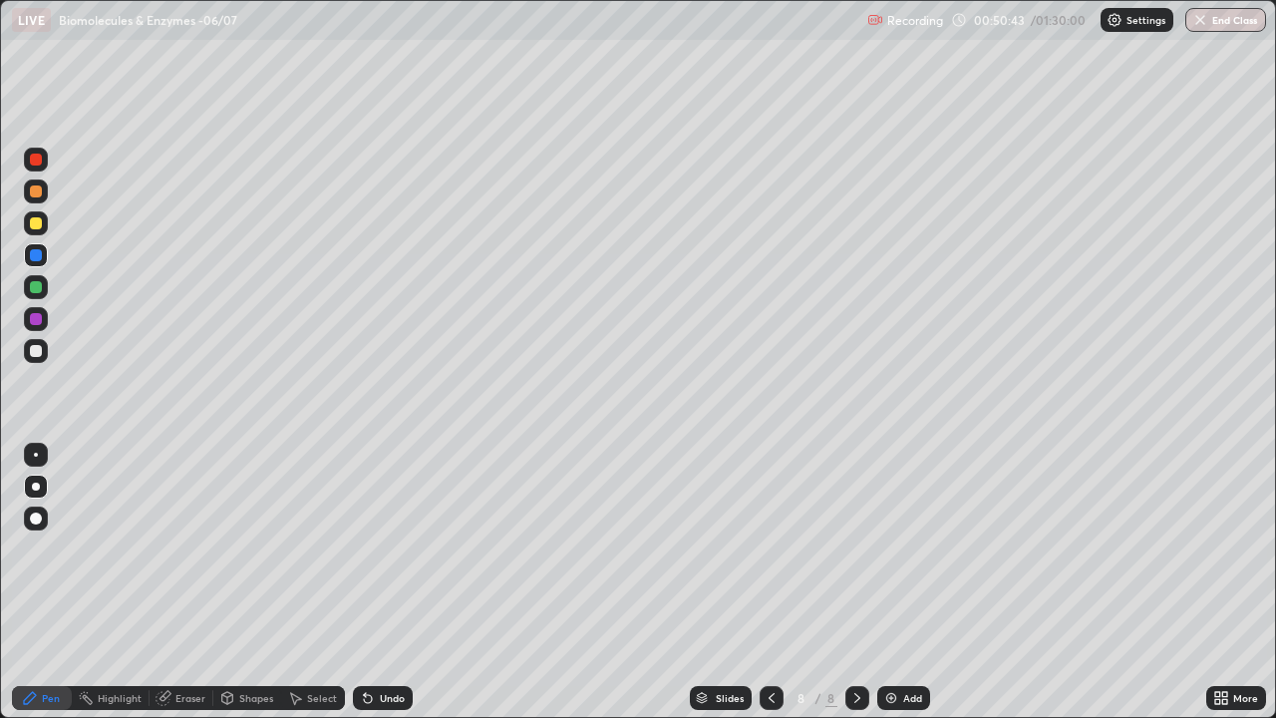
click at [255, 582] on div "Shapes" at bounding box center [256, 698] width 34 height 10
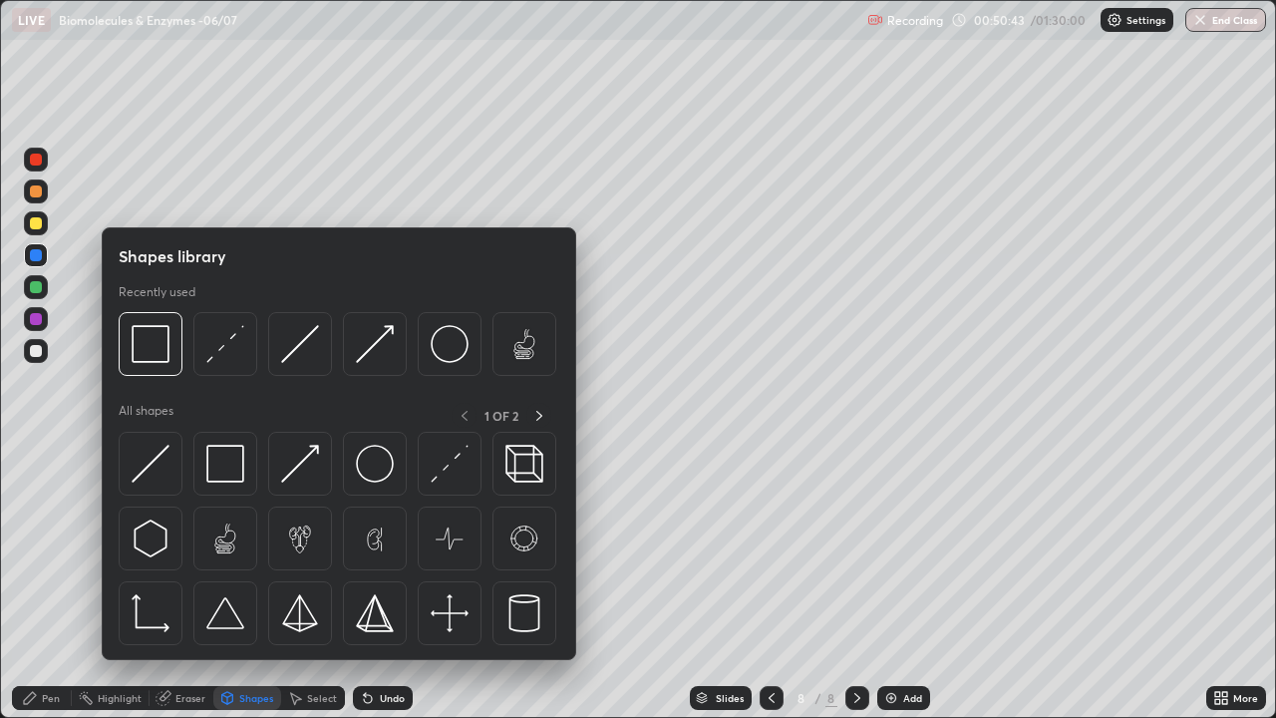
click at [168, 582] on icon at bounding box center [164, 698] width 16 height 16
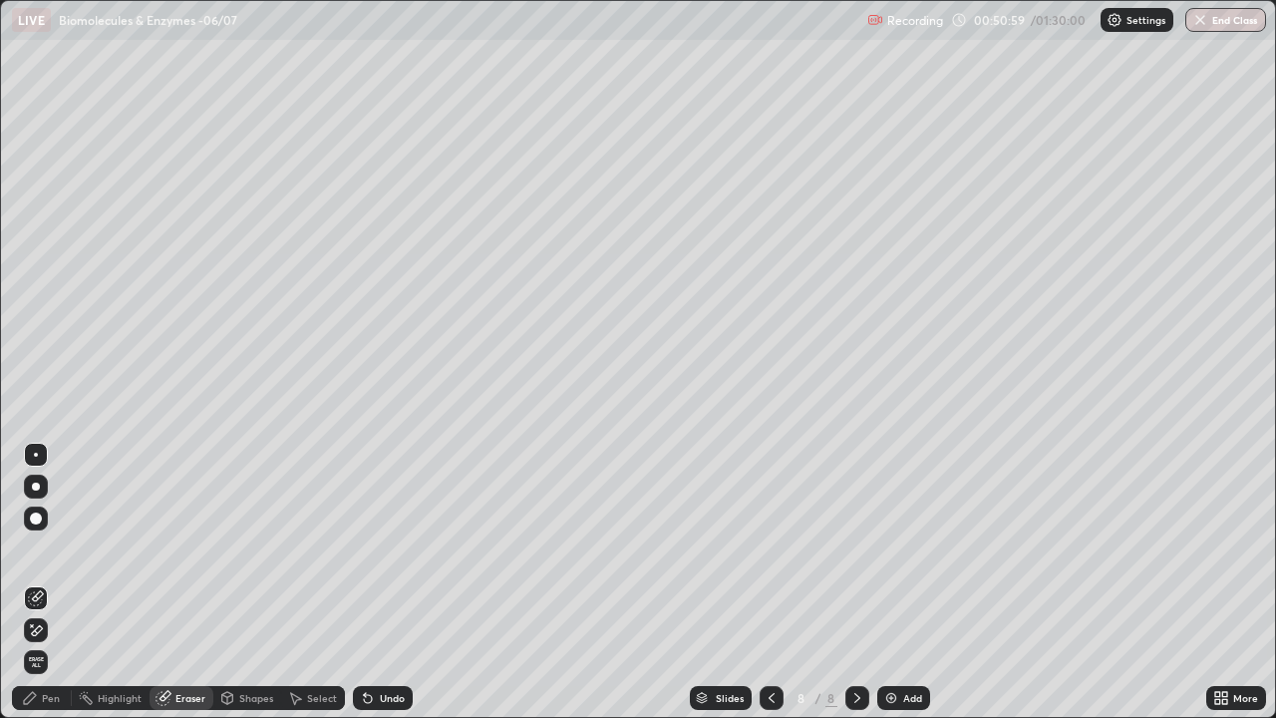
click at [52, 582] on div "Pen" at bounding box center [51, 698] width 18 height 10
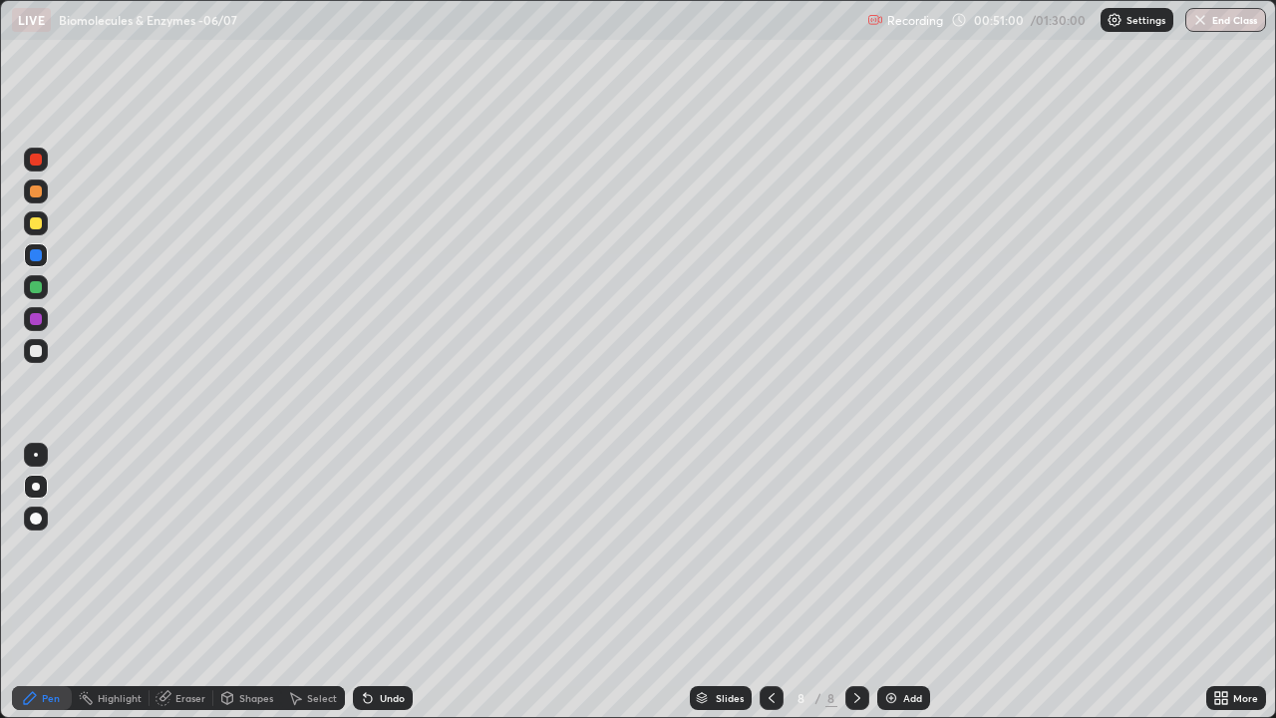
click at [43, 287] on div at bounding box center [36, 287] width 24 height 24
click at [40, 324] on div at bounding box center [36, 319] width 12 height 12
click at [35, 352] on div at bounding box center [36, 351] width 12 height 12
click at [31, 288] on div at bounding box center [36, 287] width 12 height 12
click at [34, 348] on div at bounding box center [36, 351] width 12 height 12
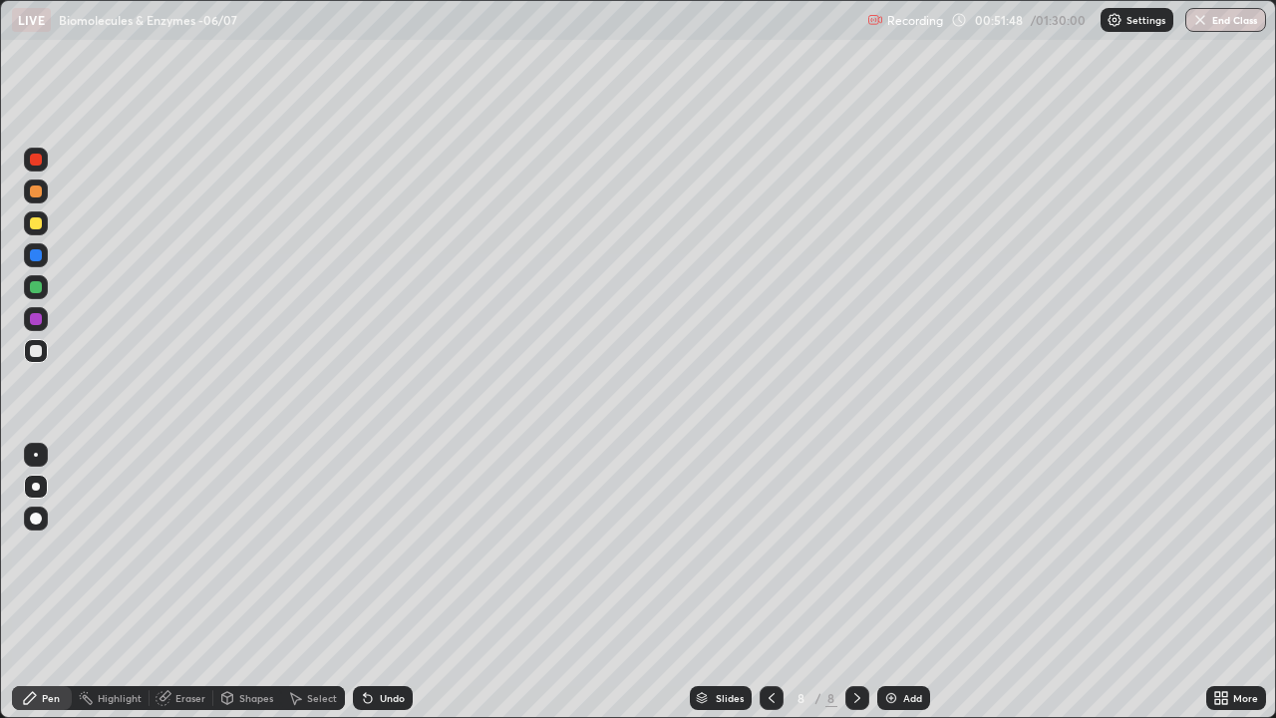
click at [34, 254] on div at bounding box center [36, 255] width 12 height 12
click at [387, 582] on div "Undo" at bounding box center [392, 698] width 25 height 10
click at [35, 288] on div at bounding box center [36, 287] width 12 height 12
click at [37, 352] on div at bounding box center [36, 351] width 12 height 12
click at [37, 319] on div at bounding box center [36, 319] width 12 height 12
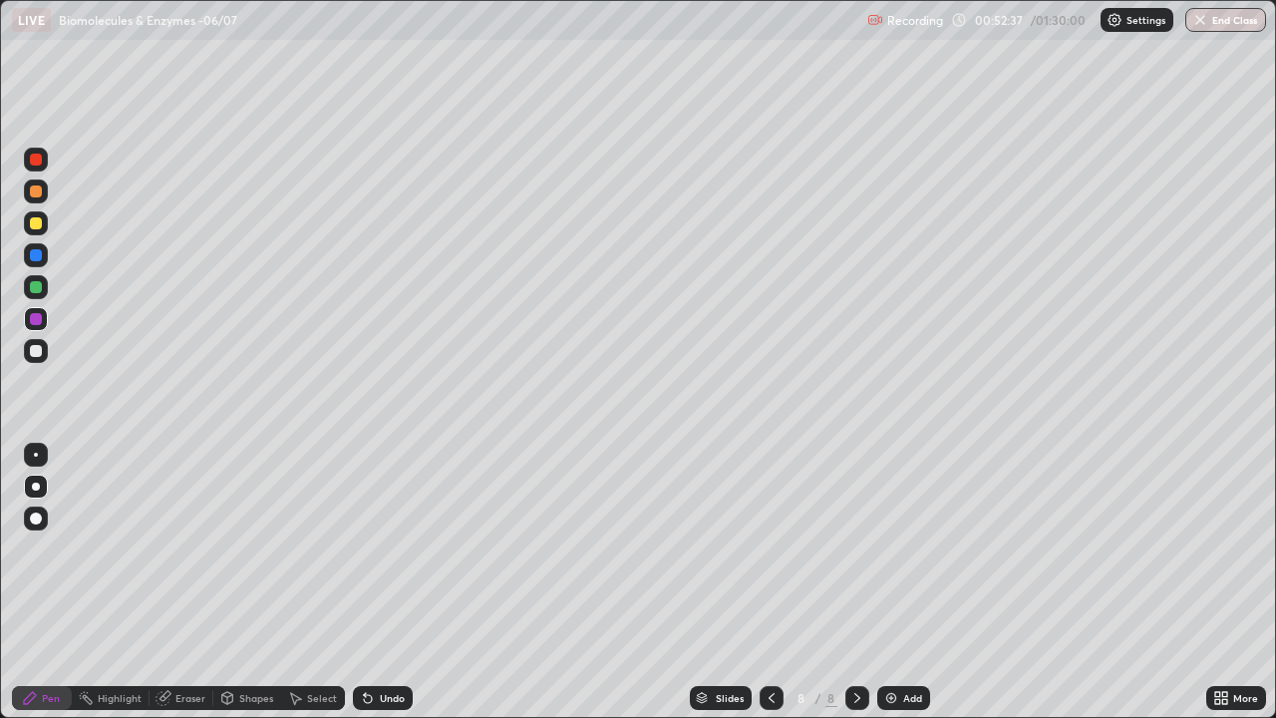
click at [120, 582] on div "Highlight" at bounding box center [120, 698] width 44 height 10
click at [28, 582] on icon at bounding box center [30, 698] width 12 height 12
click at [34, 350] on div at bounding box center [36, 351] width 12 height 12
click at [176, 582] on div "Eraser" at bounding box center [190, 698] width 30 height 10
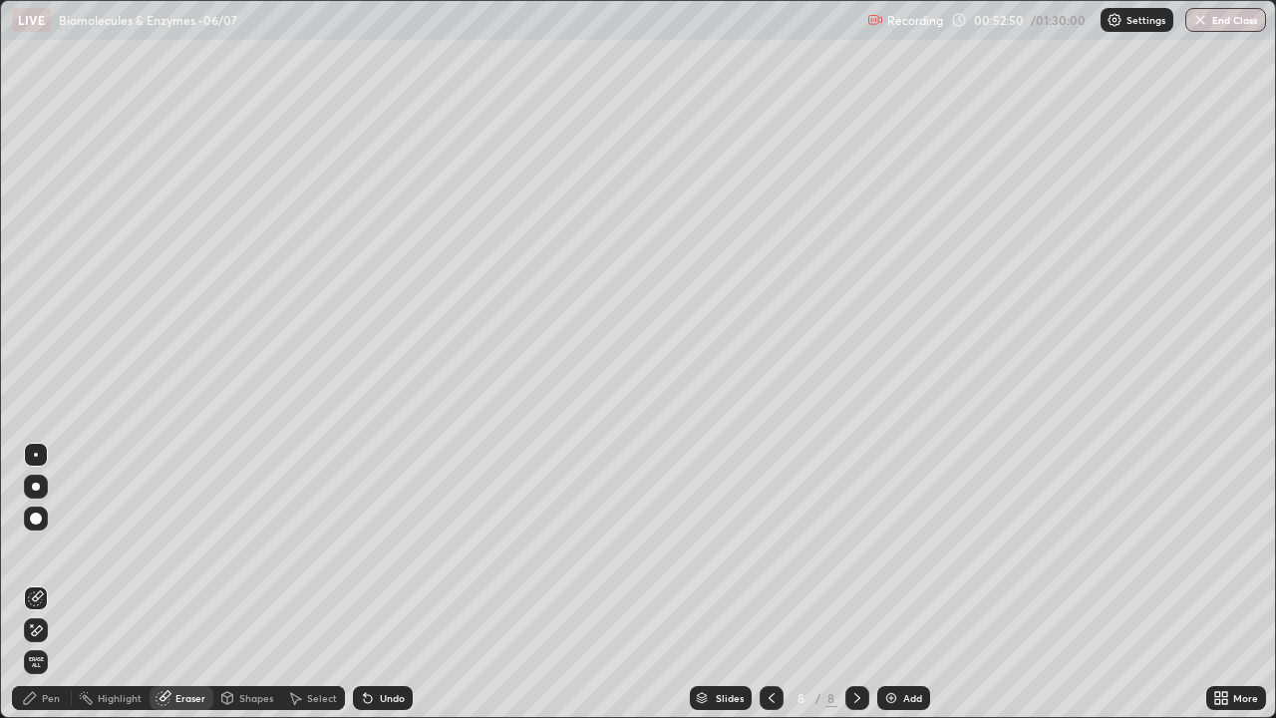
click at [26, 582] on icon at bounding box center [30, 698] width 12 height 12
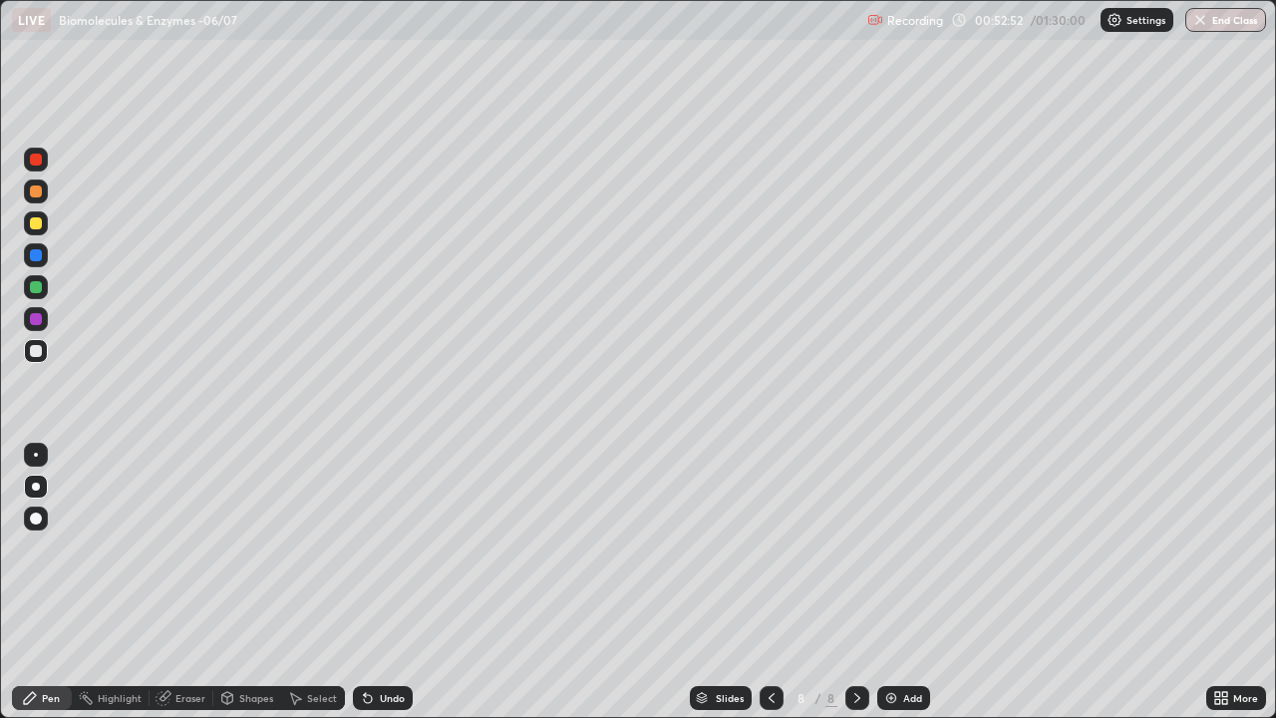
click at [32, 225] on div at bounding box center [36, 223] width 12 height 12
click at [36, 352] on div at bounding box center [36, 351] width 12 height 12
click at [171, 582] on div "Eraser" at bounding box center [182, 698] width 64 height 24
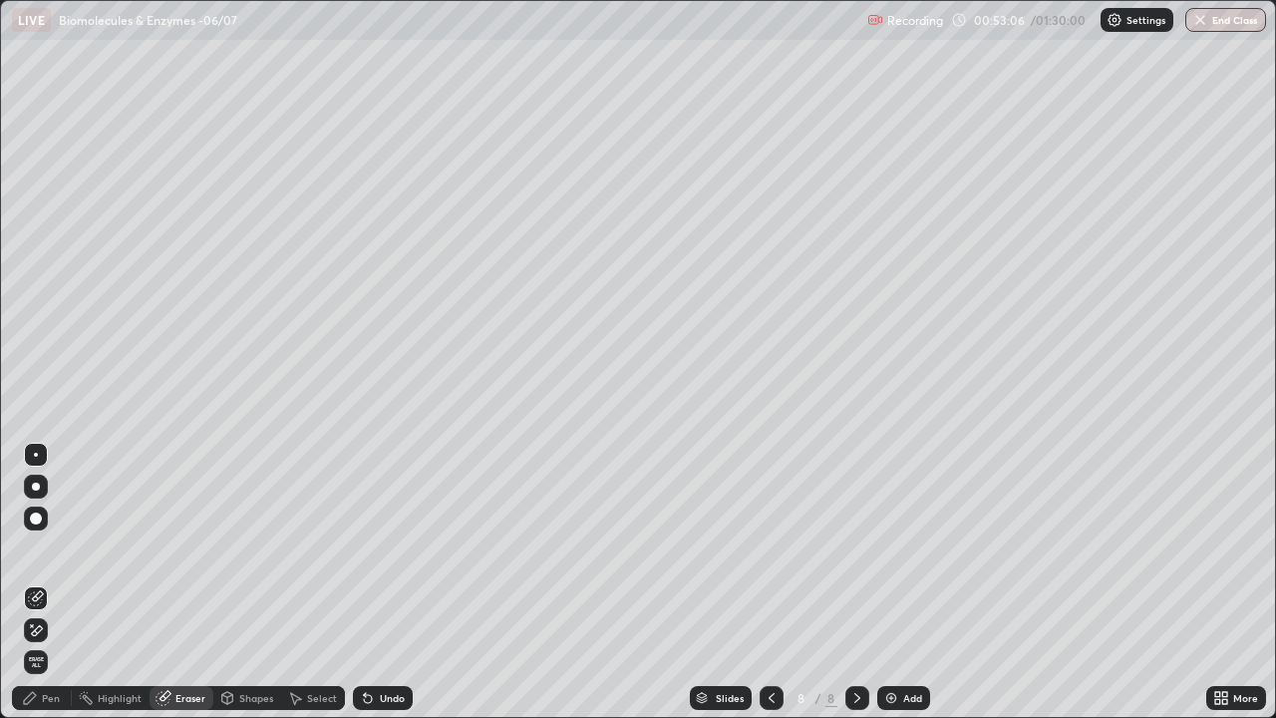
click at [43, 582] on div "Pen" at bounding box center [42, 698] width 60 height 24
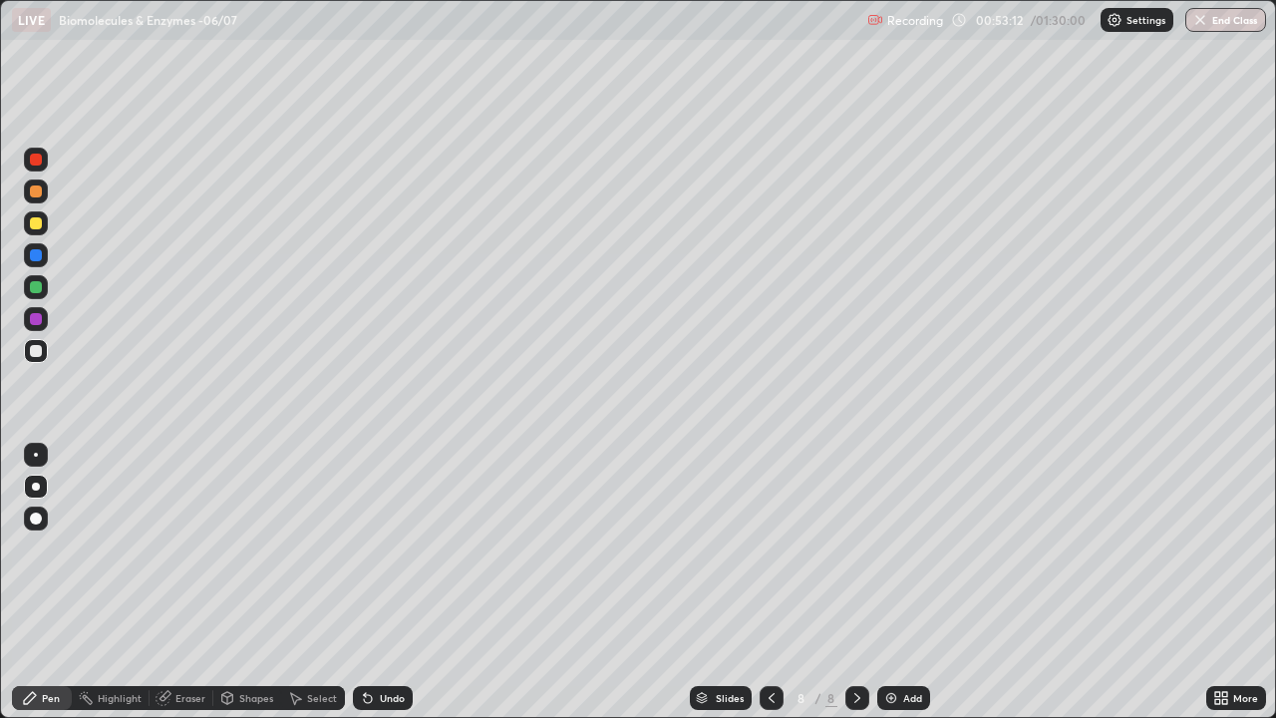
click at [32, 322] on div at bounding box center [36, 319] width 12 height 12
click at [33, 353] on div at bounding box center [36, 351] width 12 height 12
click at [41, 321] on div at bounding box center [36, 319] width 12 height 12
click at [34, 287] on div at bounding box center [36, 287] width 12 height 12
click at [287, 582] on div "Select" at bounding box center [313, 698] width 64 height 40
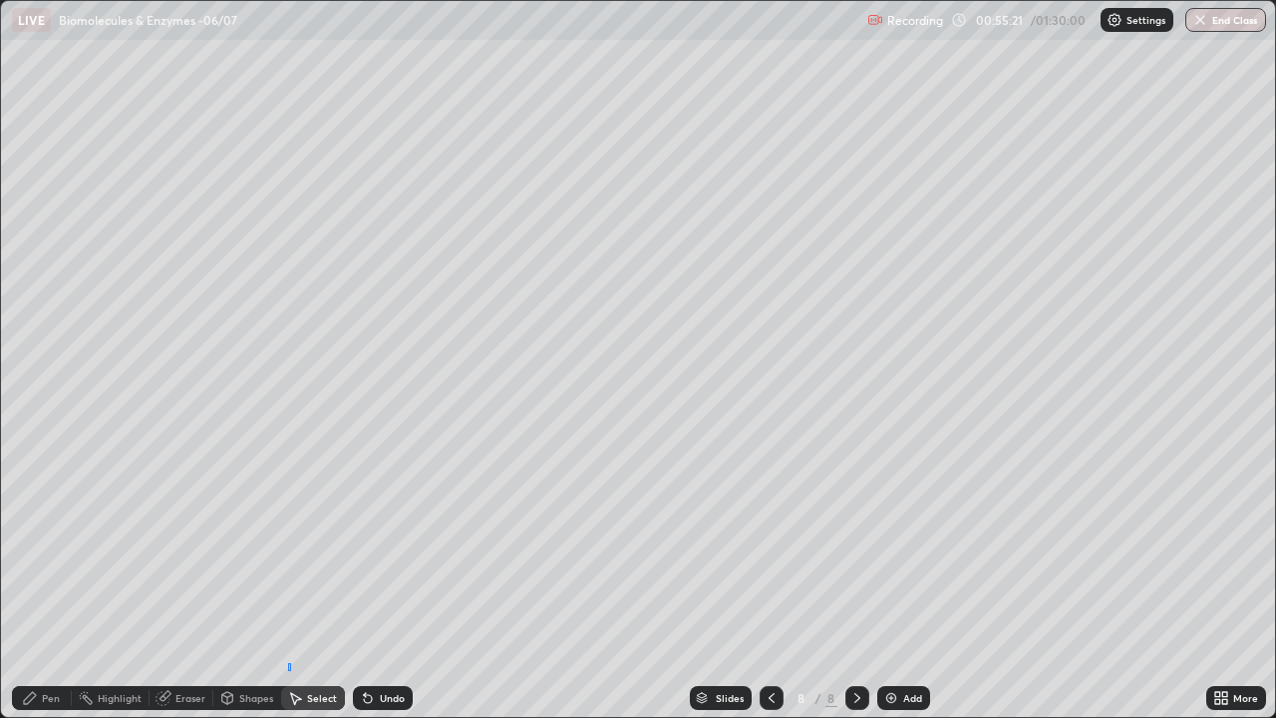
click at [288, 582] on div "0 ° Undo Copy Duplicate Duplicate to new slide Delete" at bounding box center [638, 359] width 1274 height 716
click at [39, 582] on div "Pen" at bounding box center [42, 698] width 60 height 24
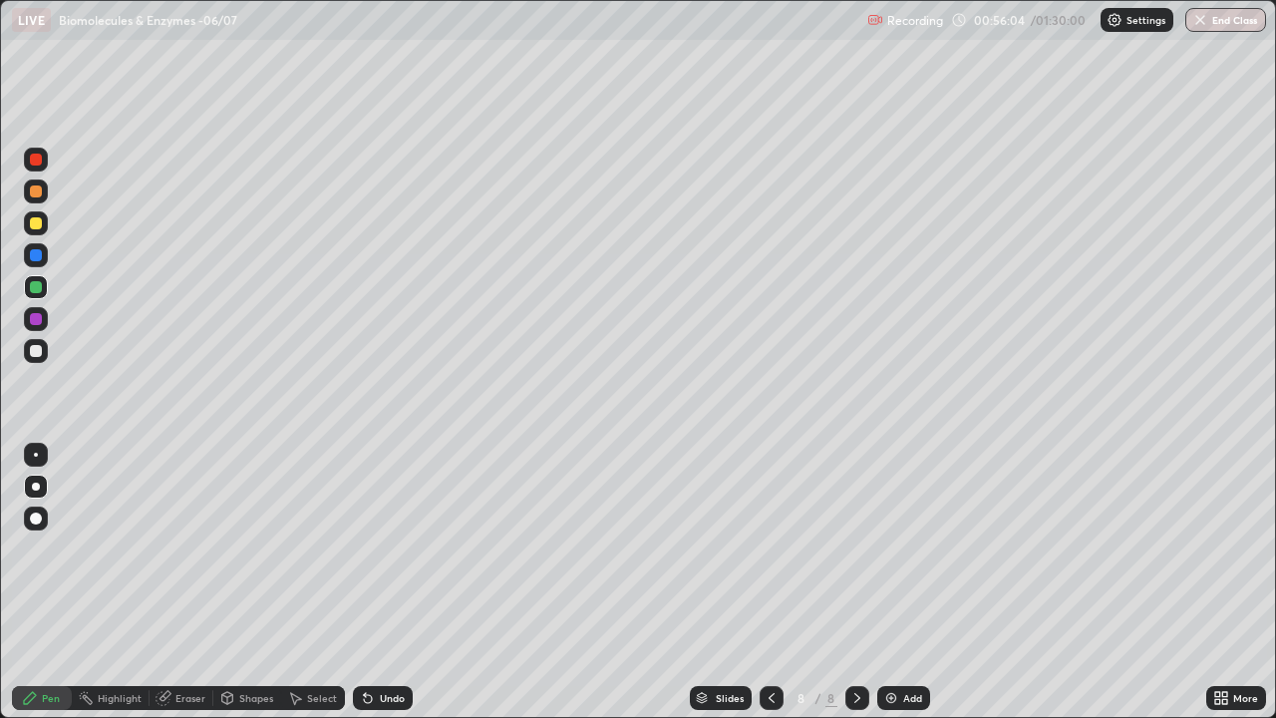
click at [36, 356] on div at bounding box center [36, 351] width 12 height 12
click at [30, 285] on div at bounding box center [36, 287] width 12 height 12
click at [32, 358] on div at bounding box center [36, 351] width 24 height 24
click at [43, 286] on div at bounding box center [36, 287] width 24 height 24
click at [41, 351] on div at bounding box center [36, 351] width 12 height 12
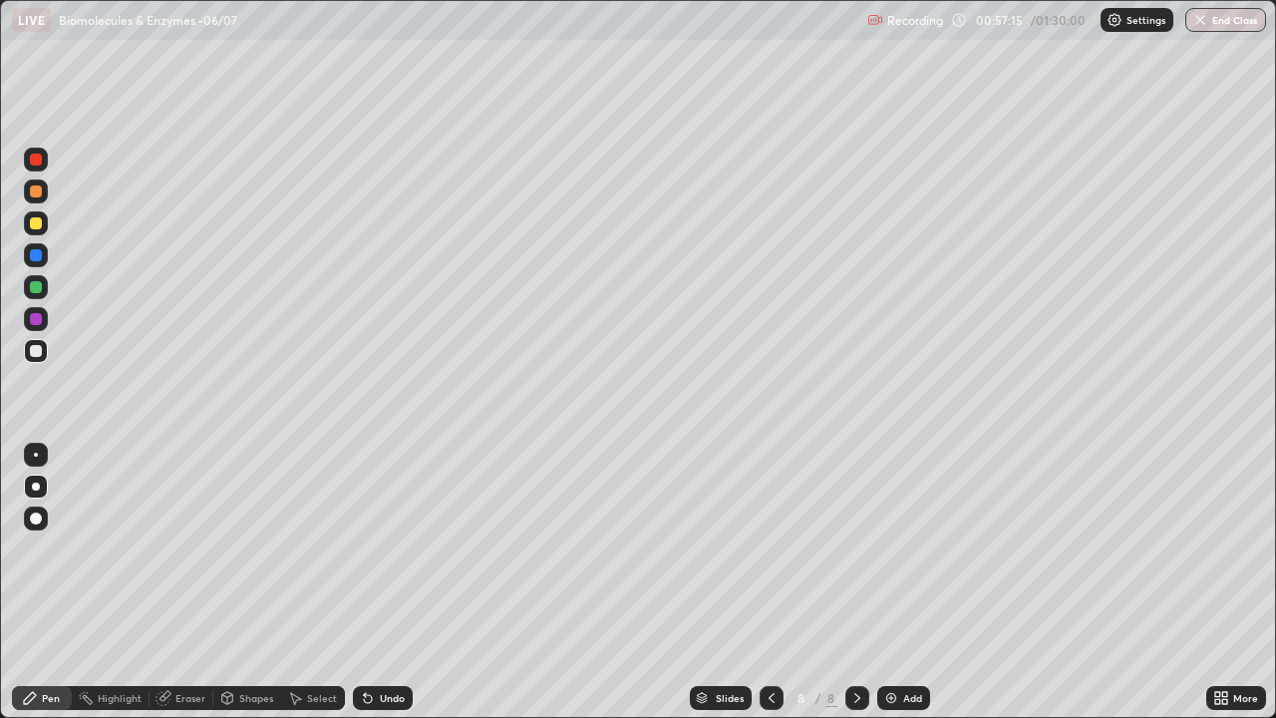
click at [33, 232] on div at bounding box center [36, 223] width 24 height 24
click at [115, 582] on div "Highlight" at bounding box center [120, 698] width 44 height 10
click at [184, 582] on div "Eraser" at bounding box center [190, 698] width 30 height 10
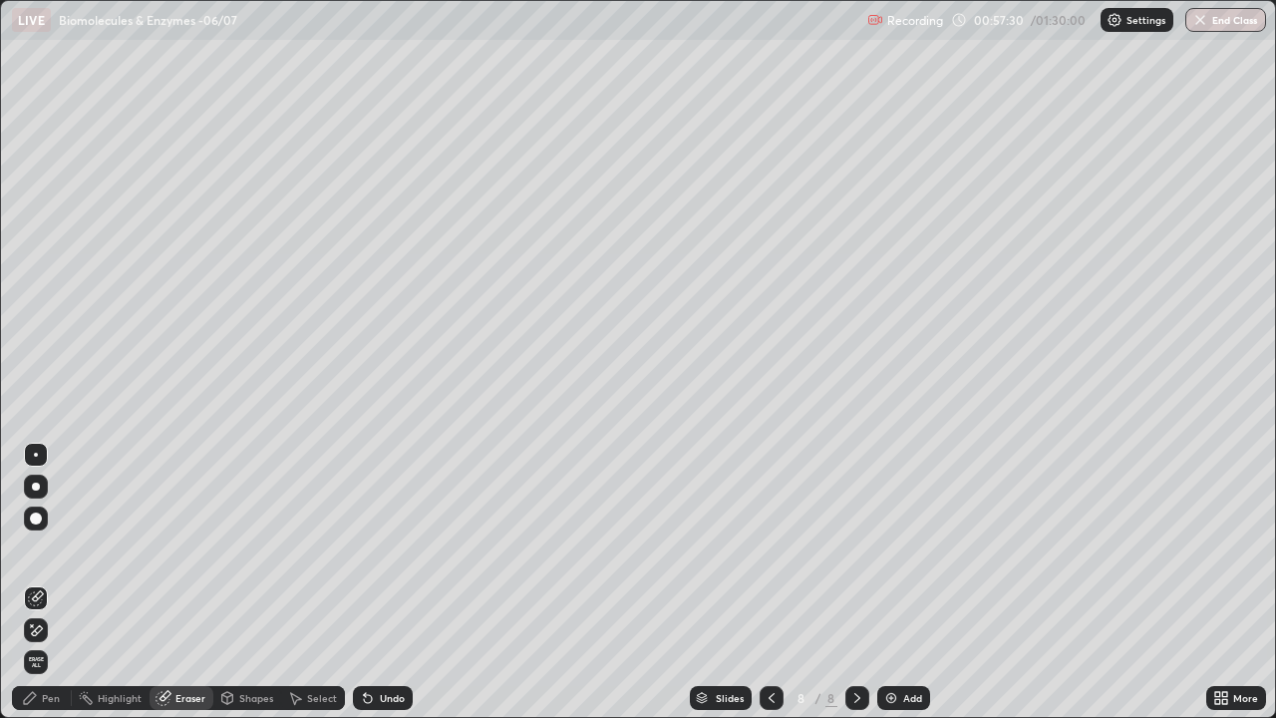
click at [51, 582] on div "Pen" at bounding box center [51, 698] width 18 height 10
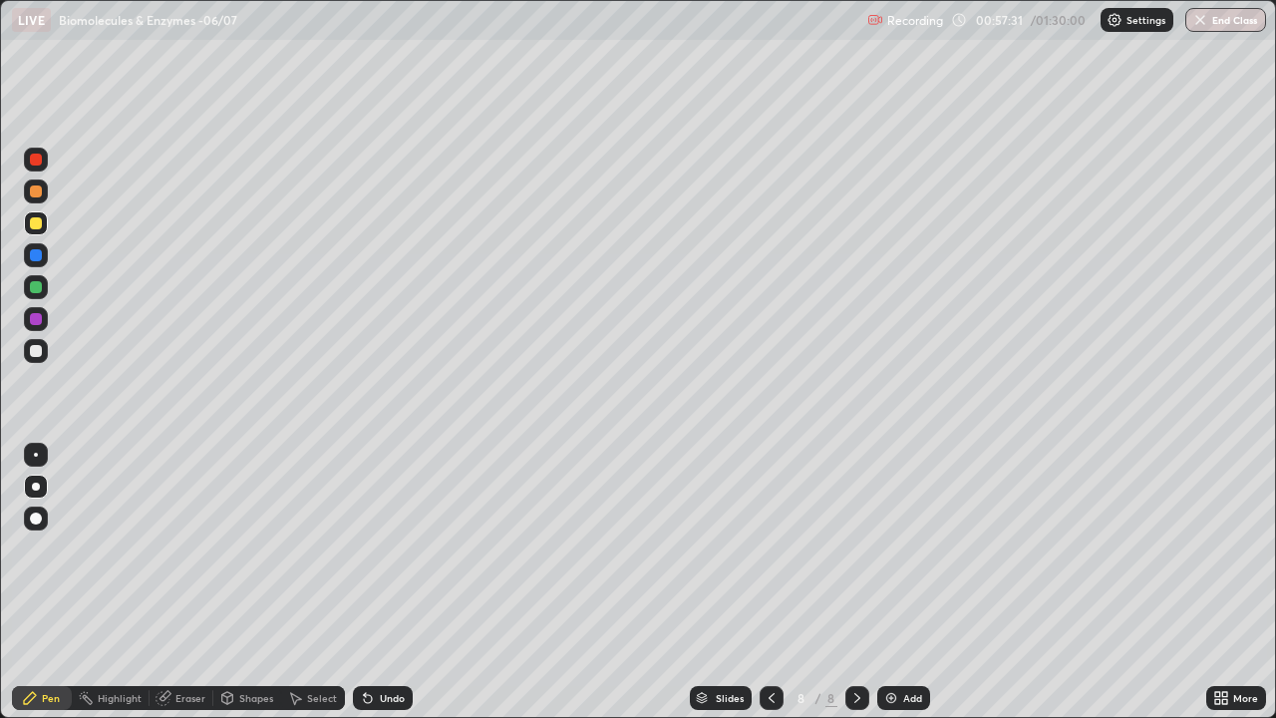
click at [37, 351] on div at bounding box center [36, 351] width 12 height 12
click at [96, 582] on div "Highlight" at bounding box center [111, 698] width 78 height 24
click at [38, 322] on div at bounding box center [36, 319] width 12 height 12
click at [37, 582] on icon at bounding box center [30, 698] width 16 height 16
click at [26, 352] on div at bounding box center [36, 351] width 24 height 24
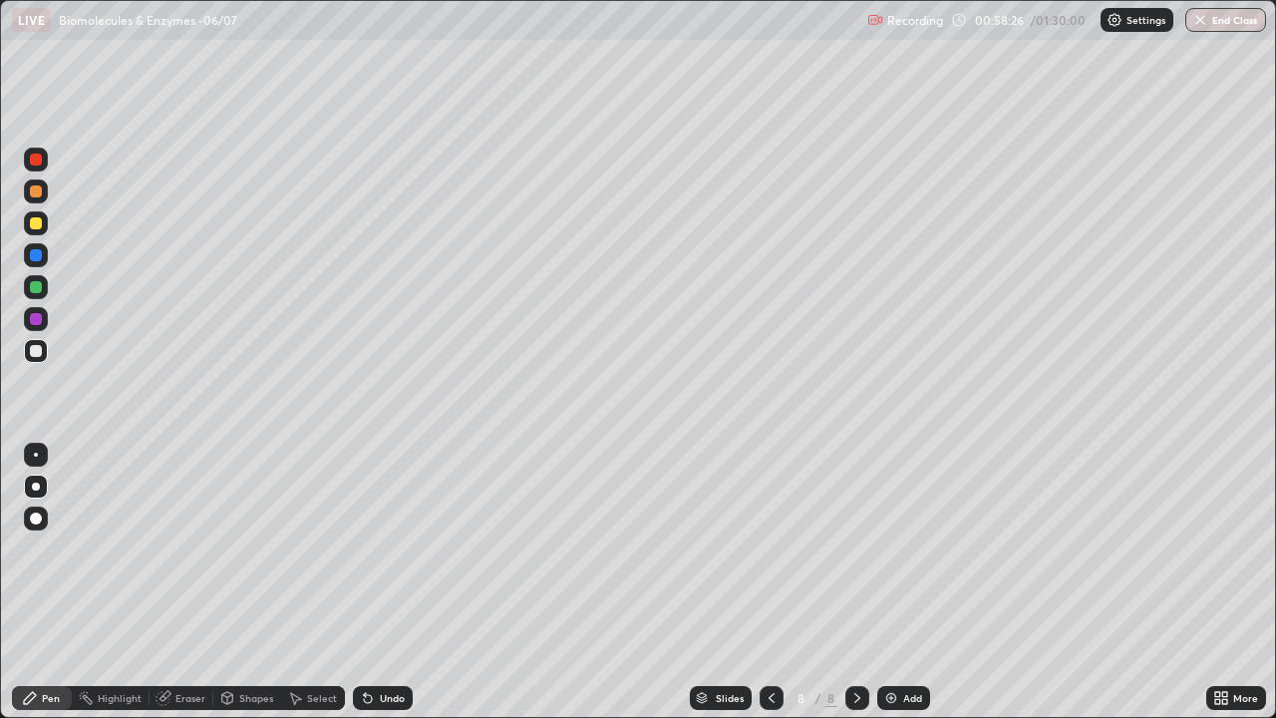
click at [172, 582] on div "Eraser" at bounding box center [182, 698] width 64 height 24
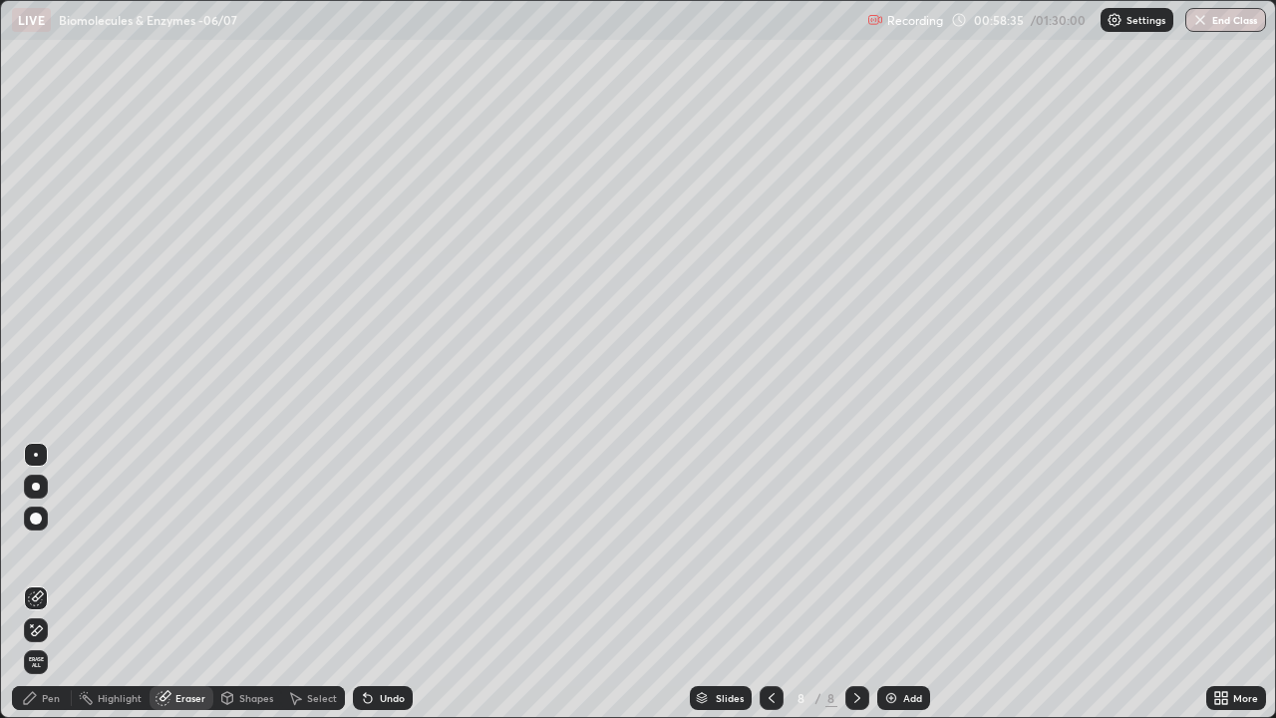
click at [51, 582] on div "Pen" at bounding box center [51, 698] width 18 height 10
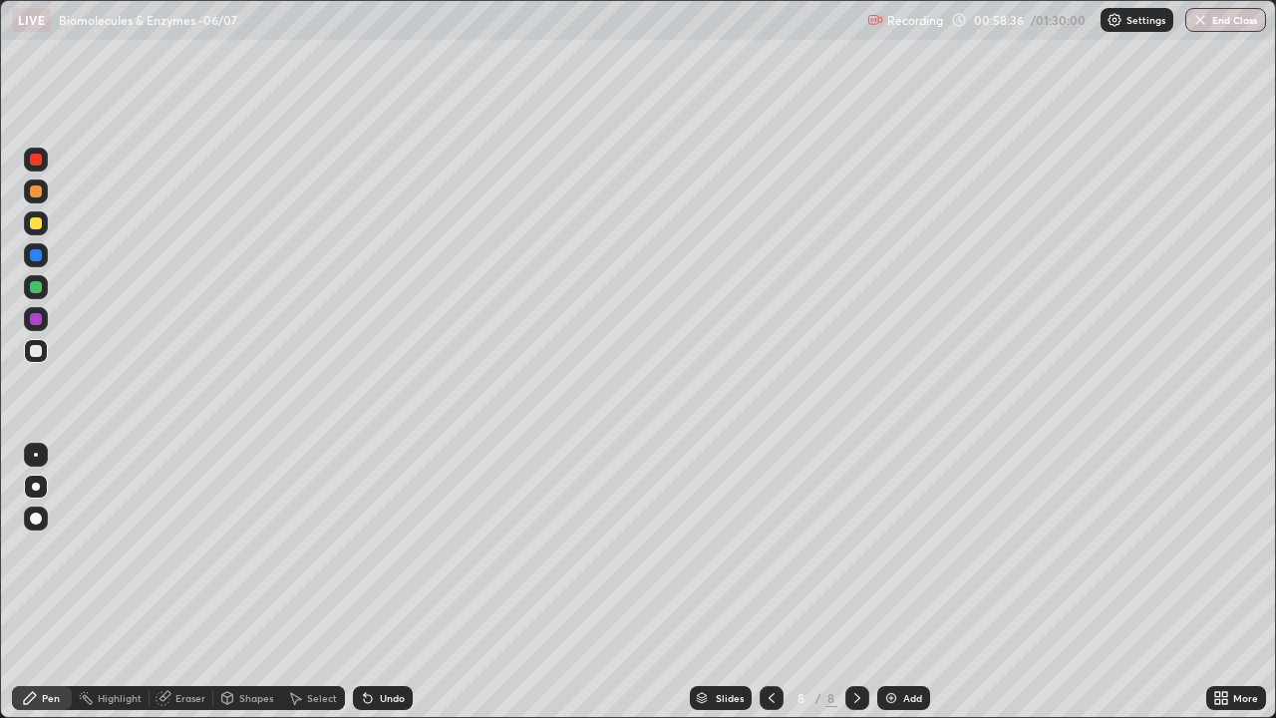
click at [34, 326] on div at bounding box center [36, 319] width 24 height 24
click at [31, 348] on div at bounding box center [36, 351] width 12 height 12
click at [28, 318] on div at bounding box center [36, 319] width 24 height 24
click at [35, 286] on div at bounding box center [36, 287] width 12 height 12
click at [27, 349] on div at bounding box center [36, 351] width 24 height 24
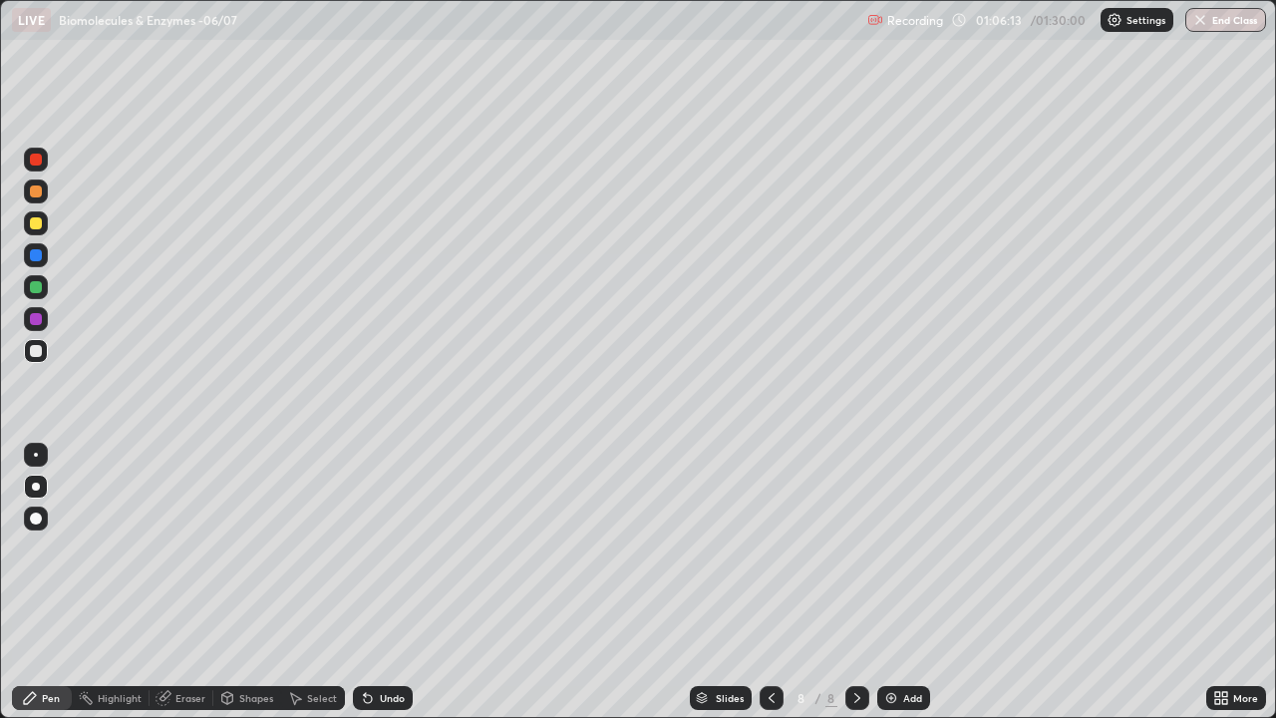
click at [889, 582] on img at bounding box center [891, 698] width 16 height 16
click at [39, 194] on div at bounding box center [36, 191] width 12 height 12
click at [240, 582] on div "Shapes" at bounding box center [256, 698] width 34 height 10
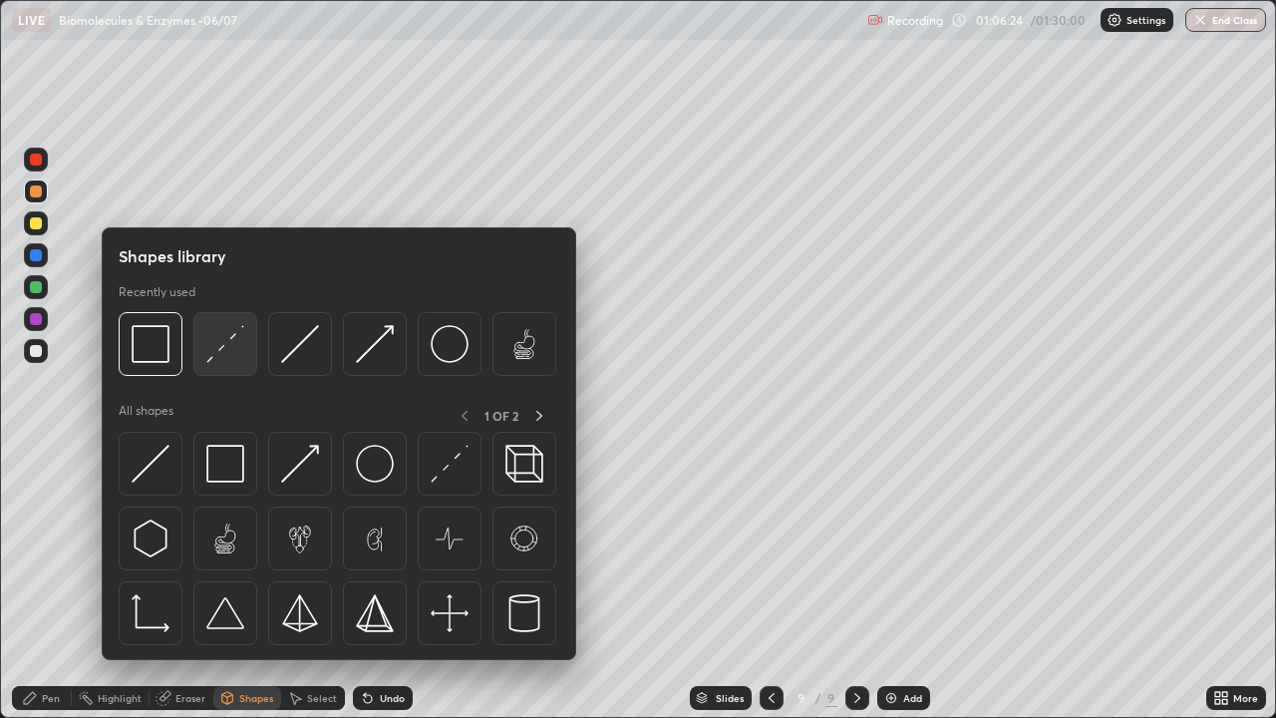
click at [217, 358] on img at bounding box center [225, 344] width 38 height 38
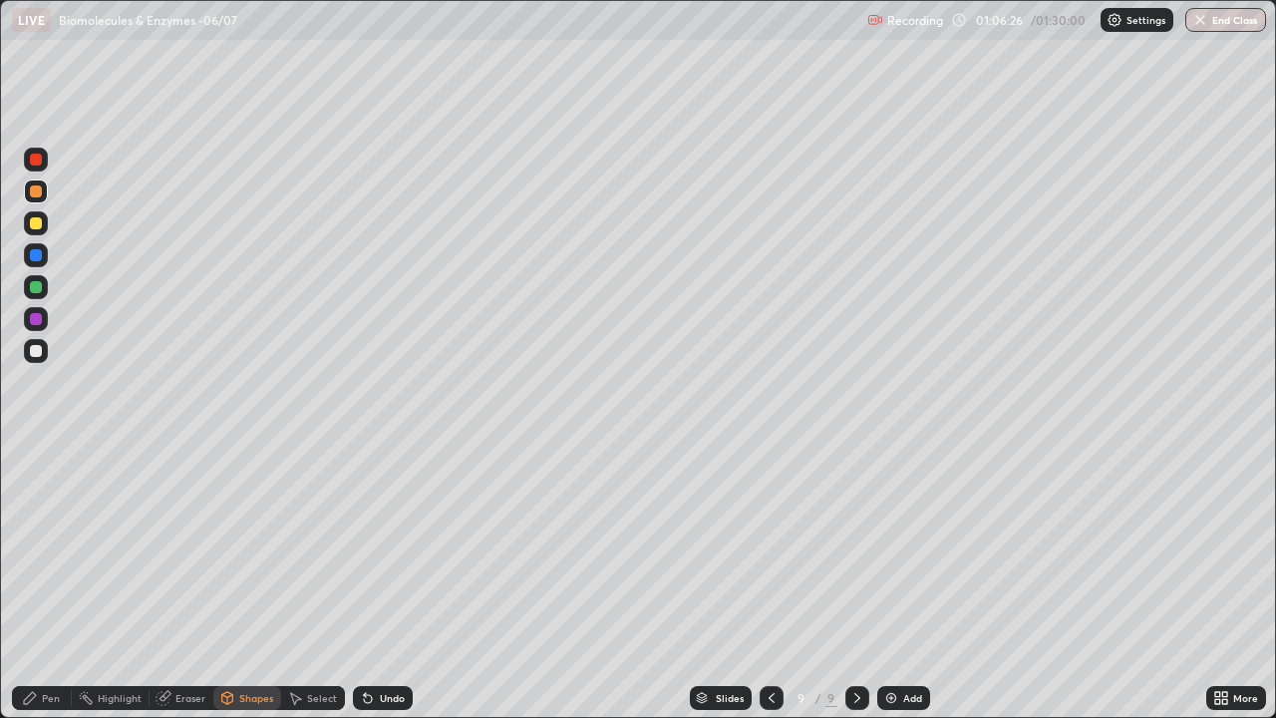
click at [49, 582] on div "Pen" at bounding box center [42, 698] width 60 height 24
click at [38, 354] on div at bounding box center [36, 351] width 12 height 12
click at [375, 582] on div "Undo" at bounding box center [383, 698] width 60 height 24
click at [28, 349] on div at bounding box center [36, 351] width 24 height 24
click at [39, 259] on div at bounding box center [36, 255] width 12 height 12
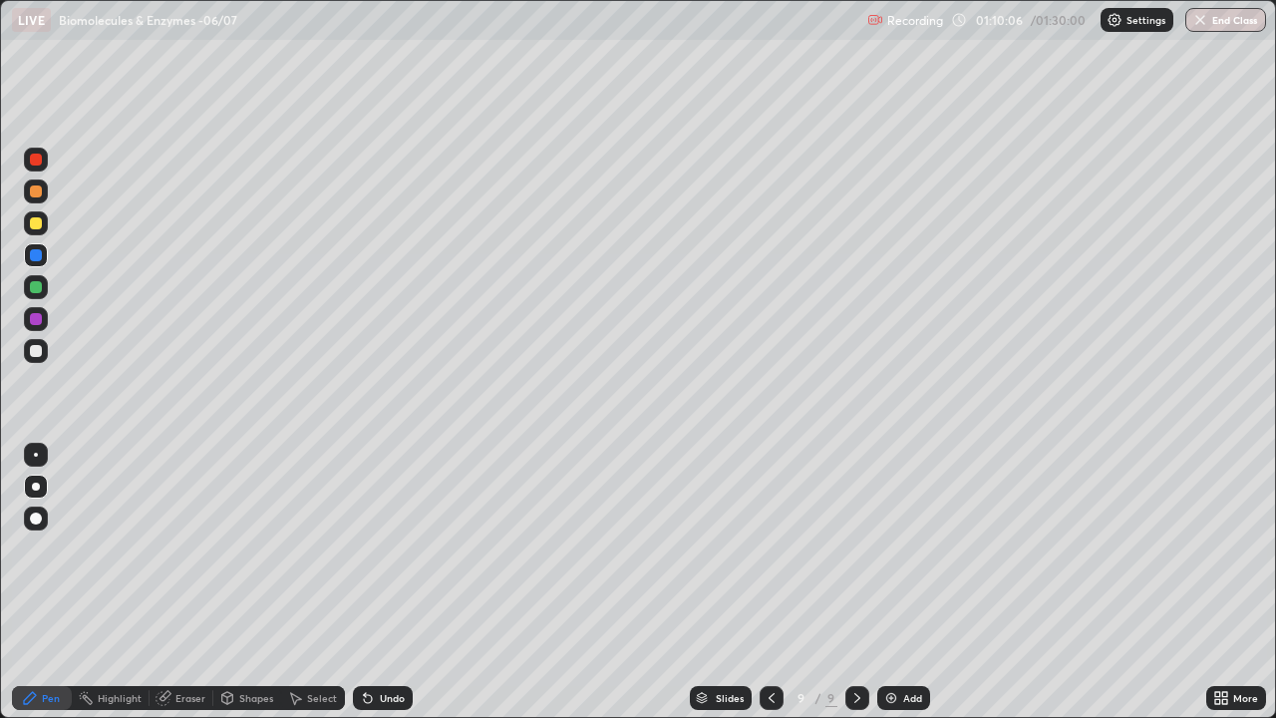
click at [385, 582] on div "Undo" at bounding box center [392, 698] width 25 height 10
click at [382, 582] on div "Undo" at bounding box center [392, 698] width 25 height 10
click at [35, 354] on div at bounding box center [36, 351] width 12 height 12
click at [383, 582] on div "Undo" at bounding box center [392, 698] width 25 height 10
click at [31, 290] on div at bounding box center [36, 287] width 12 height 12
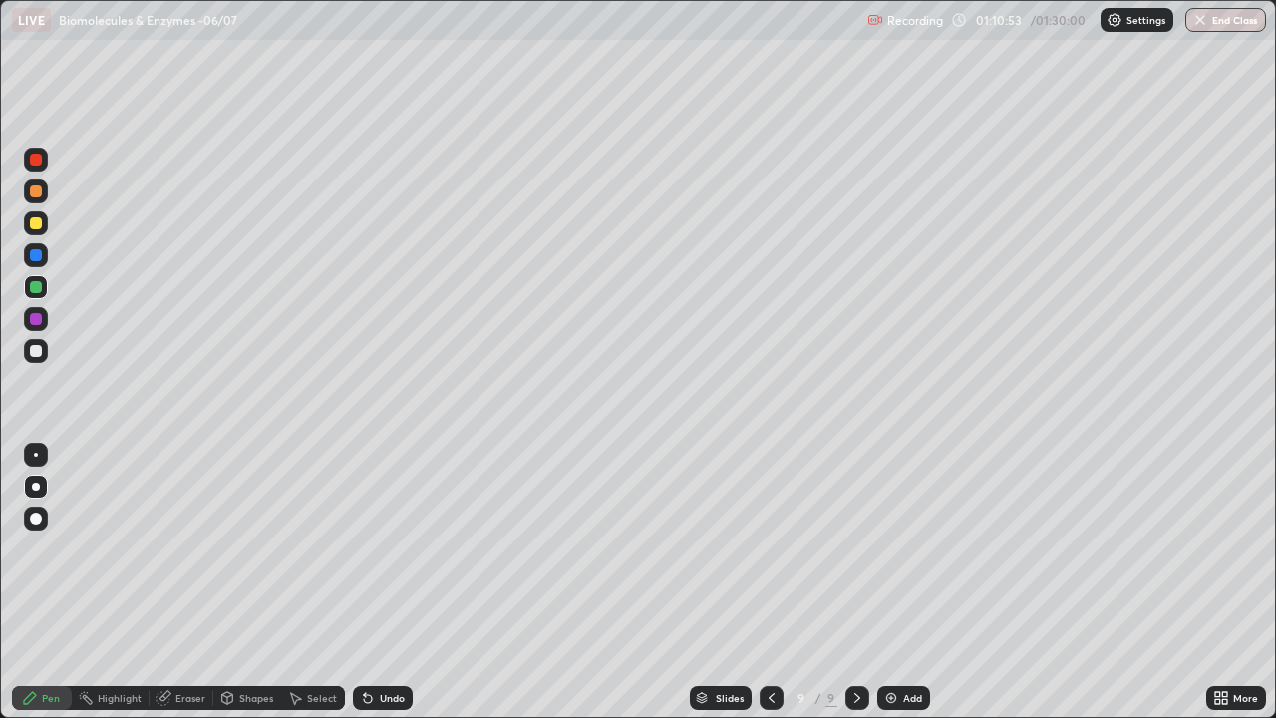
click at [249, 582] on div "Shapes" at bounding box center [256, 698] width 34 height 10
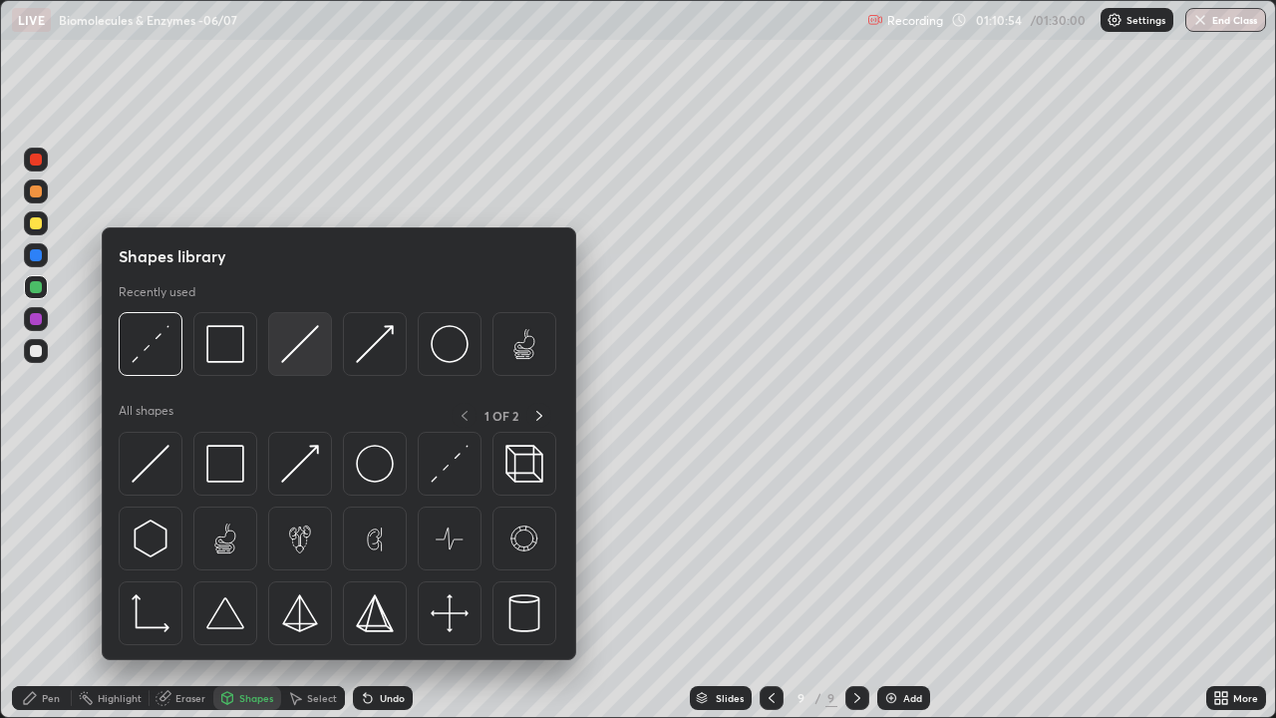
click at [297, 345] on img at bounding box center [300, 344] width 38 height 38
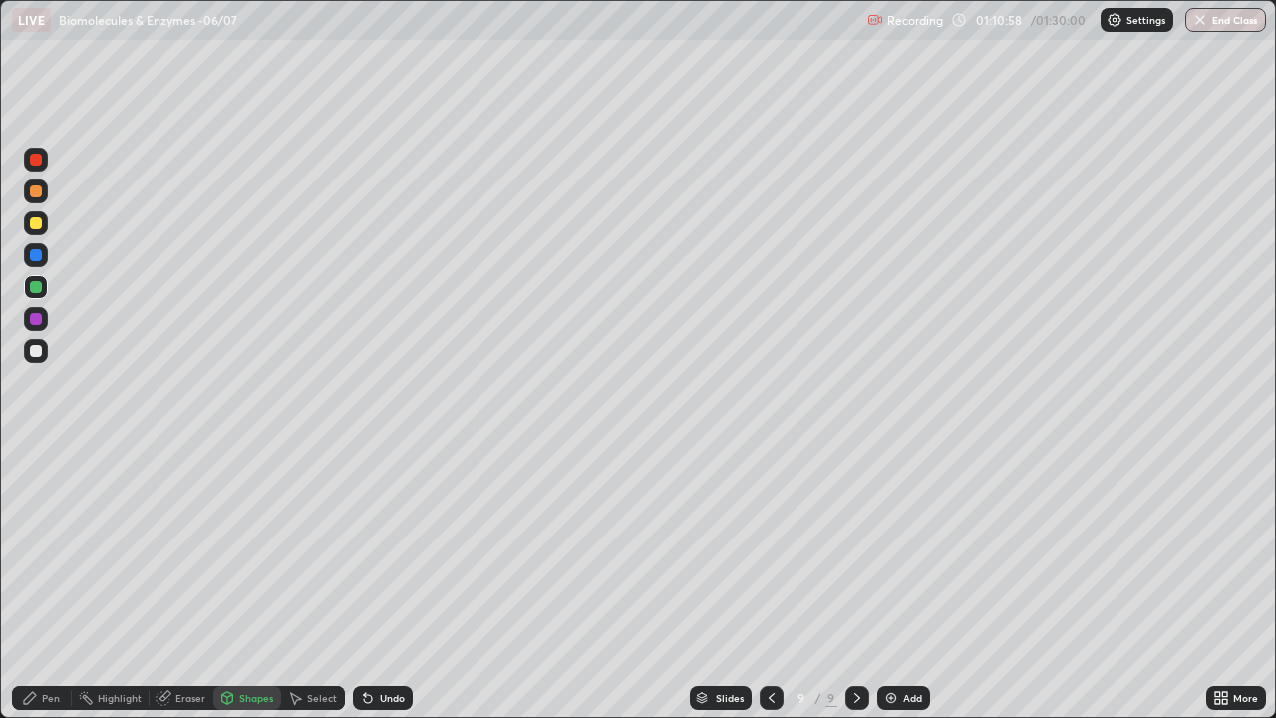
click at [57, 582] on div "Pen" at bounding box center [51, 698] width 18 height 10
click at [180, 582] on div "Eraser" at bounding box center [190, 698] width 30 height 10
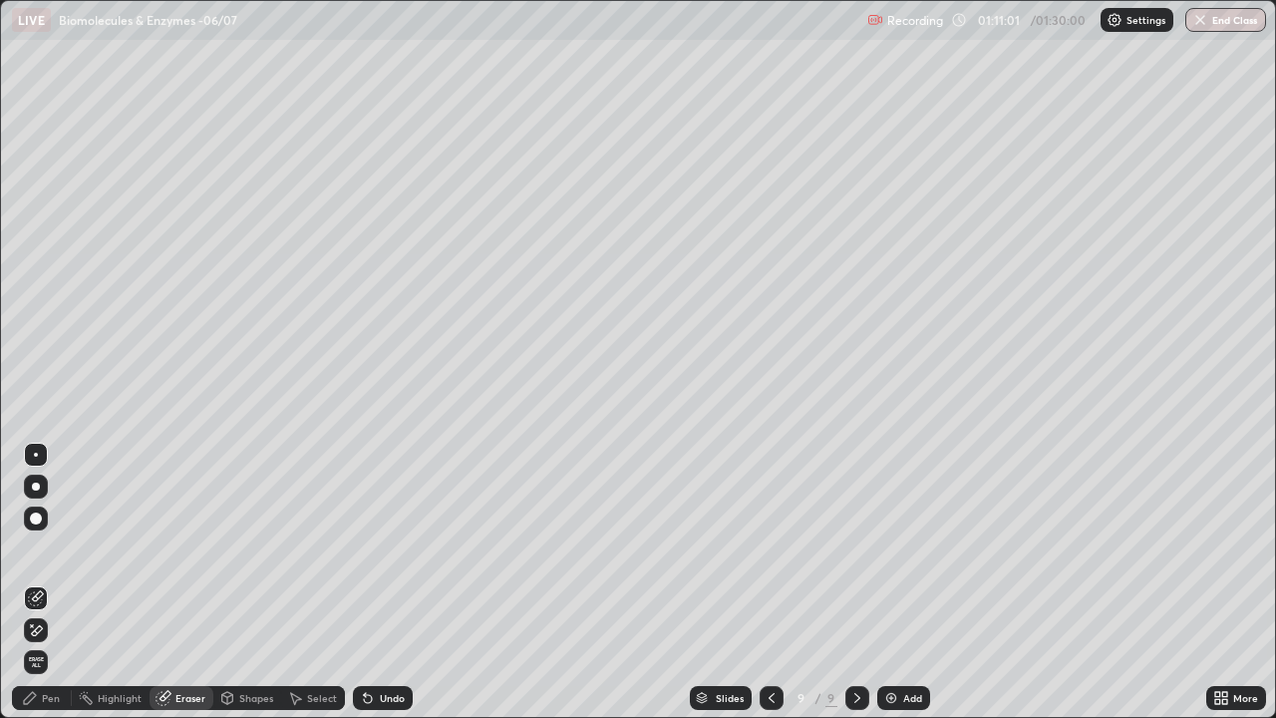
click at [35, 582] on icon at bounding box center [30, 698] width 16 height 16
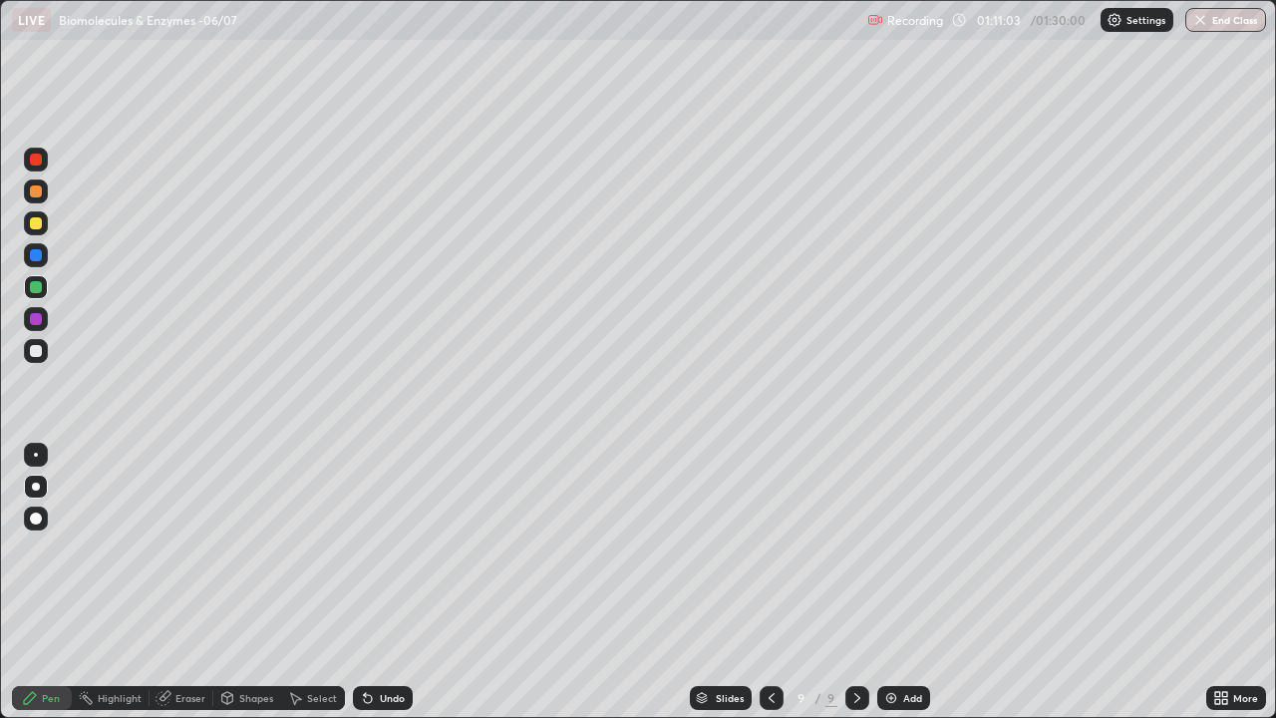
click at [38, 358] on div at bounding box center [36, 351] width 24 height 24
click at [383, 582] on div "Undo" at bounding box center [383, 698] width 60 height 24
click at [387, 582] on div "Undo" at bounding box center [383, 698] width 60 height 24
click at [380, 582] on div "Undo" at bounding box center [392, 698] width 25 height 10
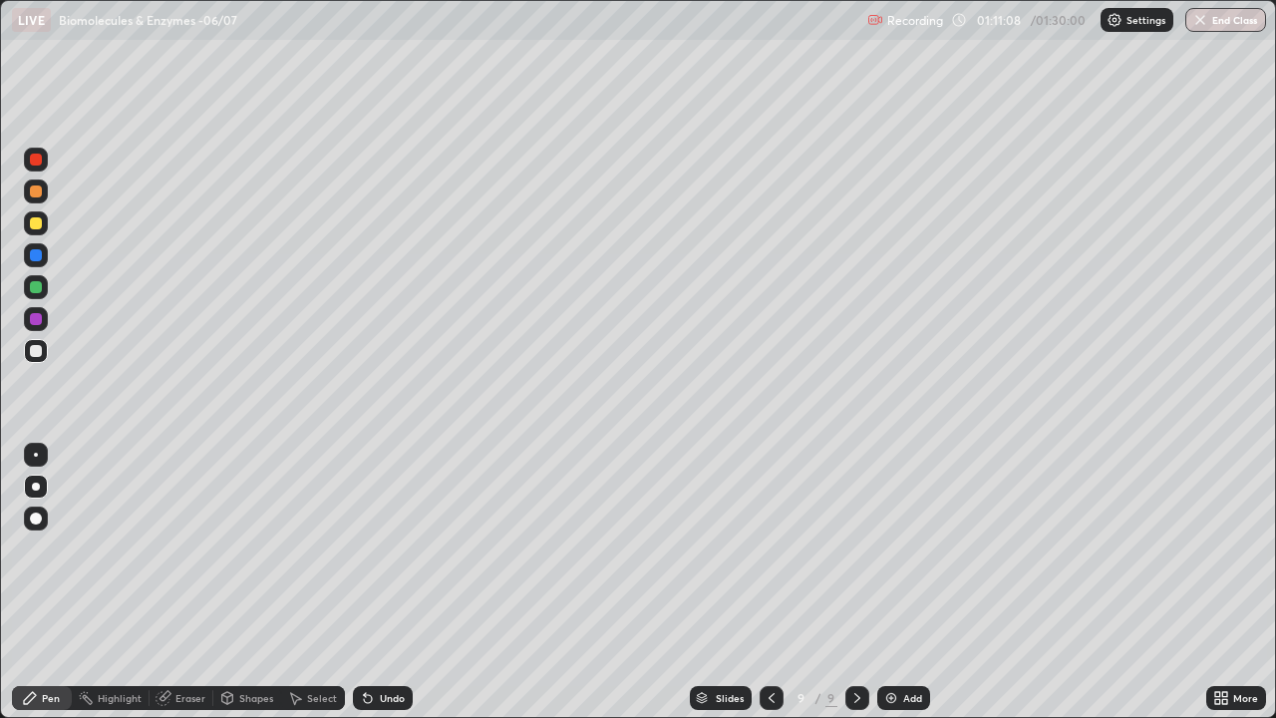
click at [380, 582] on div "Undo" at bounding box center [392, 698] width 25 height 10
click at [386, 582] on div "Undo" at bounding box center [392, 698] width 25 height 10
click at [387, 582] on div "Undo" at bounding box center [392, 698] width 25 height 10
click at [382, 582] on div "Undo" at bounding box center [392, 698] width 25 height 10
click at [380, 582] on div "Undo" at bounding box center [392, 698] width 25 height 10
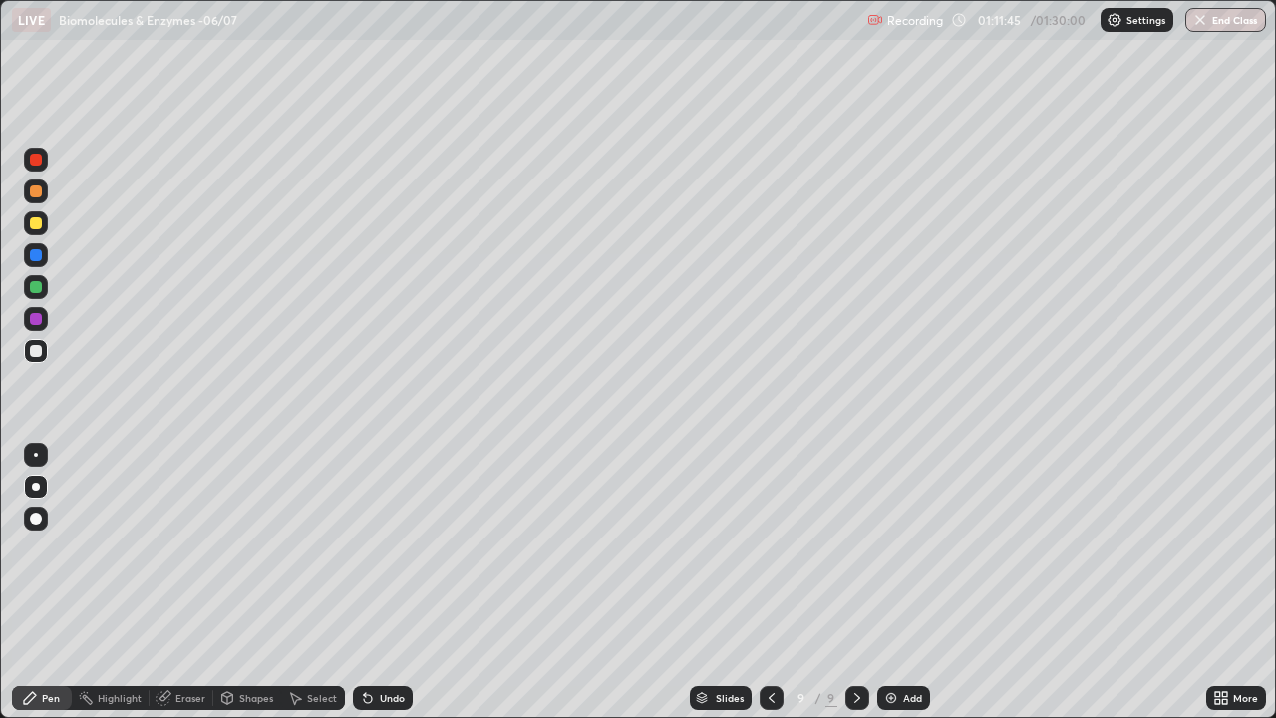
click at [374, 582] on div "Undo" at bounding box center [383, 698] width 60 height 24
click at [373, 582] on div "Undo" at bounding box center [383, 698] width 60 height 24
click at [371, 582] on div "Undo" at bounding box center [383, 698] width 60 height 24
click at [33, 221] on div at bounding box center [36, 223] width 12 height 12
click at [372, 582] on icon at bounding box center [368, 698] width 16 height 16
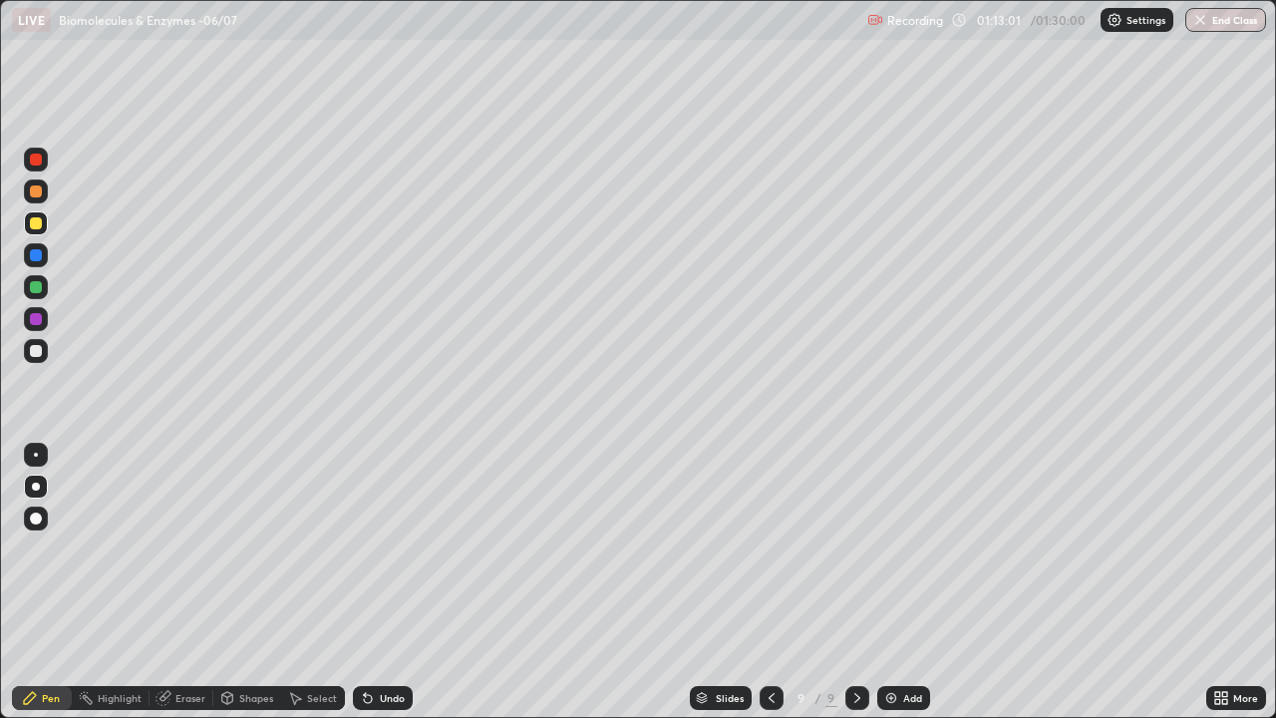
click at [365, 582] on icon at bounding box center [368, 699] width 8 height 8
click at [360, 582] on icon at bounding box center [368, 698] width 16 height 16
click at [34, 320] on div at bounding box center [36, 319] width 12 height 12
click at [894, 582] on img at bounding box center [891, 698] width 16 height 16
click at [37, 194] on div at bounding box center [36, 191] width 12 height 12
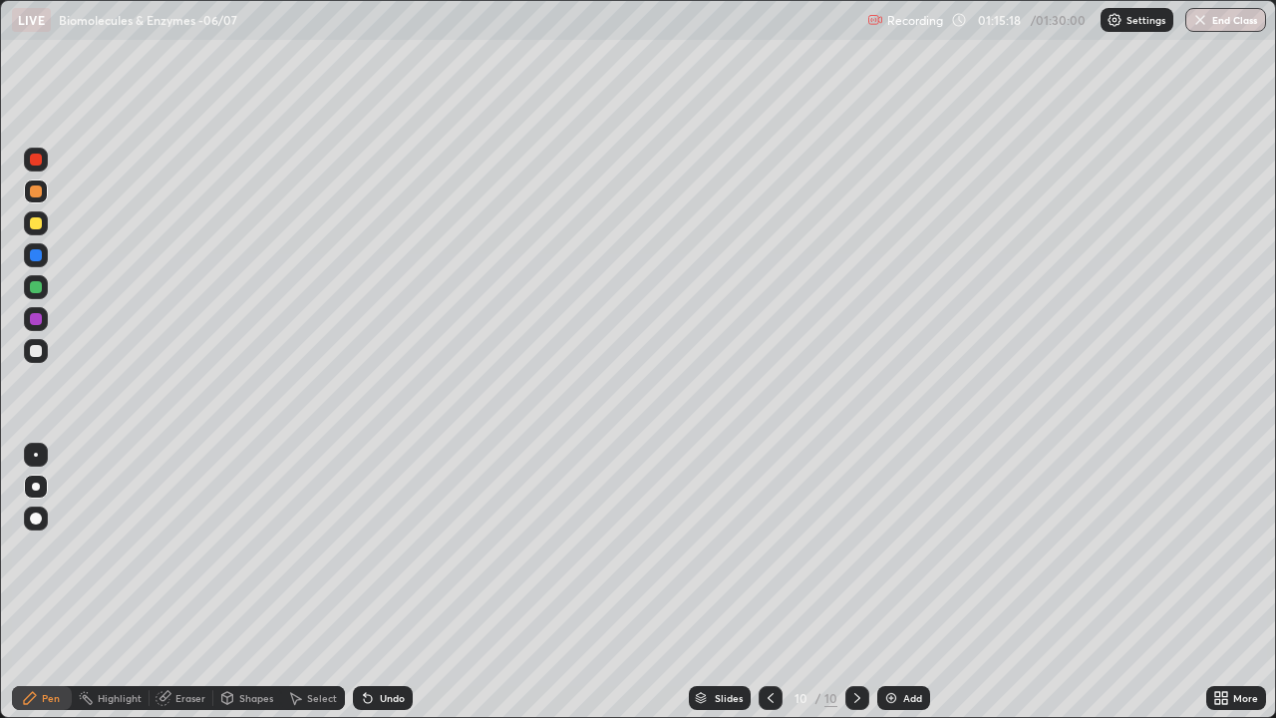
click at [185, 582] on div "Eraser" at bounding box center [190, 698] width 30 height 10
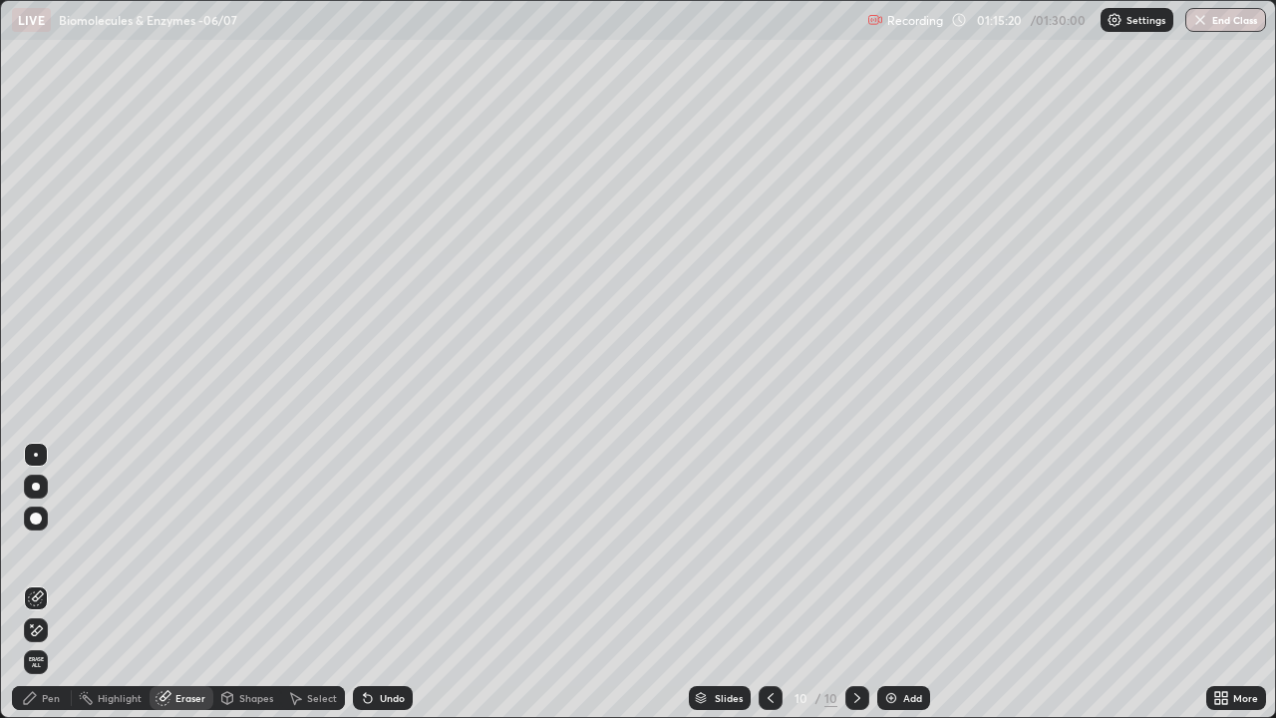
click at [37, 582] on icon at bounding box center [30, 698] width 16 height 16
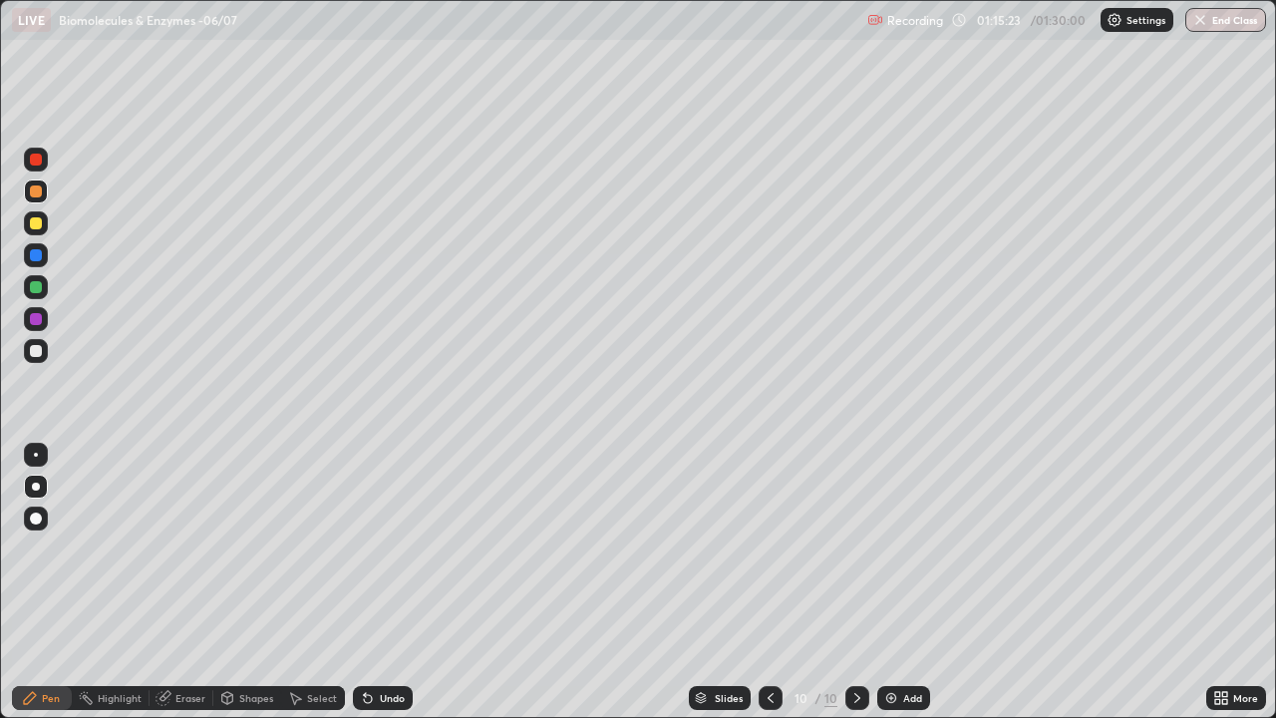
click at [34, 353] on div at bounding box center [36, 351] width 12 height 12
click at [37, 194] on div at bounding box center [36, 191] width 12 height 12
click at [382, 582] on div "Undo" at bounding box center [392, 698] width 25 height 10
click at [375, 582] on div "Undo" at bounding box center [383, 698] width 60 height 24
click at [239, 582] on div "Shapes" at bounding box center [256, 698] width 34 height 10
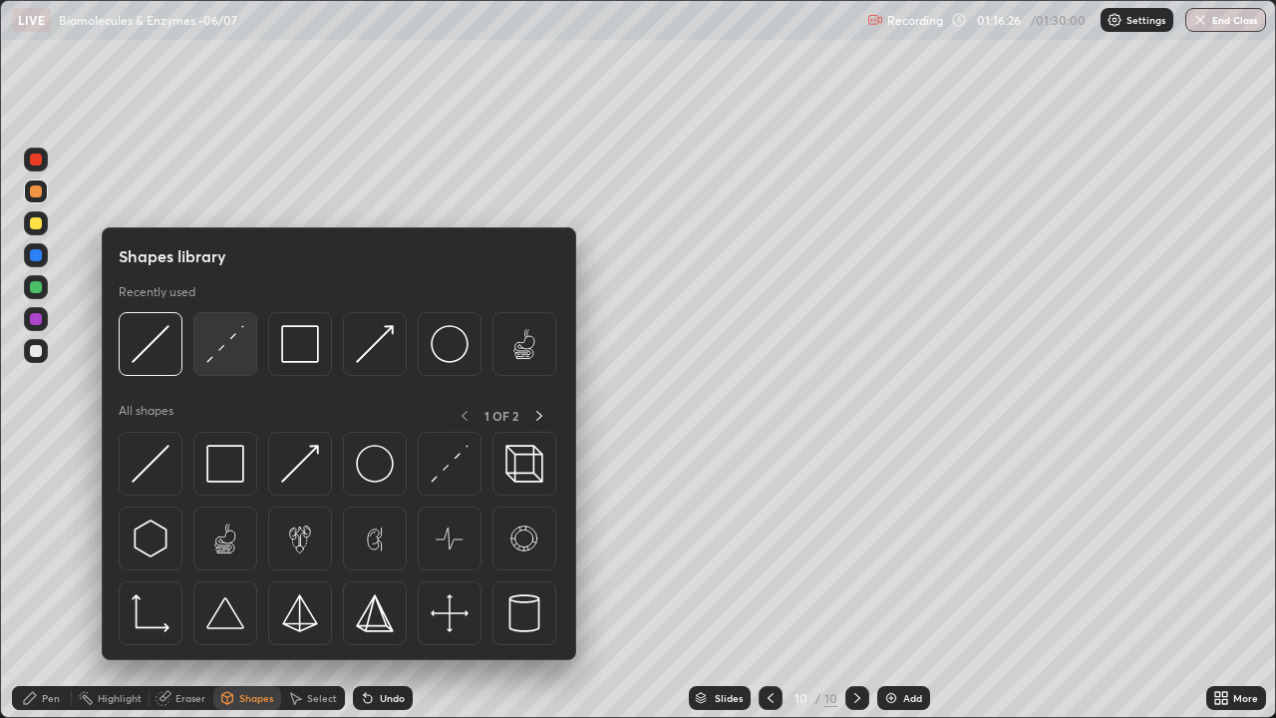
click at [220, 360] on img at bounding box center [225, 344] width 38 height 38
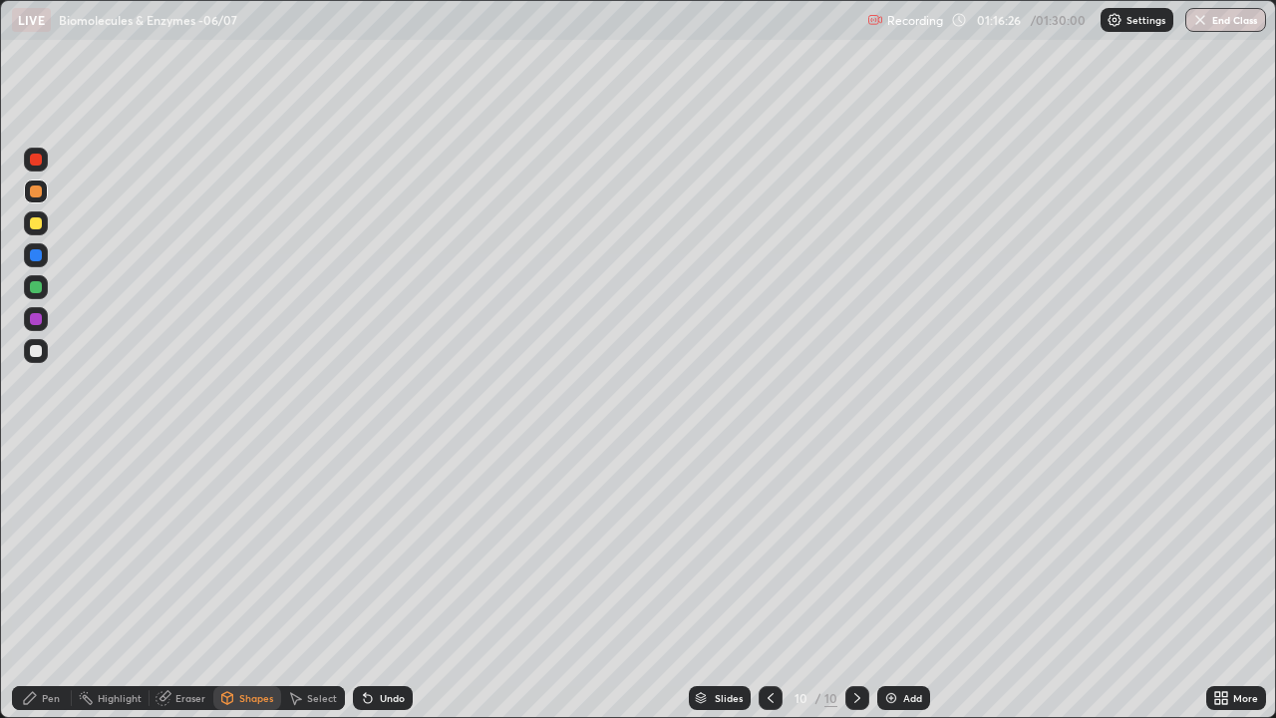
click at [36, 256] on div at bounding box center [36, 255] width 12 height 12
click at [39, 582] on div "Pen" at bounding box center [42, 698] width 60 height 24
click at [39, 355] on div at bounding box center [36, 351] width 12 height 12
click at [34, 287] on div at bounding box center [36, 287] width 12 height 12
click at [381, 582] on div "Undo" at bounding box center [392, 698] width 25 height 10
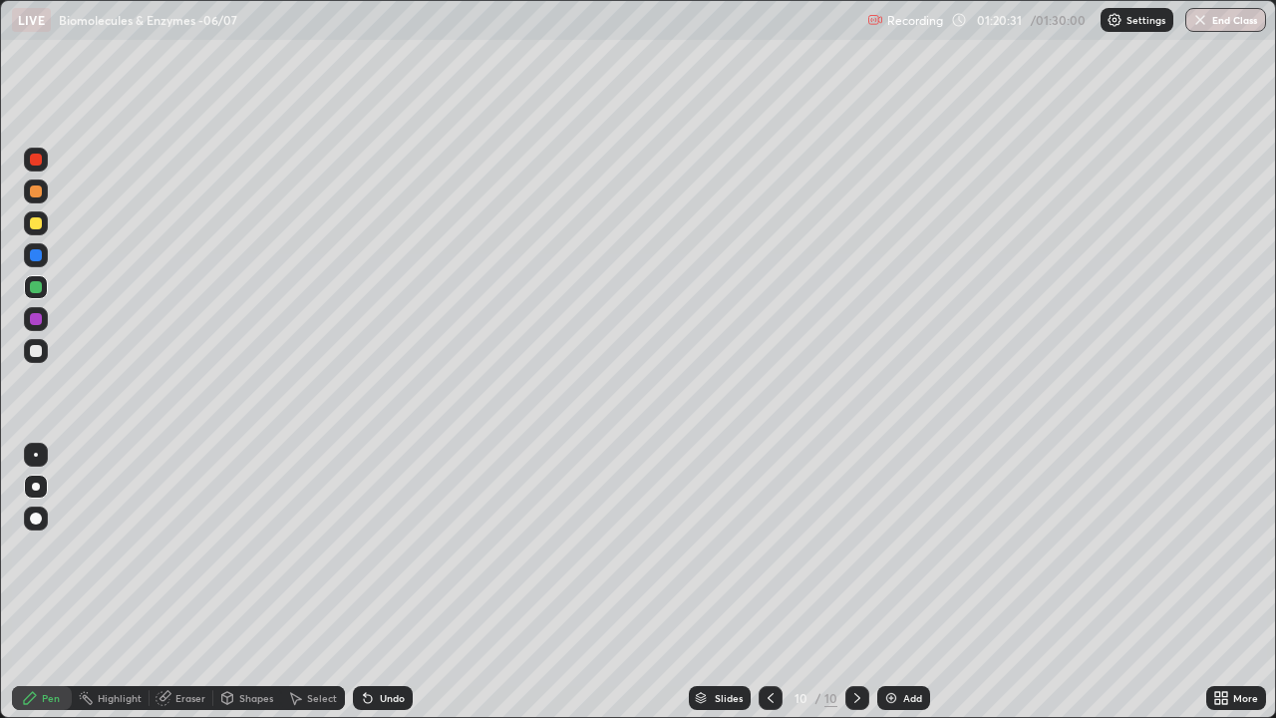
click at [197, 582] on div "Eraser" at bounding box center [190, 698] width 30 height 10
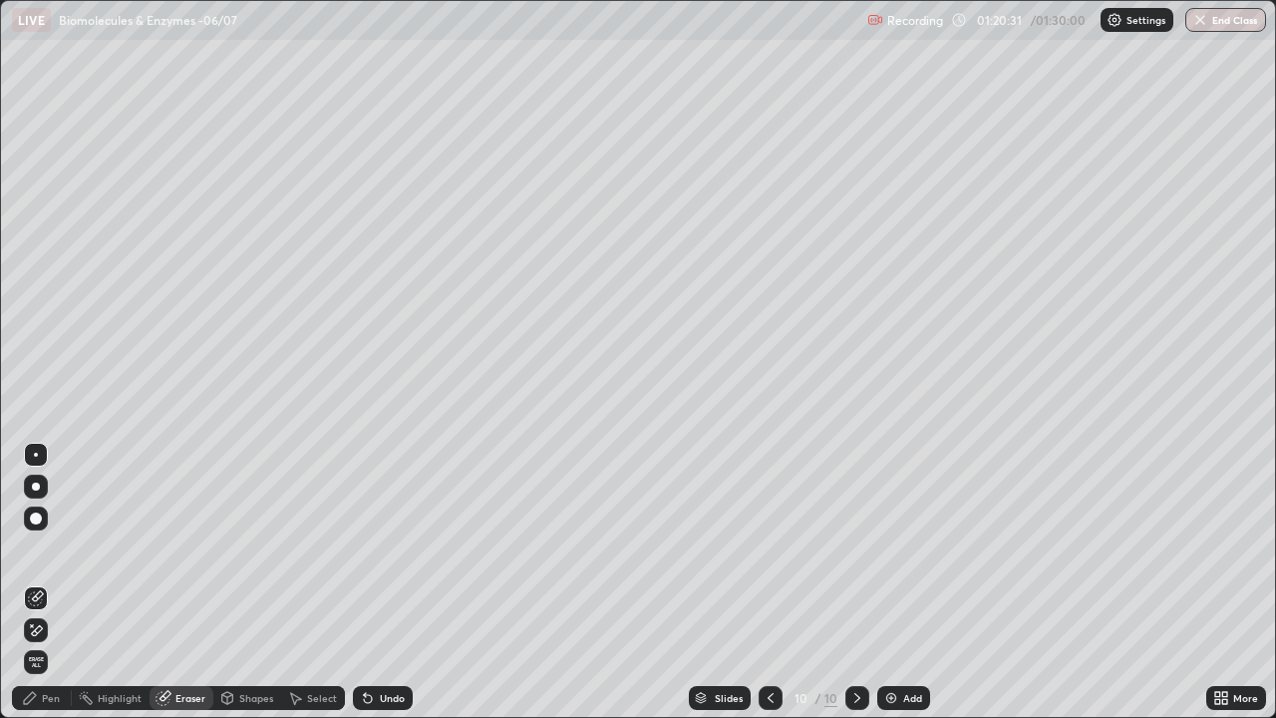
click at [240, 582] on div "Shapes" at bounding box center [247, 698] width 68 height 24
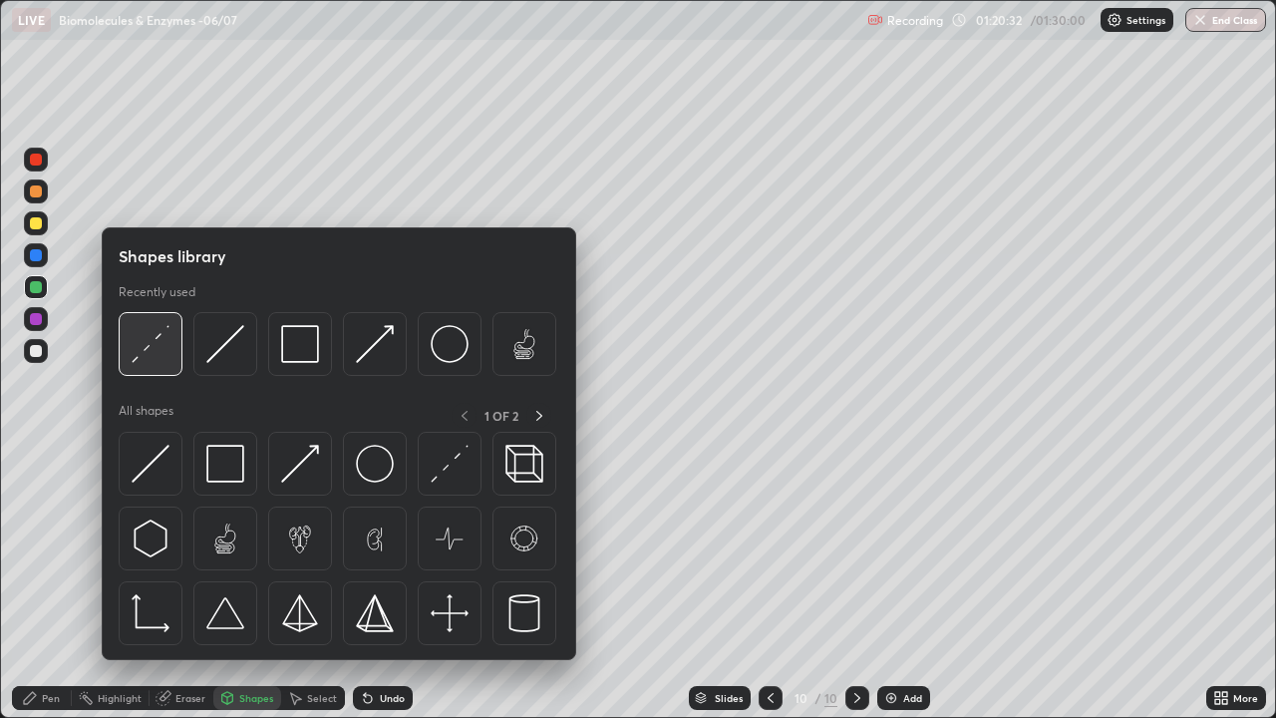
click at [168, 359] on img at bounding box center [151, 344] width 38 height 38
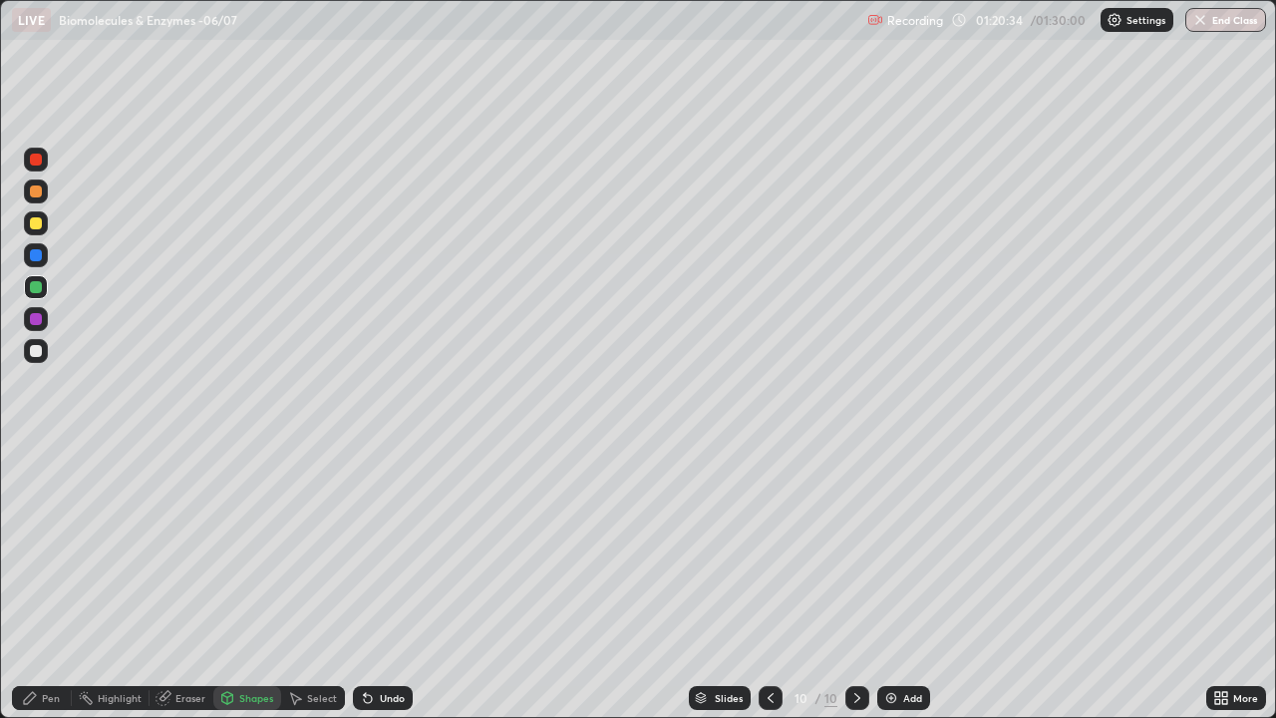
click at [35, 582] on icon at bounding box center [30, 698] width 16 height 16
click at [36, 349] on div at bounding box center [36, 351] width 12 height 12
click at [35, 220] on div at bounding box center [36, 223] width 12 height 12
click at [234, 582] on div "Shapes" at bounding box center [247, 698] width 68 height 24
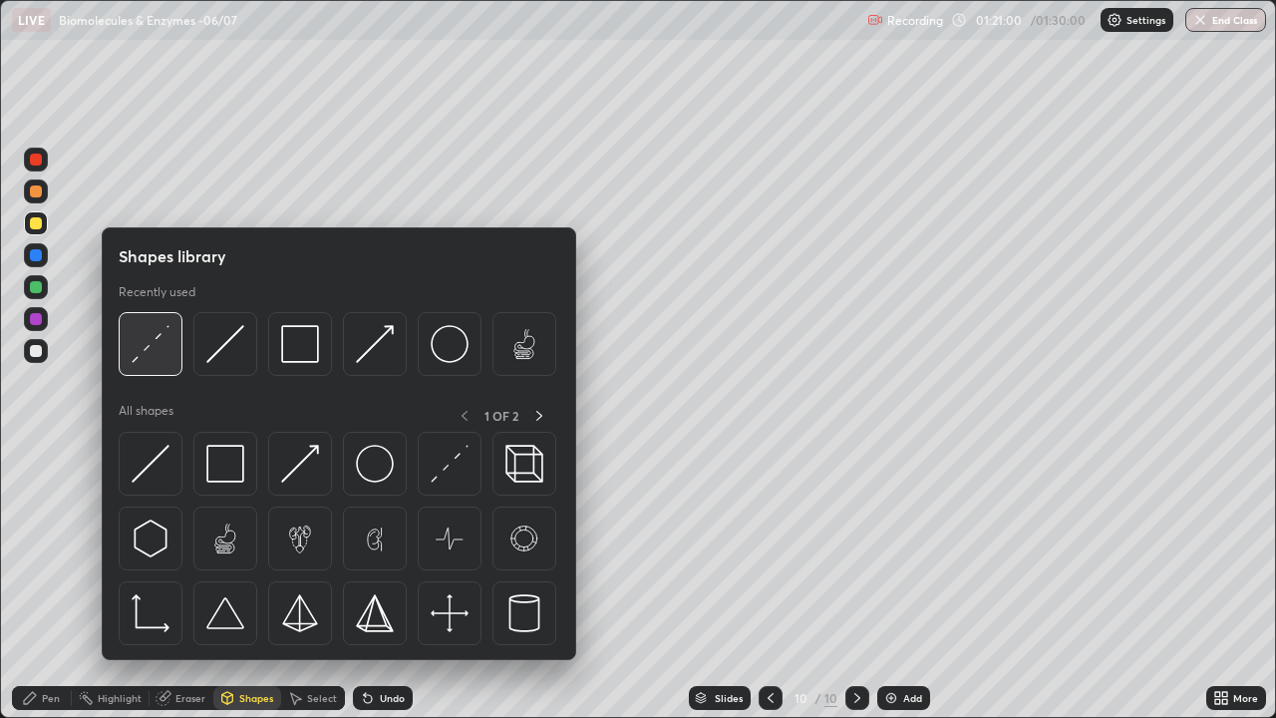
click at [153, 373] on div at bounding box center [151, 344] width 64 height 64
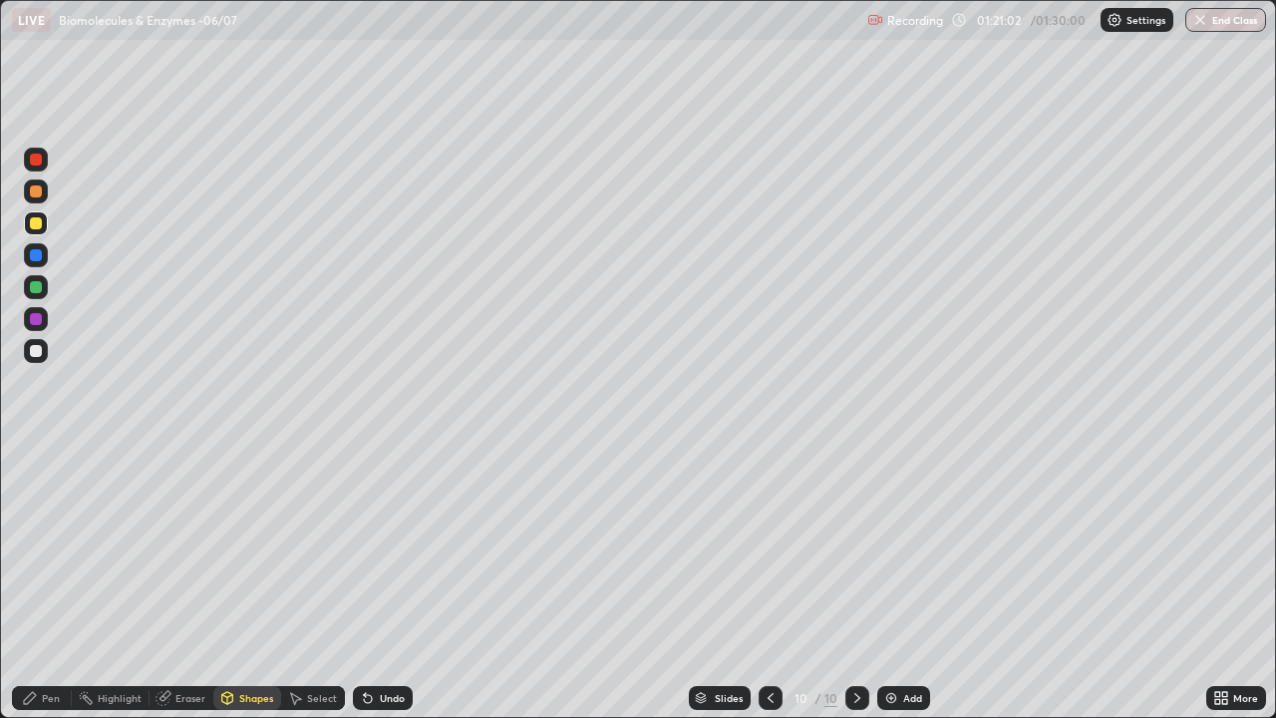
click at [48, 582] on div "Pen" at bounding box center [42, 698] width 60 height 24
click at [35, 354] on div at bounding box center [36, 351] width 12 height 12
click at [34, 222] on div at bounding box center [36, 223] width 12 height 12
click at [35, 258] on div at bounding box center [36, 255] width 12 height 12
click at [29, 350] on div at bounding box center [36, 351] width 24 height 24
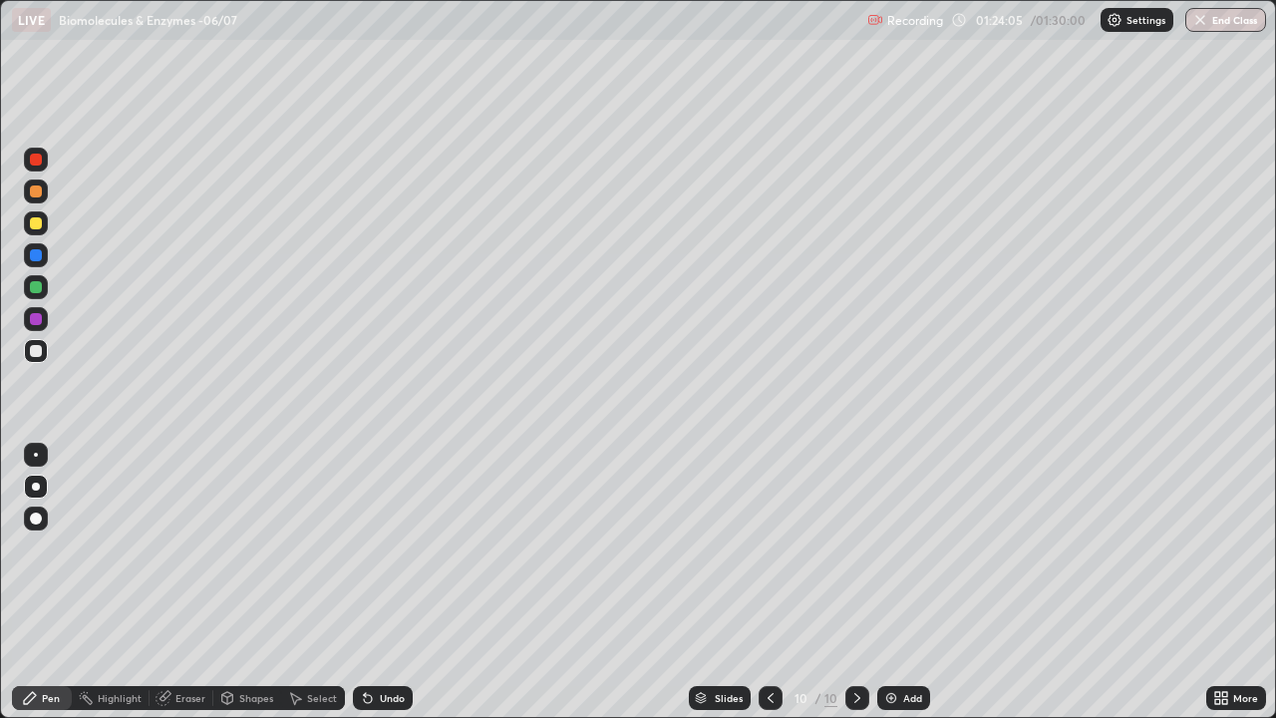
click at [37, 290] on div at bounding box center [36, 287] width 12 height 12
click at [36, 320] on div at bounding box center [36, 319] width 12 height 12
click at [36, 257] on div at bounding box center [36, 255] width 12 height 12
click at [183, 582] on div "Eraser" at bounding box center [190, 698] width 30 height 10
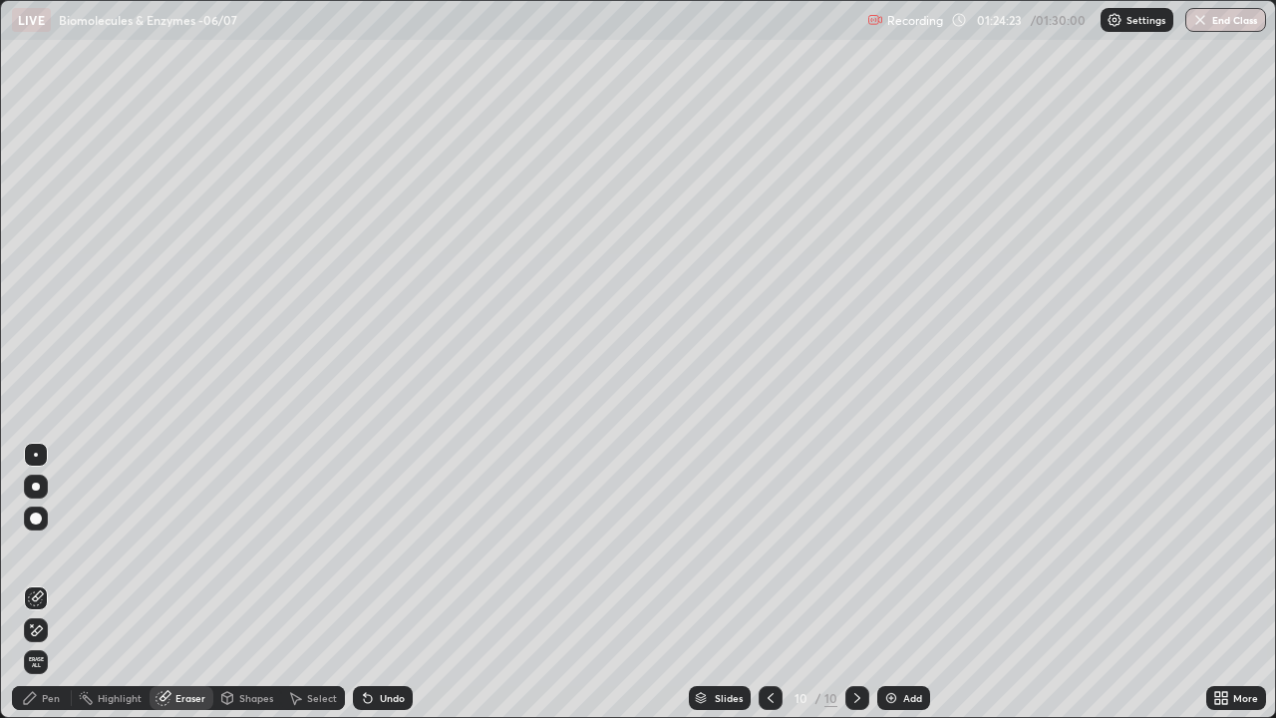
click at [46, 582] on div "Pen" at bounding box center [42, 698] width 60 height 24
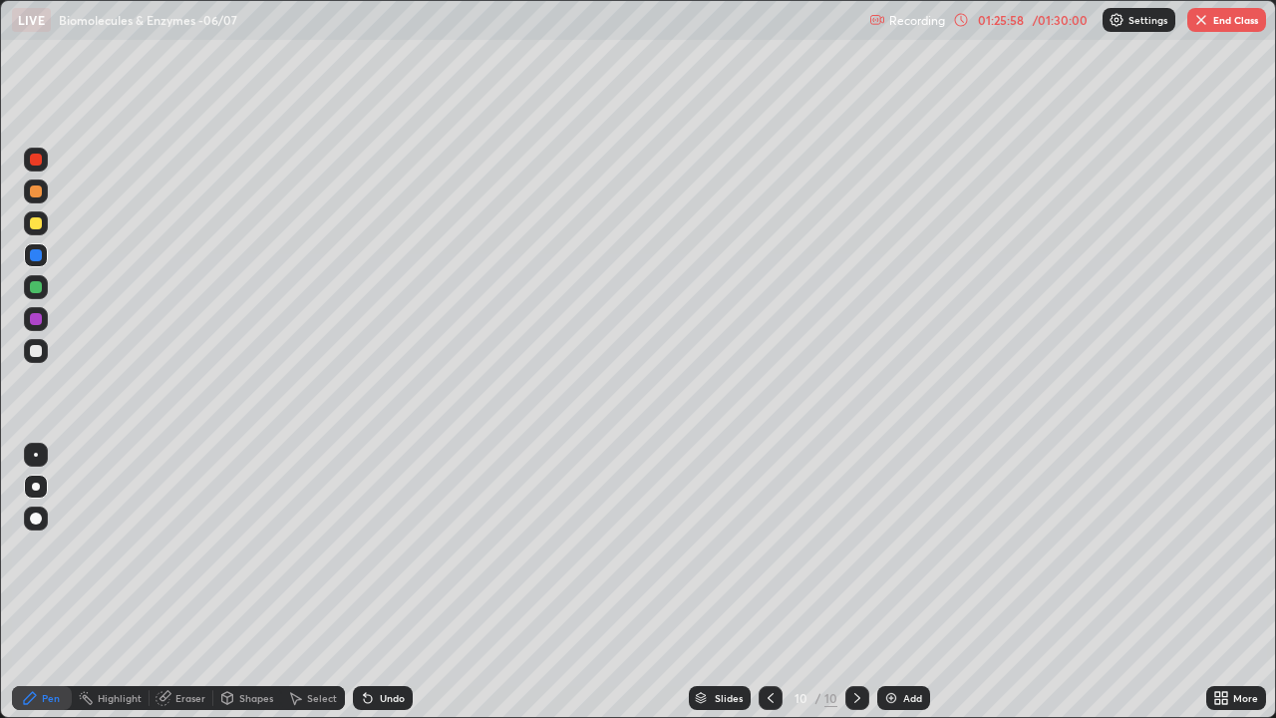
click at [38, 355] on div at bounding box center [36, 351] width 12 height 12
click at [380, 582] on div "Undo" at bounding box center [392, 698] width 25 height 10
click at [1205, 18] on img "button" at bounding box center [1201, 20] width 16 height 16
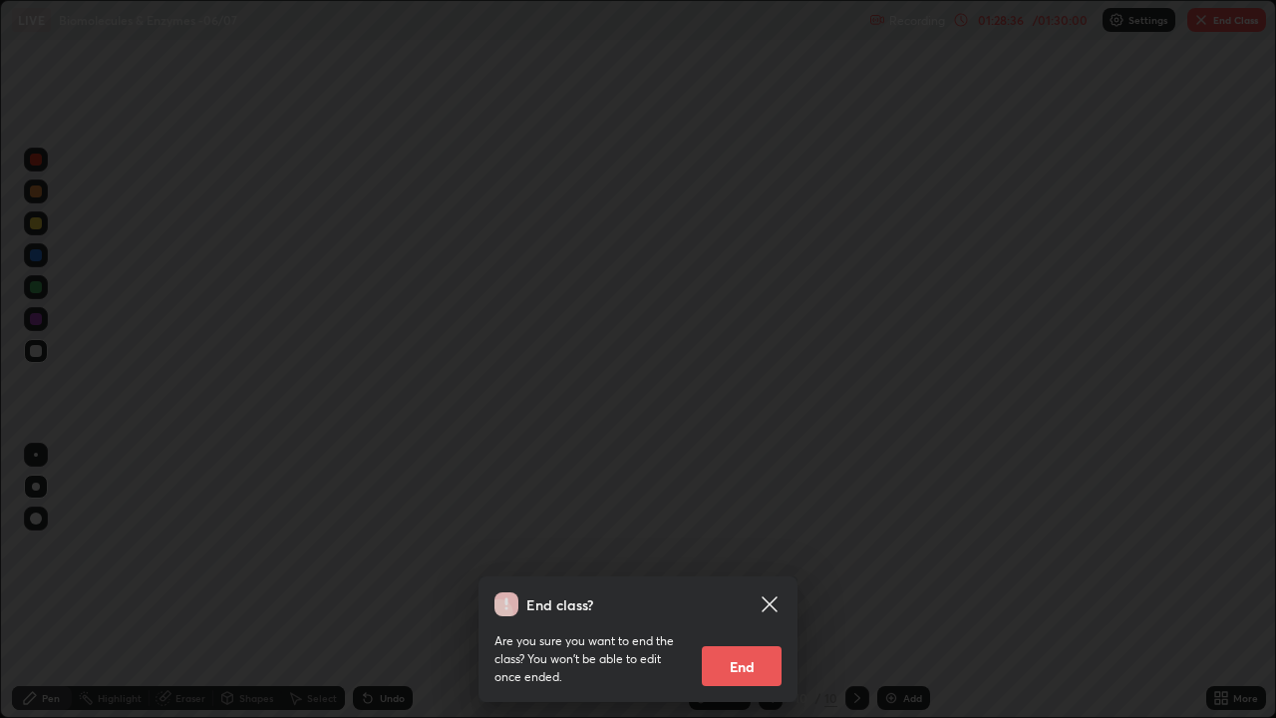
click at [744, 582] on button "End" at bounding box center [742, 666] width 80 height 40
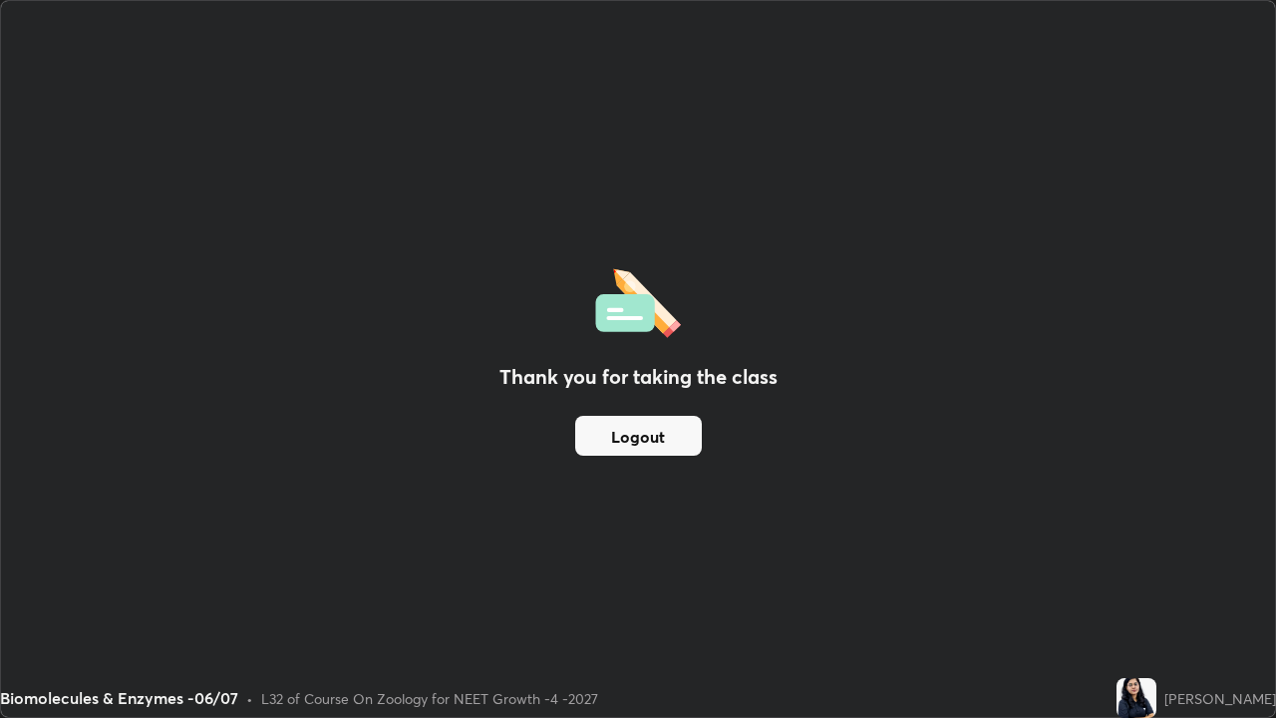
click at [645, 442] on button "Logout" at bounding box center [638, 436] width 127 height 40
